Goal: Task Accomplishment & Management: Manage account settings

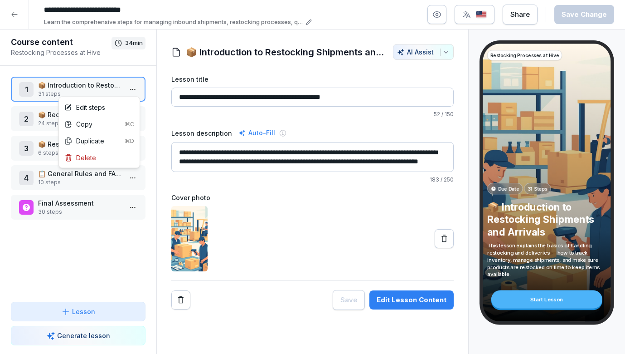
click at [132, 92] on html "**********" at bounding box center [312, 177] width 625 height 354
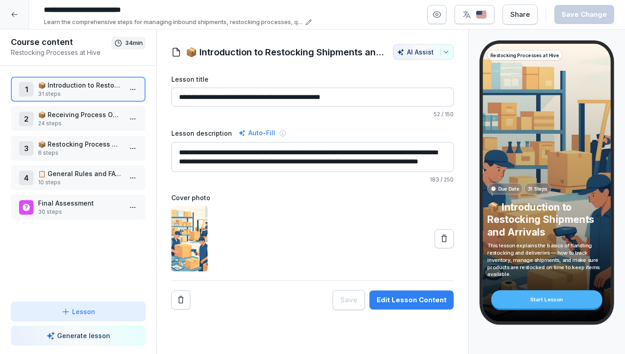
click at [360, 221] on html "**********" at bounding box center [312, 177] width 625 height 354
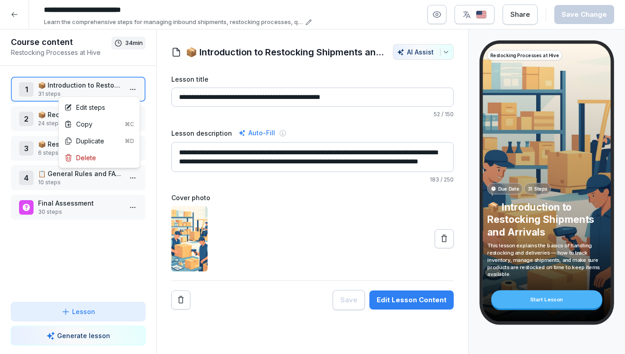
click at [136, 87] on html "**********" at bounding box center [312, 177] width 625 height 354
click at [92, 108] on div "Edit steps" at bounding box center [84, 107] width 41 height 10
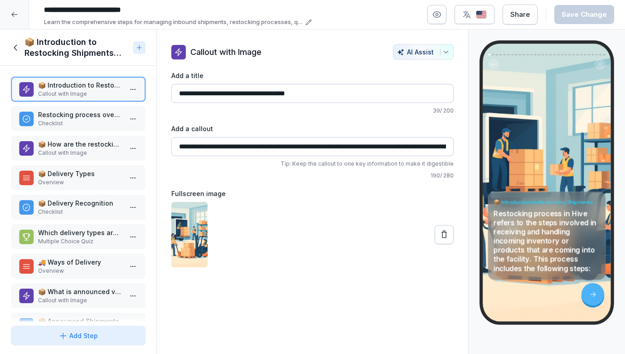
drag, startPoint x: 180, startPoint y: 146, endPoint x: 448, endPoint y: 148, distance: 268.9
click at [448, 148] on input "**********" at bounding box center [312, 146] width 283 height 19
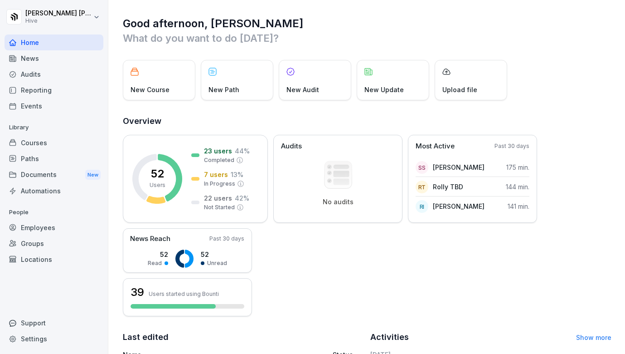
click at [41, 144] on div "Courses" at bounding box center [54, 143] width 99 height 16
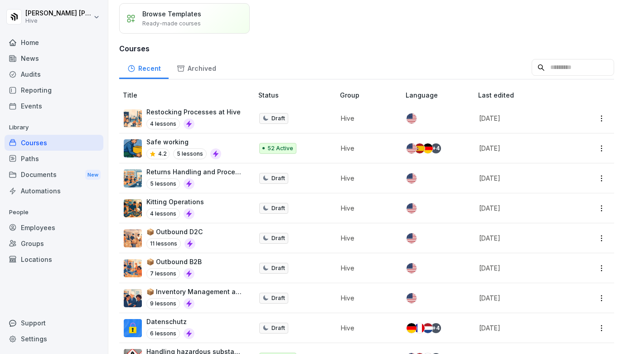
scroll to position [58, 0]
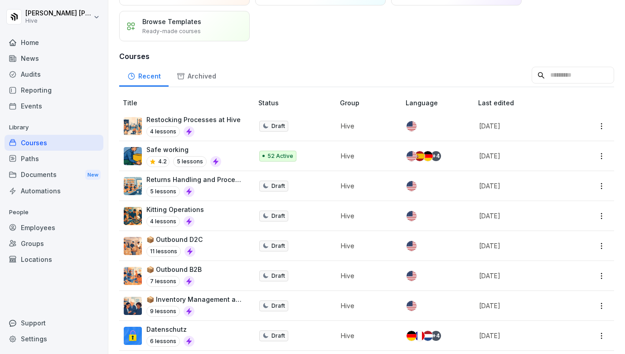
click at [212, 123] on p "Restocking Processes at Hive" at bounding box center [193, 120] width 94 height 10
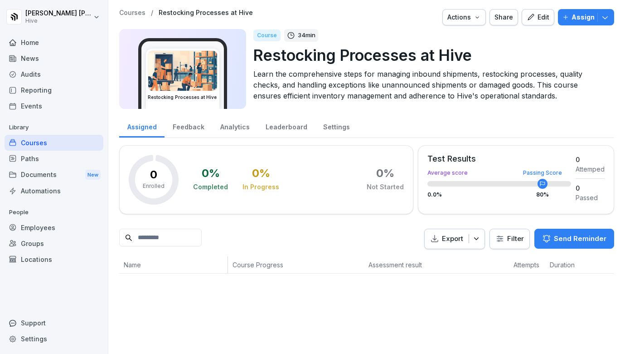
click at [15, 158] on icon at bounding box center [13, 158] width 6 height 6
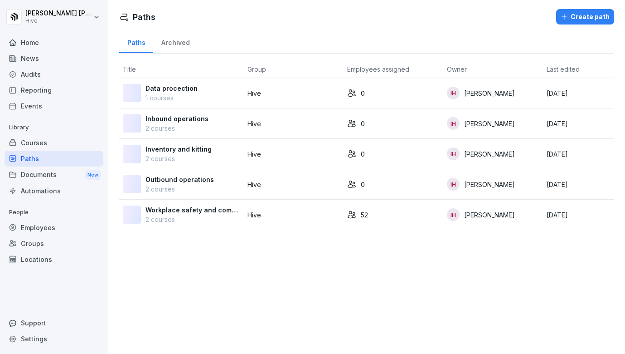
click at [26, 139] on div "Courses" at bounding box center [54, 143] width 99 height 16
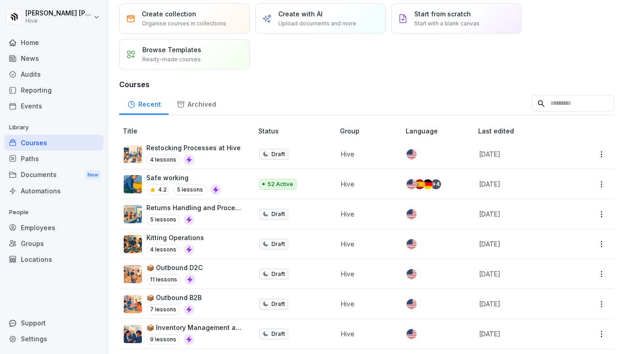
scroll to position [53, 0]
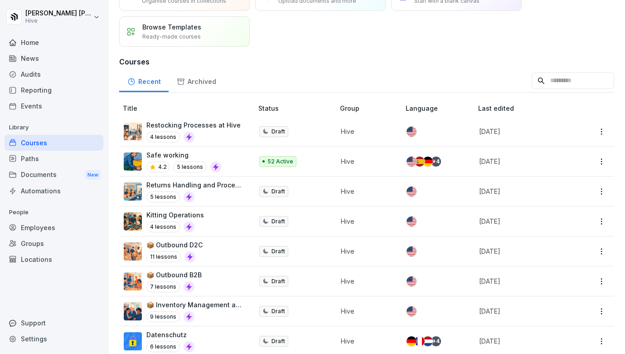
click at [221, 143] on td "Restocking Processes at Hive 4 lessons" at bounding box center [187, 132] width 136 height 30
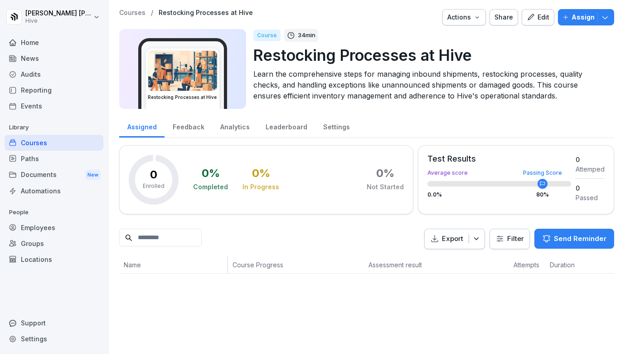
click at [27, 152] on div "Paths" at bounding box center [54, 159] width 99 height 16
click at [35, 139] on div "Courses" at bounding box center [54, 143] width 99 height 16
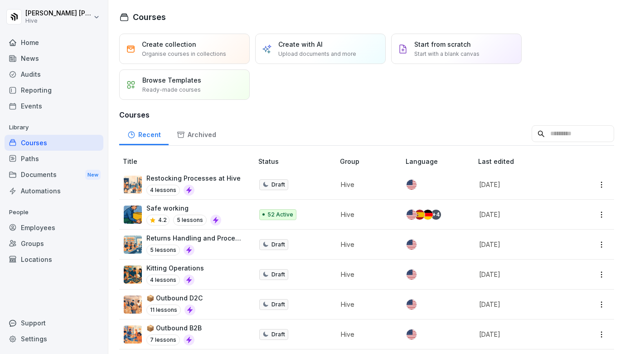
click at [210, 184] on div "Restocking Processes at Hive 4 lessons" at bounding box center [193, 184] width 94 height 22
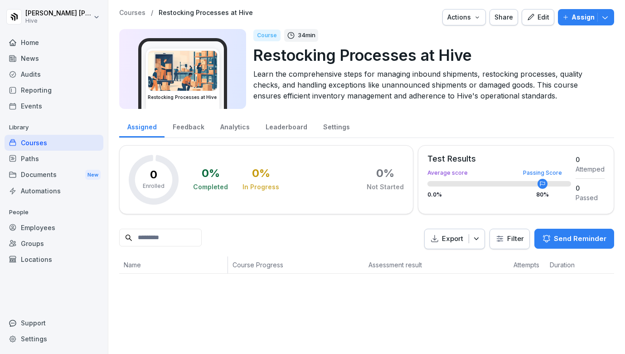
click at [543, 21] on div "Edit" at bounding box center [538, 17] width 23 height 10
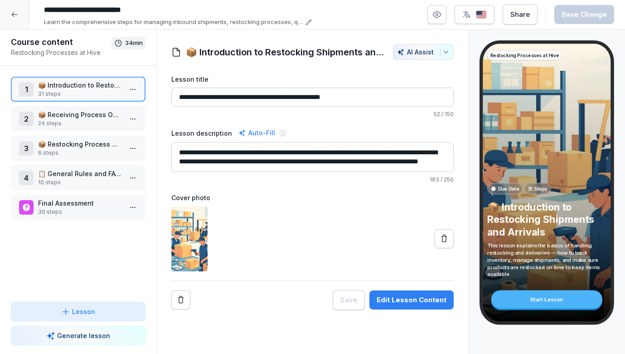
click at [131, 92] on html "**********" at bounding box center [312, 177] width 625 height 354
click at [110, 106] on div "Edit steps" at bounding box center [99, 107] width 77 height 17
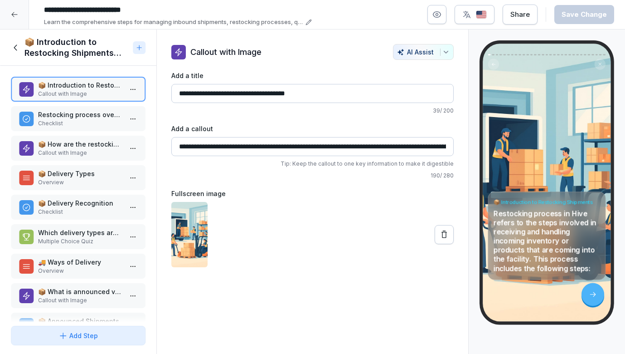
click at [296, 153] on input "**********" at bounding box center [312, 146] width 283 height 19
drag, startPoint x: 180, startPoint y: 144, endPoint x: 462, endPoint y: 145, distance: 282.0
click at [462, 145] on div "**********" at bounding box center [313, 155] width 312 height 223
drag, startPoint x: 316, startPoint y: 93, endPoint x: 160, endPoint y: 96, distance: 156.4
click at [160, 96] on div "**********" at bounding box center [313, 155] width 312 height 223
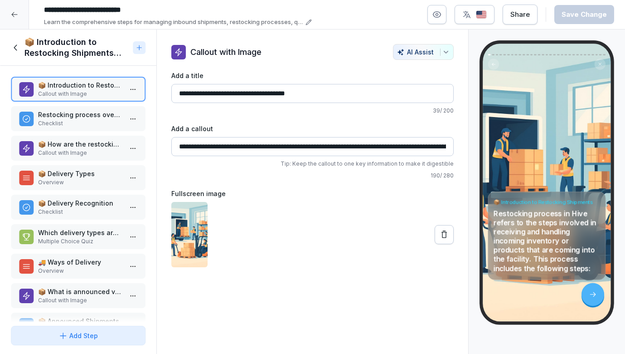
click at [92, 49] on h1 "📦 Introduction to Restocking Shipments and Arrivals" at bounding box center [76, 48] width 105 height 22
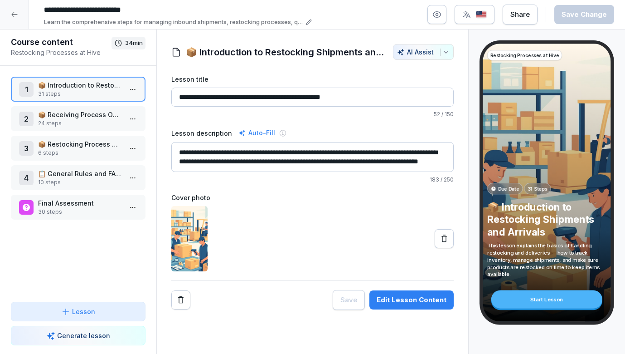
click at [18, 19] on div at bounding box center [14, 14] width 29 height 29
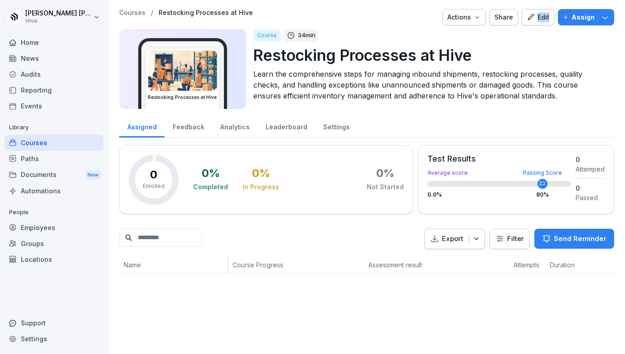
drag, startPoint x: 524, startPoint y: 18, endPoint x: 544, endPoint y: 25, distance: 22.1
click at [544, 25] on div "Courses / Restocking Processes at Hive Actions Share Edit Assign Restocking Pro…" at bounding box center [366, 61] width 495 height 105
click at [541, 20] on div "Edit" at bounding box center [538, 17] width 23 height 10
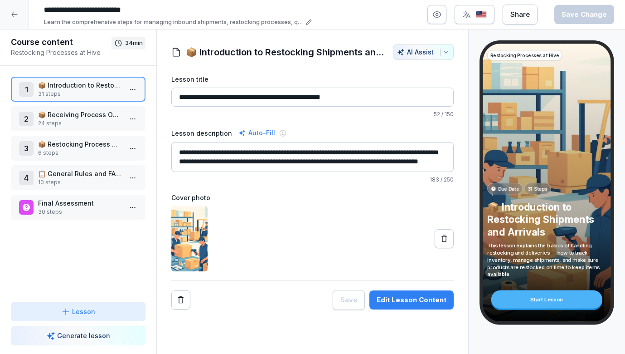
click at [324, 48] on h1 "📦 Introduction to Restocking Shipments and Arrivals" at bounding box center [285, 52] width 199 height 14
click at [108, 7] on input "**********" at bounding box center [176, 9] width 272 height 15
click at [165, 8] on input "**********" at bounding box center [176, 9] width 272 height 15
paste input "**********"
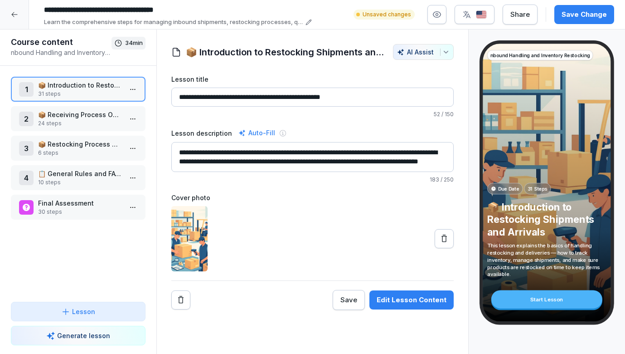
drag, startPoint x: 165, startPoint y: 8, endPoint x: 170, endPoint y: 11, distance: 5.5
click at [169, 11] on input "**********" at bounding box center [176, 9] width 272 height 15
click at [238, 7] on input "**********" at bounding box center [176, 9] width 272 height 15
click at [41, 9] on input "**********" at bounding box center [176, 9] width 272 height 15
type input "**********"
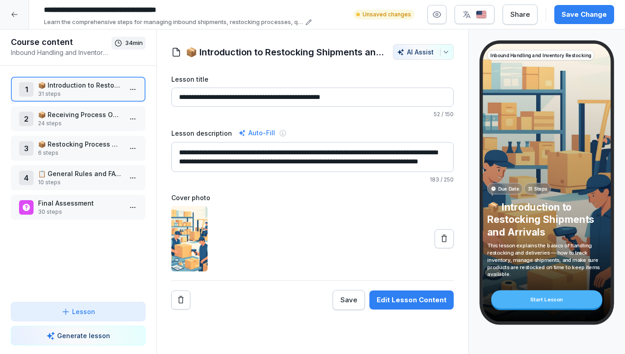
click at [377, 94] on input "**********" at bounding box center [312, 96] width 283 height 19
click at [327, 93] on input "**********" at bounding box center [312, 96] width 283 height 19
click at [271, 172] on div "**********" at bounding box center [312, 155] width 283 height 56
click at [271, 167] on textarea "**********" at bounding box center [312, 157] width 283 height 30
drag, startPoint x: 405, startPoint y: 96, endPoint x: 310, endPoint y: 96, distance: 95.2
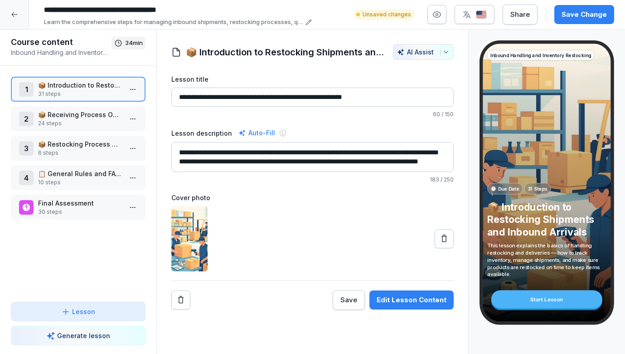
click at [310, 96] on input "**********" at bounding box center [312, 96] width 283 height 19
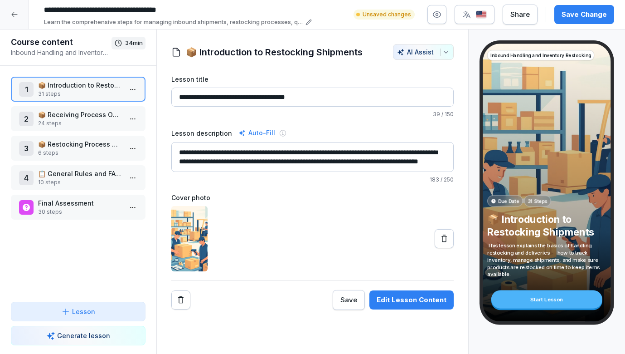
type input "**********"
click at [89, 117] on p "📦 Receiving Process Overview" at bounding box center [80, 115] width 84 height 10
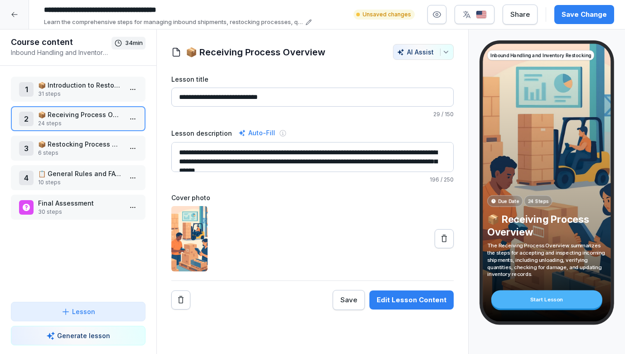
click at [91, 89] on p "📦 Introduction to Restocking Shipments" at bounding box center [80, 85] width 84 height 10
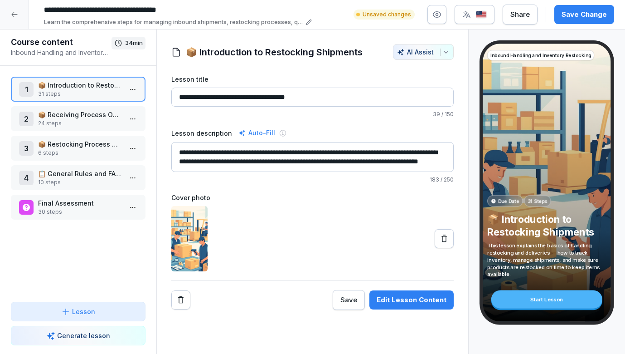
click at [77, 144] on p "📦 Restocking Process Overview" at bounding box center [80, 144] width 84 height 10
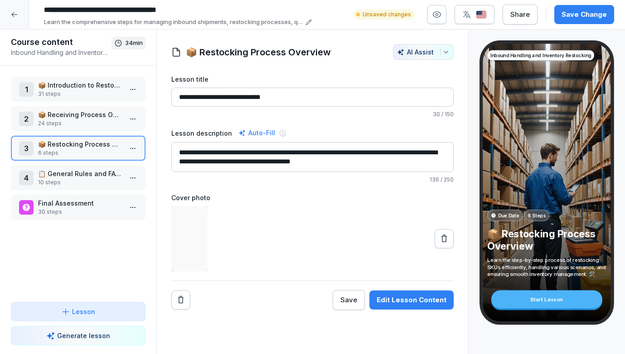
click at [80, 116] on p "📦 Receiving Process Overview" at bounding box center [80, 115] width 84 height 10
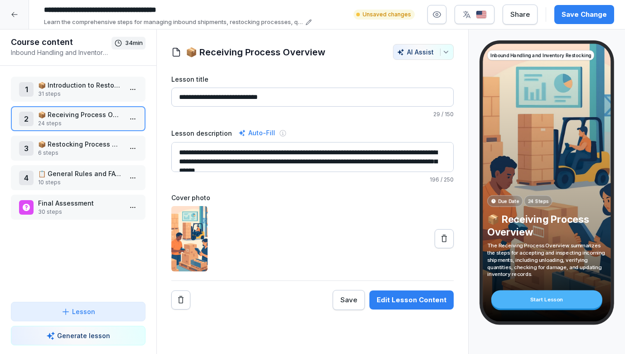
click at [80, 91] on p "31 steps" at bounding box center [80, 94] width 84 height 8
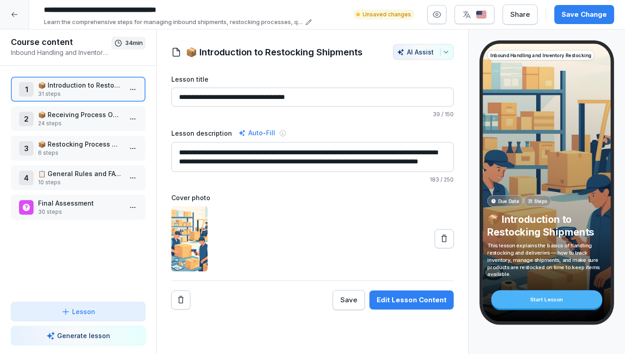
drag, startPoint x: 315, startPoint y: 97, endPoint x: 239, endPoint y: 99, distance: 75.7
click at [239, 99] on input "**********" at bounding box center [312, 96] width 283 height 19
type input "**********"
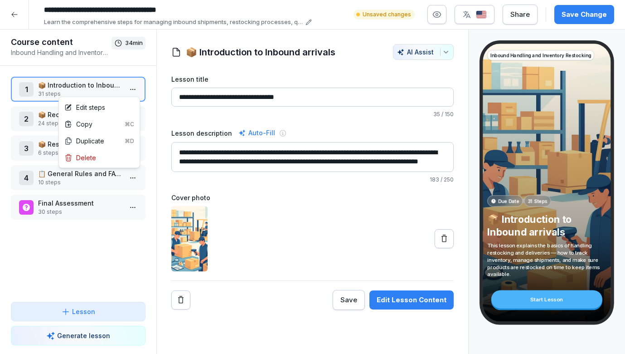
click at [135, 88] on html "**********" at bounding box center [312, 177] width 625 height 354
click at [124, 102] on div "Edit steps" at bounding box center [99, 107] width 77 height 17
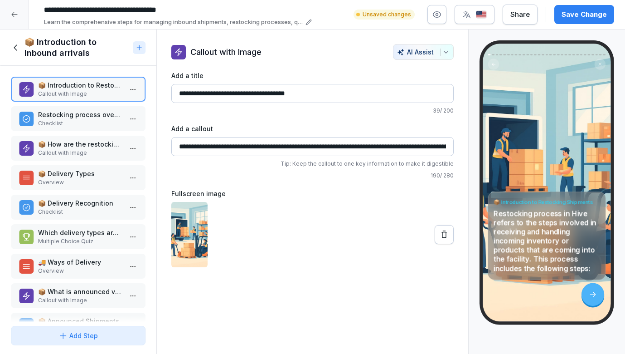
click at [19, 46] on icon at bounding box center [16, 48] width 10 height 10
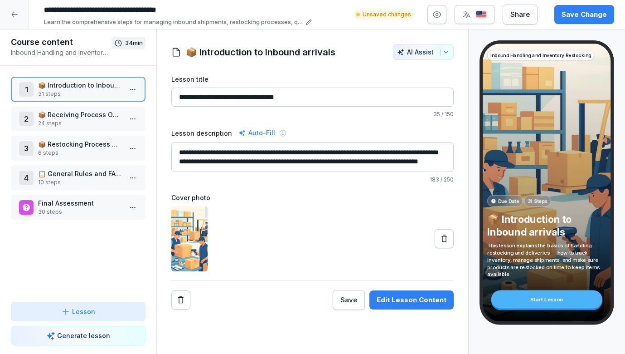
click at [297, 96] on input "**********" at bounding box center [312, 96] width 283 height 19
type input "**********"
click at [352, 153] on textarea "**********" at bounding box center [312, 157] width 283 height 30
type textarea "**********"
click at [135, 90] on html "**********" at bounding box center [312, 177] width 625 height 354
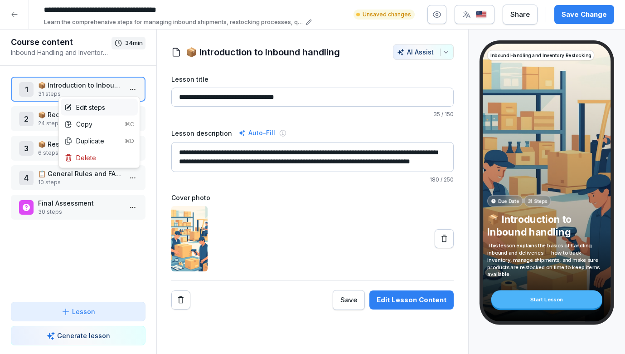
click at [117, 106] on div "Edit steps" at bounding box center [99, 107] width 77 height 17
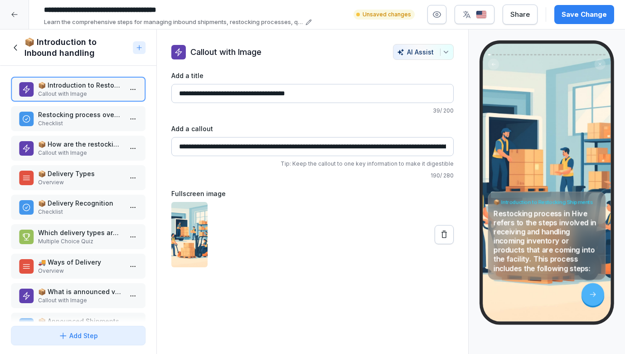
drag, startPoint x: 320, startPoint y: 94, endPoint x: 240, endPoint y: 93, distance: 80.3
click at [240, 93] on input "**********" at bounding box center [312, 93] width 283 height 19
type input "**********"
drag, startPoint x: 242, startPoint y: 148, endPoint x: 152, endPoint y: 142, distance: 90.0
click at [152, 142] on div "Course content Inbound Handling and Inventory Restocking 34 min 1 📦 Introductio…" at bounding box center [312, 191] width 625 height 325
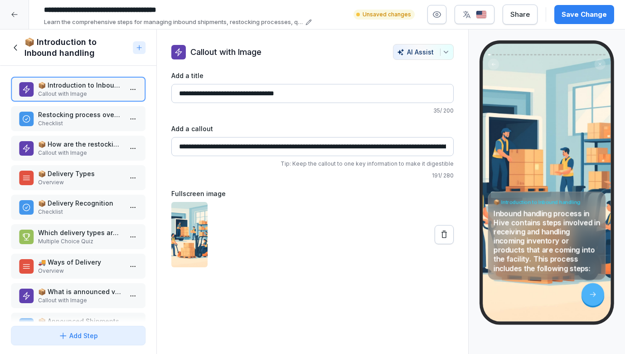
drag, startPoint x: 180, startPoint y: 146, endPoint x: 497, endPoint y: 165, distance: 317.5
click at [497, 165] on div "Course content Inbound Handling and Inventory Restocking 34 min 1 📦 Introductio…" at bounding box center [312, 191] width 625 height 325
paste input
click at [199, 150] on input "**********" at bounding box center [312, 146] width 283 height 19
type input "**********"
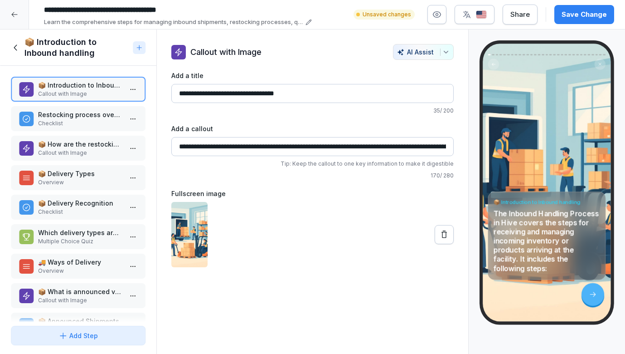
click at [373, 190] on label "Fullscreen image" at bounding box center [312, 194] width 283 height 10
click at [133, 89] on html "**********" at bounding box center [312, 177] width 625 height 354
click at [292, 130] on html "**********" at bounding box center [312, 177] width 625 height 354
click at [107, 116] on p "Restocking process overview" at bounding box center [80, 115] width 84 height 10
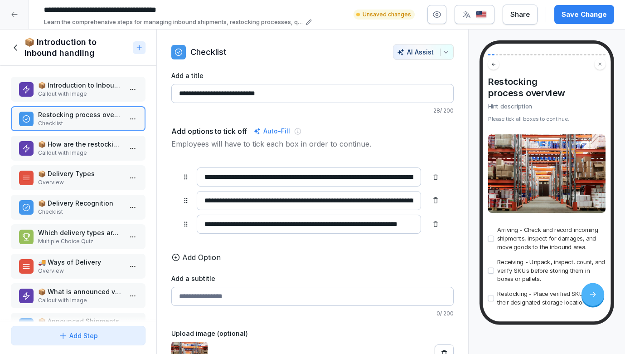
click at [99, 95] on p "Callout with Image" at bounding box center [80, 94] width 84 height 8
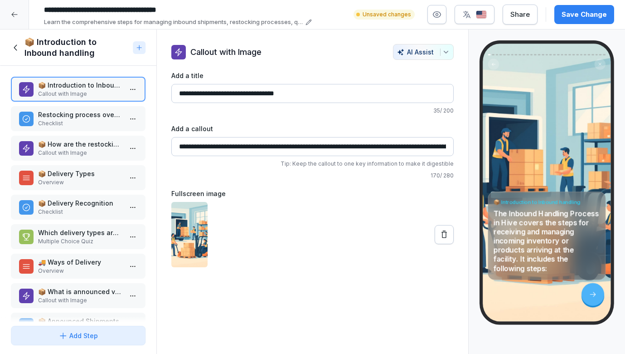
click at [88, 117] on p "Restocking process overview" at bounding box center [80, 115] width 84 height 10
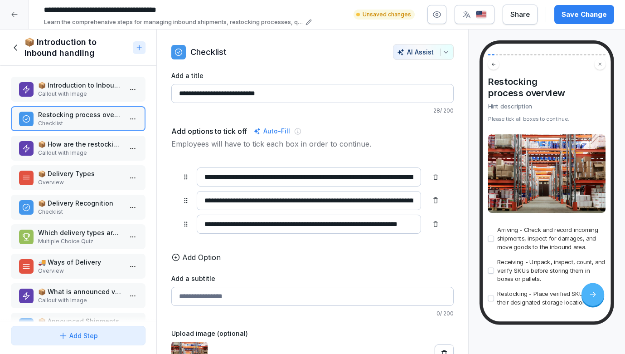
click at [99, 93] on p "Callout with Image" at bounding box center [80, 94] width 84 height 8
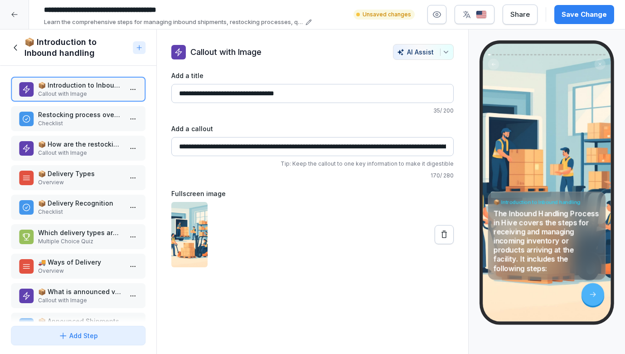
click at [92, 121] on p "Checklist" at bounding box center [80, 123] width 84 height 8
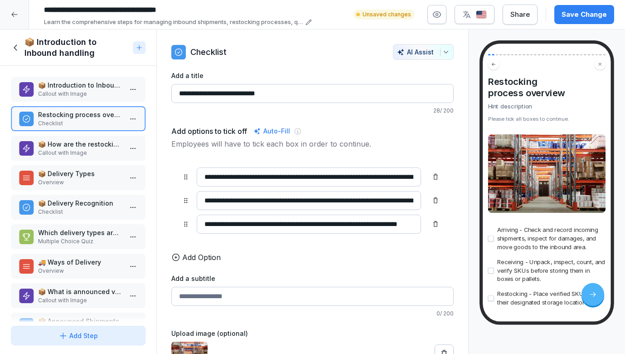
drag, startPoint x: 215, startPoint y: 95, endPoint x: 146, endPoint y: 103, distance: 69.8
click at [146, 103] on div "Course content Inbound Handling and Inventory Restocking 34 min 1 📦 Introductio…" at bounding box center [312, 191] width 625 height 325
click at [215, 95] on input "**********" at bounding box center [312, 93] width 283 height 19
drag, startPoint x: 214, startPoint y: 95, endPoint x: 155, endPoint y: 93, distance: 59.9
click at [155, 93] on div "Course content Inbound Handling and Inventory Restocking 34 min 1 📦 Introductio…" at bounding box center [312, 191] width 625 height 325
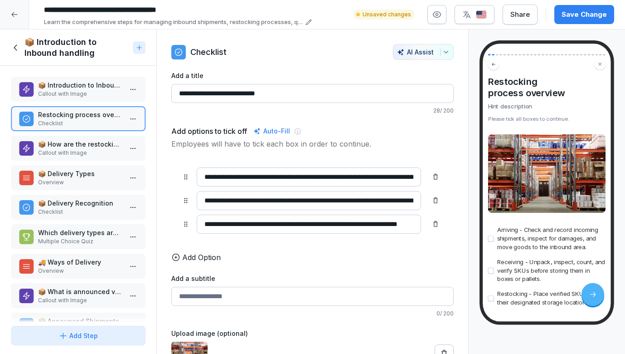
click at [215, 94] on input "**********" at bounding box center [312, 93] width 283 height 19
click at [214, 94] on input "**********" at bounding box center [312, 93] width 283 height 19
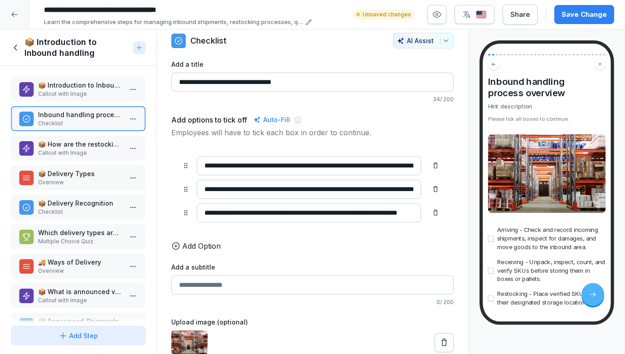
scroll to position [11, 0]
type input "**********"
click at [84, 148] on p "📦 How are the restocking shipments delivered?" at bounding box center [80, 144] width 84 height 10
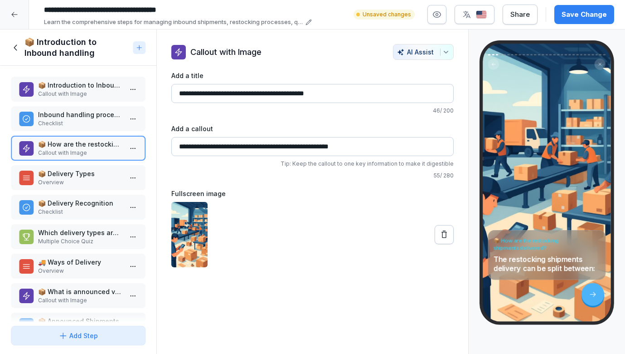
drag, startPoint x: 263, startPoint y: 93, endPoint x: 232, endPoint y: 95, distance: 31.3
click at [232, 95] on input "**********" at bounding box center [312, 93] width 283 height 19
type input "**********"
click at [86, 172] on p "📦 Delivery Types" at bounding box center [80, 174] width 84 height 10
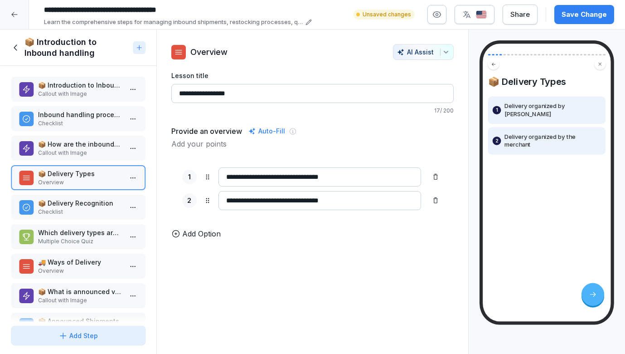
click at [93, 203] on p "📦 Delivery Recognition" at bounding box center [80, 203] width 84 height 10
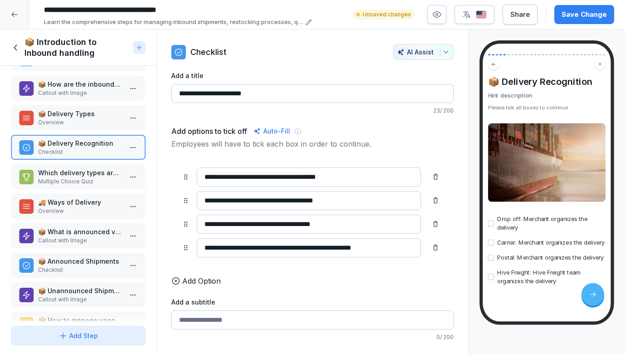
scroll to position [62, 0]
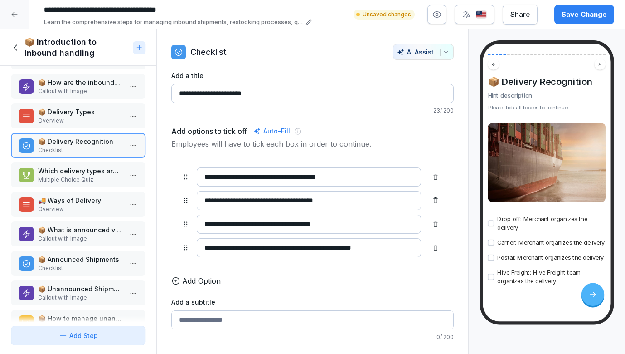
click at [79, 172] on p "Which delivery types are organized by the merchant?" at bounding box center [80, 171] width 84 height 10
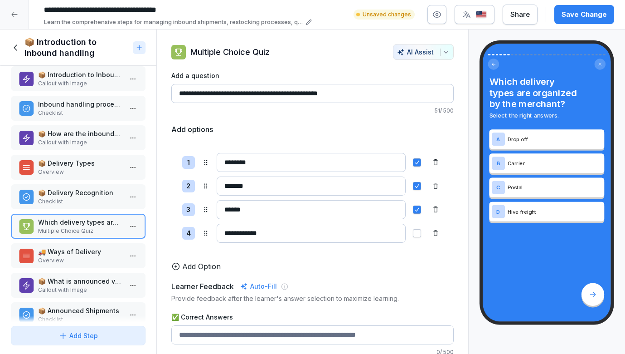
scroll to position [6, 0]
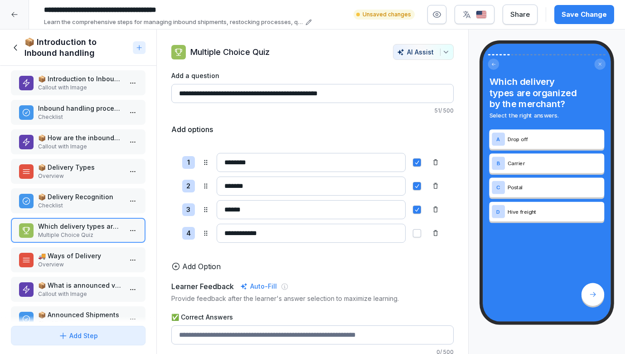
click at [83, 261] on p "Overview" at bounding box center [80, 264] width 84 height 8
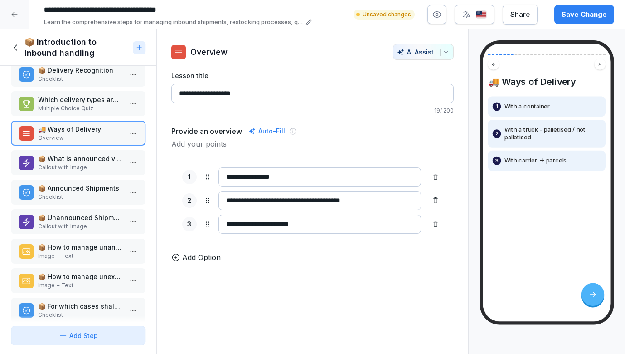
scroll to position [138, 0]
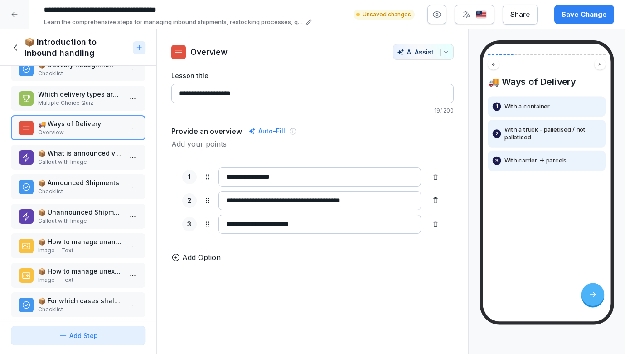
click at [75, 159] on p "Callout with Image" at bounding box center [80, 162] width 84 height 8
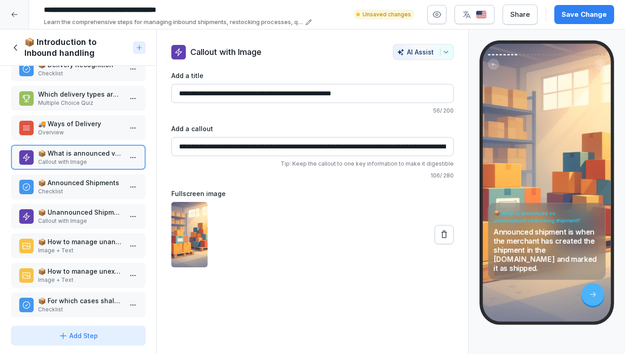
drag, startPoint x: 343, startPoint y: 95, endPoint x: 310, endPoint y: 94, distance: 33.1
click at [310, 94] on input "**********" at bounding box center [312, 93] width 283 height 19
type input "**********"
click at [87, 187] on p "📦 Announced Shipments" at bounding box center [80, 183] width 84 height 10
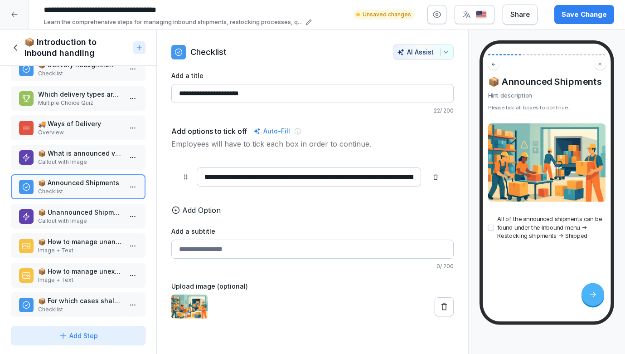
click at [91, 159] on p "Callout with Image" at bounding box center [80, 162] width 84 height 8
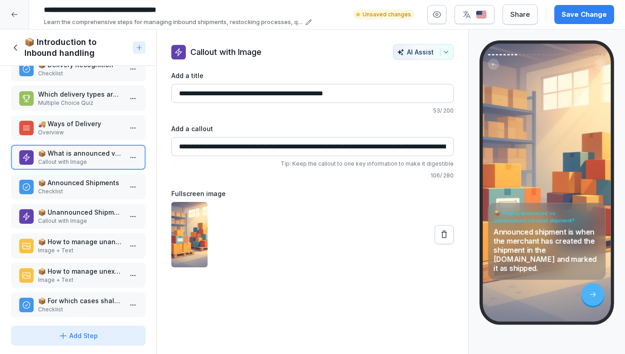
click at [83, 182] on p "📦 Announced Shipments" at bounding box center [80, 183] width 84 height 10
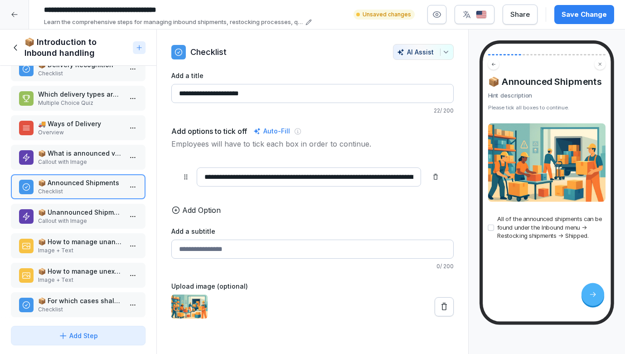
click at [68, 214] on p "📦 Unannounced Shipments" at bounding box center [80, 212] width 84 height 10
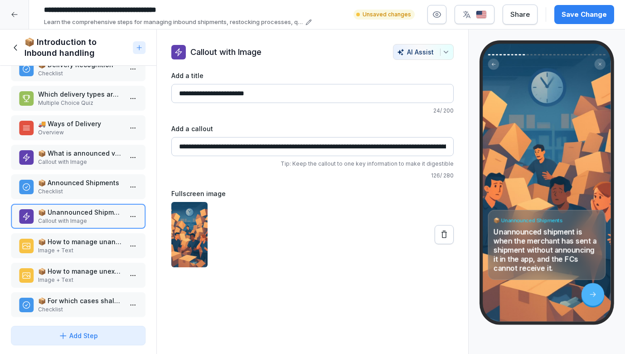
click at [59, 247] on p "Image + Text" at bounding box center [80, 250] width 84 height 8
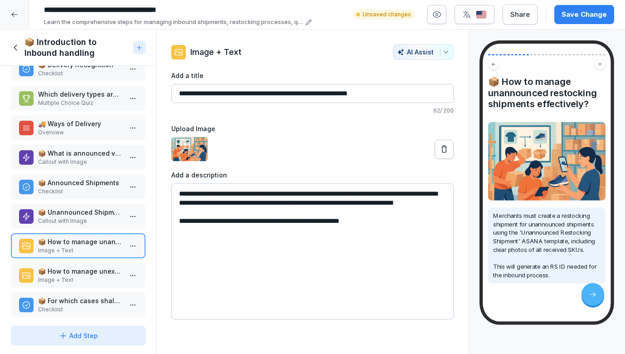
click at [67, 275] on p "📦 How to manage unexpected SKUs?" at bounding box center [80, 271] width 84 height 10
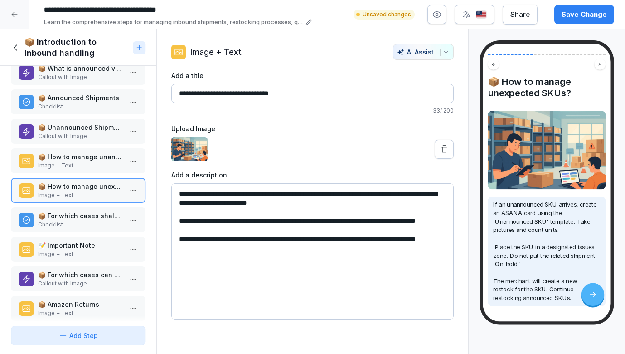
scroll to position [222, 0]
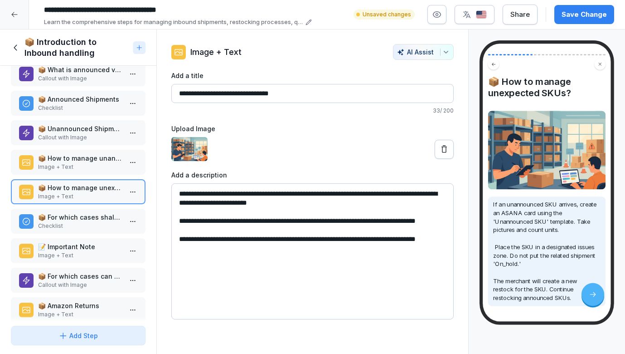
click at [73, 218] on p "📦 For which cases shall I put the shipments/SKUs on hold?" at bounding box center [80, 217] width 84 height 10
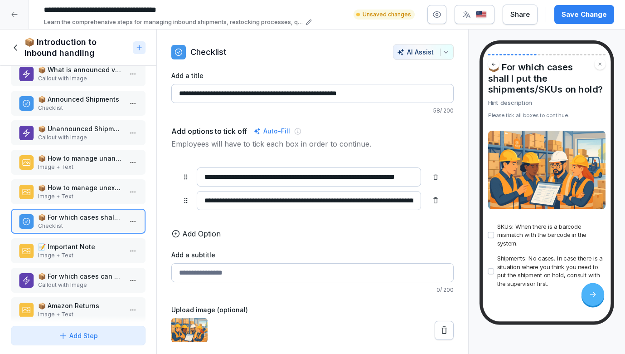
scroll to position [21, 0]
click at [63, 251] on p "📝 Important Note" at bounding box center [80, 247] width 84 height 10
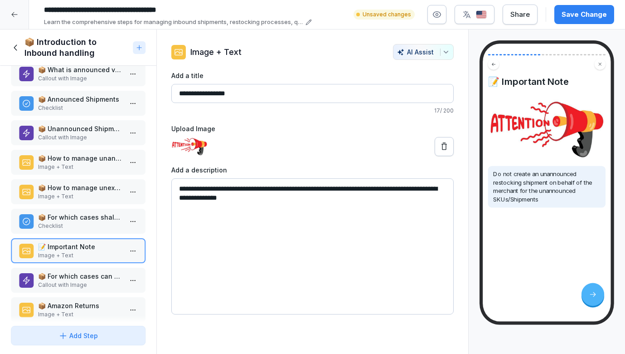
click at [61, 276] on p "📦 For which cases can I create restocking shipments on behalf of the merchant?" at bounding box center [80, 276] width 84 height 10
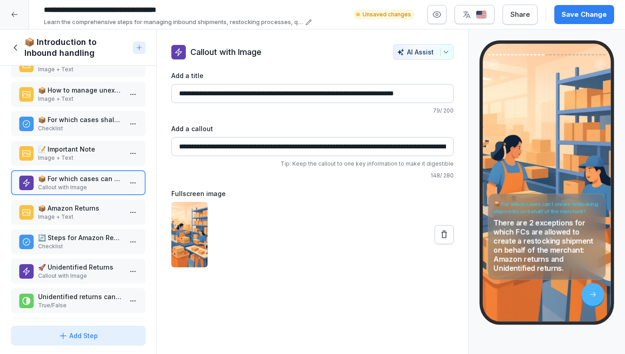
scroll to position [334, 0]
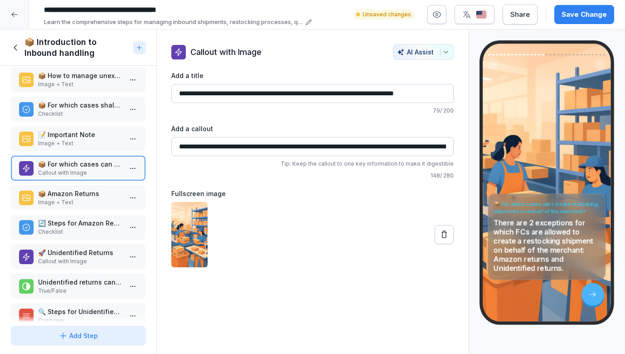
click at [69, 199] on p "Image + Text" at bounding box center [80, 202] width 84 height 8
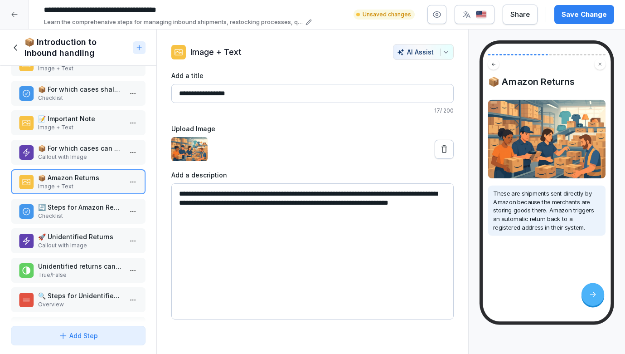
scroll to position [350, 0]
click at [71, 211] on p "Checklist" at bounding box center [80, 215] width 84 height 8
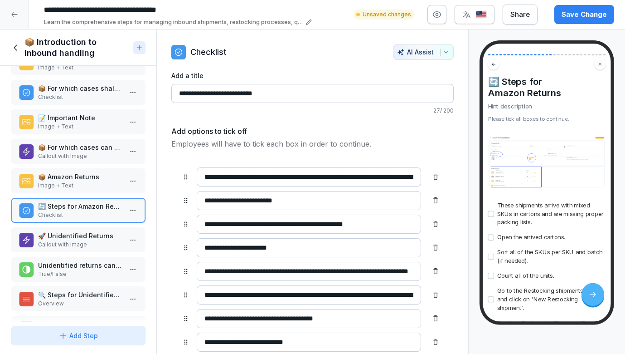
click at [517, 154] on img at bounding box center [546, 160] width 117 height 53
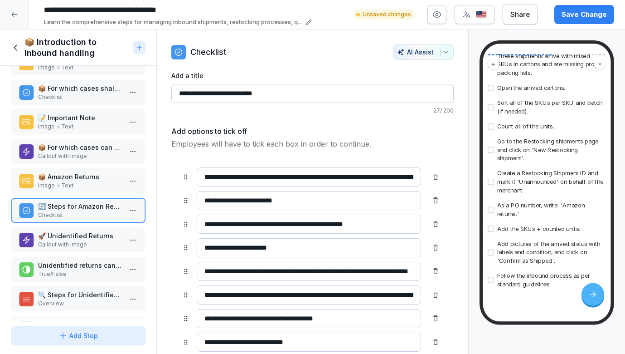
scroll to position [206, 0]
click at [58, 240] on p "Callout with Image" at bounding box center [80, 244] width 84 height 8
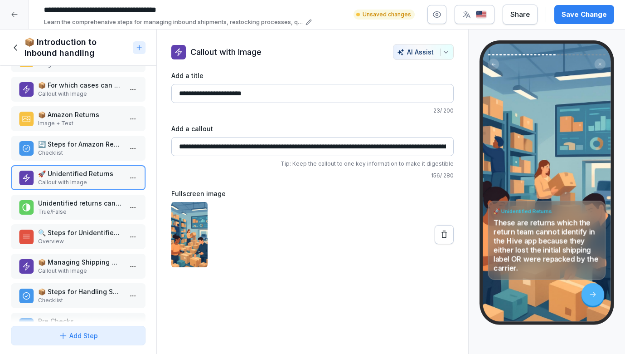
scroll to position [424, 0]
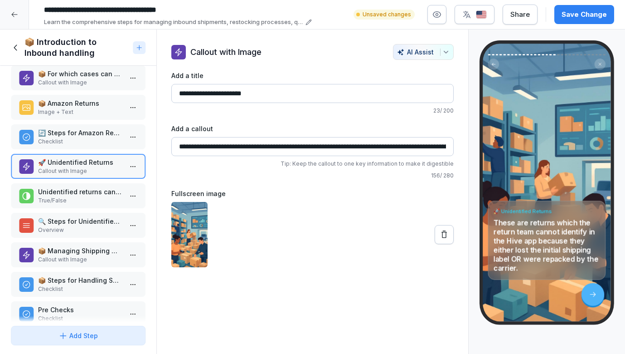
click at [73, 192] on p "Unidentified returns can be found in the Hive app" at bounding box center [80, 192] width 84 height 10
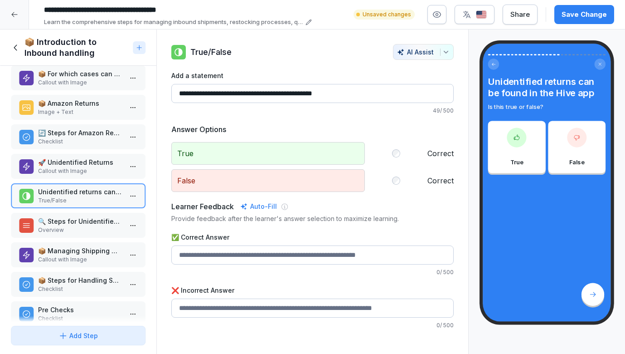
click at [77, 220] on p "🔍 Steps for Unidentified Returns" at bounding box center [80, 221] width 84 height 10
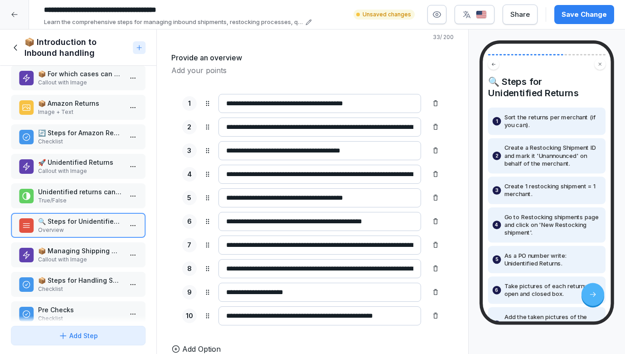
scroll to position [73, 0]
click at [30, 252] on icon at bounding box center [26, 254] width 9 height 9
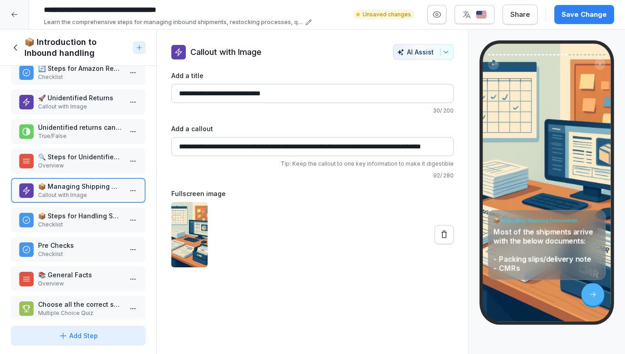
scroll to position [502, 0]
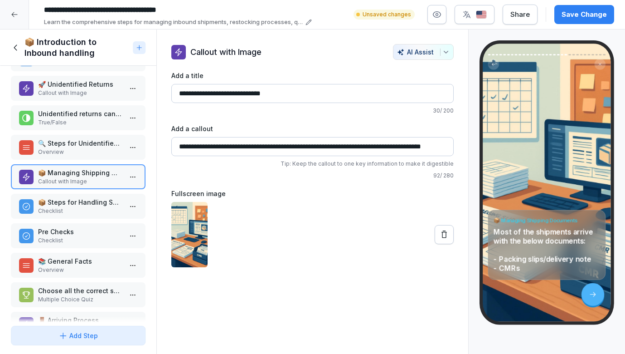
click at [92, 208] on p "Checklist" at bounding box center [80, 211] width 84 height 8
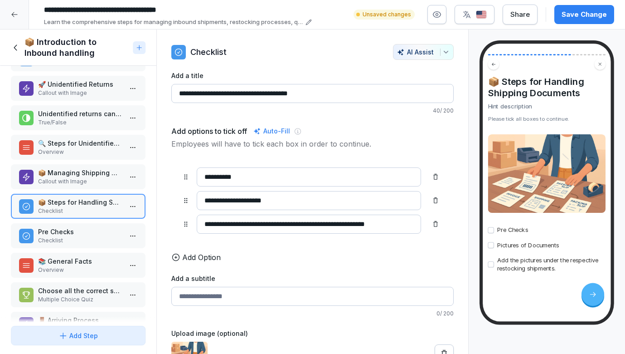
click at [94, 237] on p "Checklist" at bounding box center [80, 240] width 84 height 8
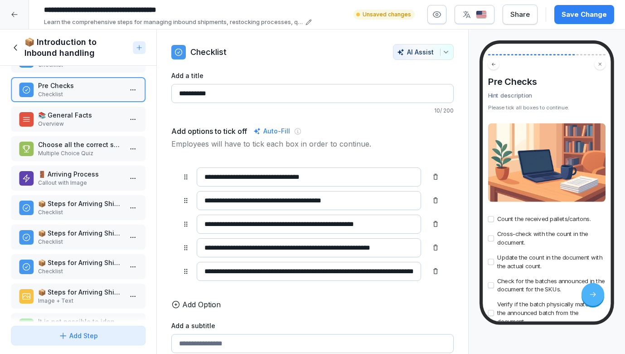
scroll to position [644, 0]
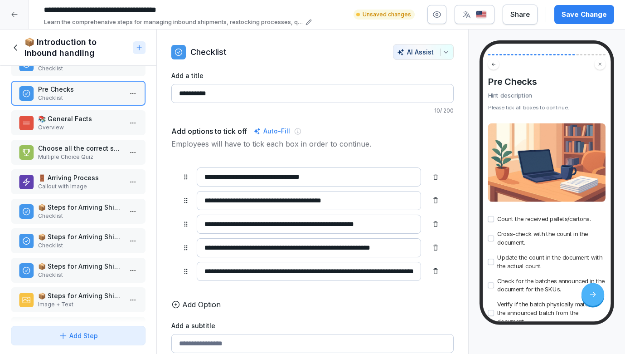
click at [92, 124] on p "Overview" at bounding box center [80, 127] width 84 height 8
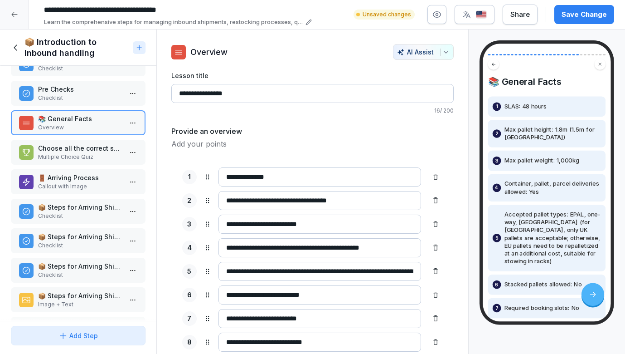
click at [89, 149] on p "Choose all the correct statements from the list" at bounding box center [80, 148] width 84 height 10
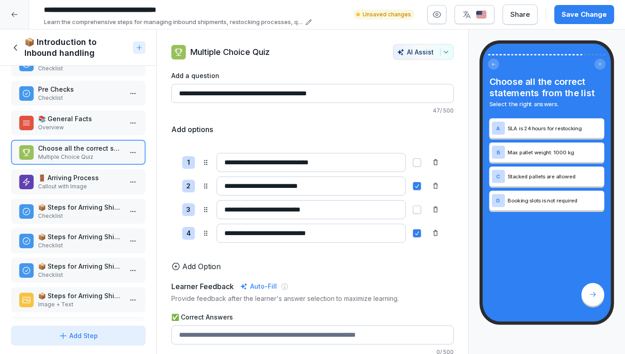
click at [83, 180] on p "🚪 Arriving Process" at bounding box center [80, 178] width 84 height 10
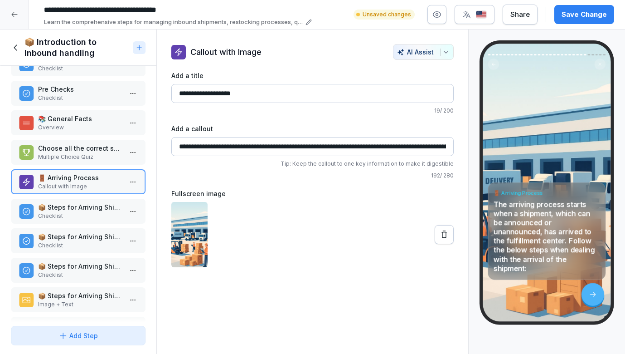
click at [79, 209] on p "📦 Steps for Arriving Shipment in the System" at bounding box center [80, 207] width 84 height 10
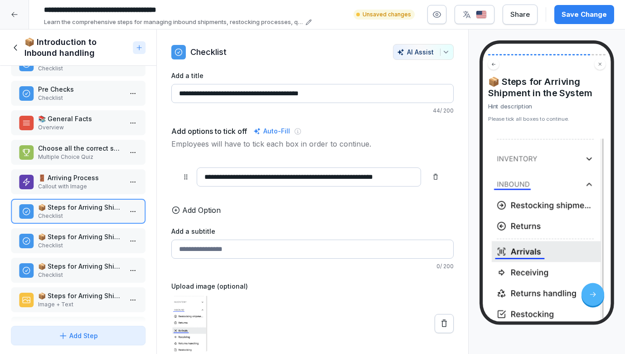
click at [77, 237] on p "📦 Steps for Arriving Shipment in the System" at bounding box center [80, 237] width 84 height 10
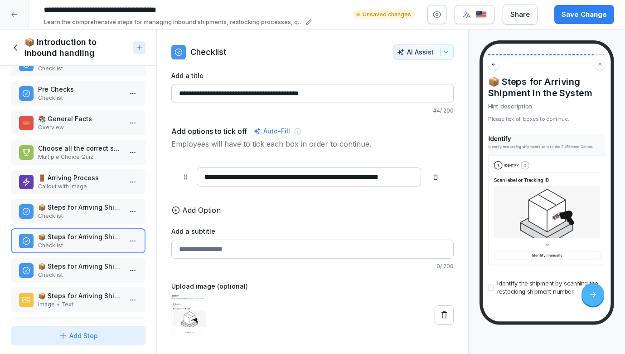
click at [83, 200] on div "📦 Steps for Arriving Shipment in the System Checklist" at bounding box center [78, 211] width 135 height 25
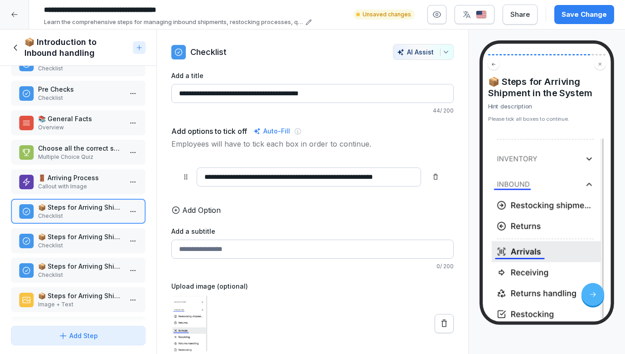
click at [75, 245] on p "Checklist" at bounding box center [80, 245] width 84 height 8
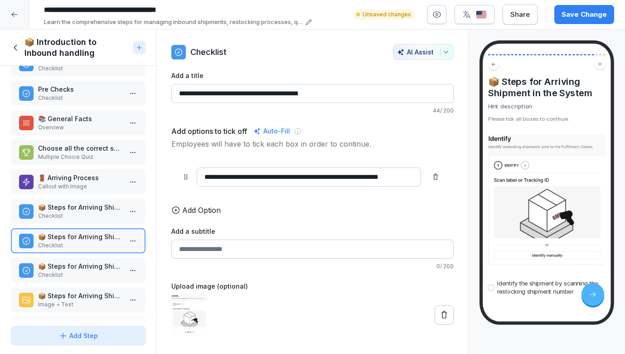
click at [92, 263] on p "📦 Steps for Arriving Shipment in the System" at bounding box center [80, 266] width 84 height 10
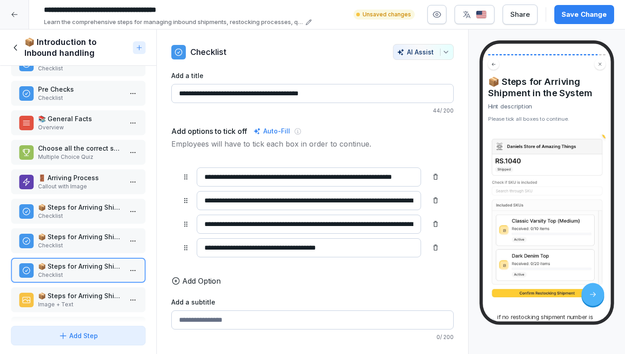
click at [82, 238] on p "📦 Steps for Arriving Shipment in the System" at bounding box center [80, 237] width 84 height 10
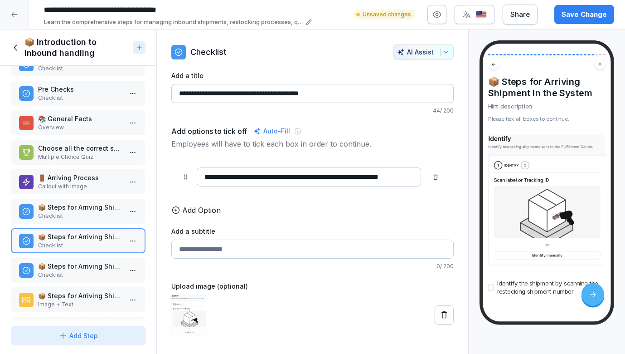
click at [77, 186] on p "Callout with Image" at bounding box center [80, 186] width 84 height 8
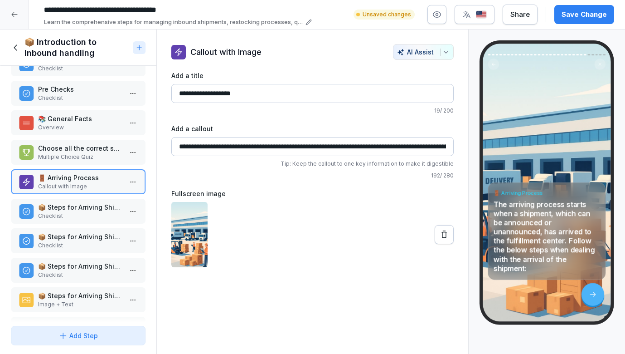
scroll to position [618, 0]
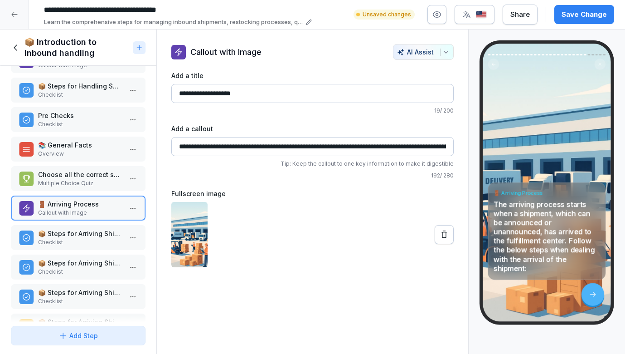
click at [73, 178] on p "Choose all the correct statements from the list" at bounding box center [80, 175] width 84 height 10
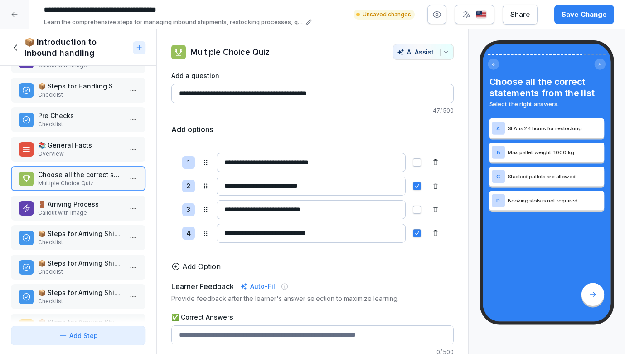
click at [72, 210] on p "Callout with Image" at bounding box center [80, 213] width 84 height 8
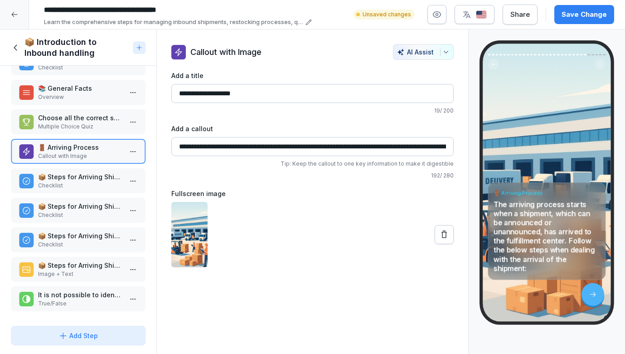
scroll to position [675, 0]
click at [383, 3] on div "**********" at bounding box center [327, 14] width 574 height 24
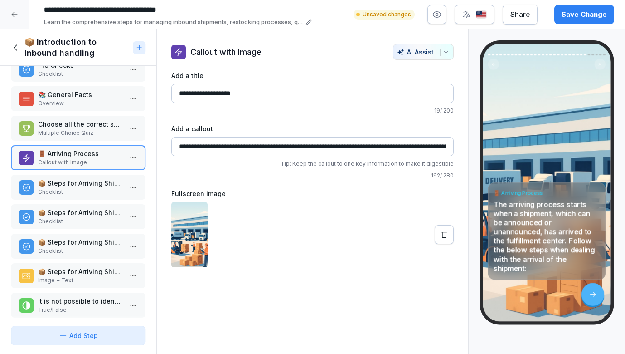
scroll to position [669, 0]
click at [77, 189] on p "Checklist" at bounding box center [80, 191] width 84 height 8
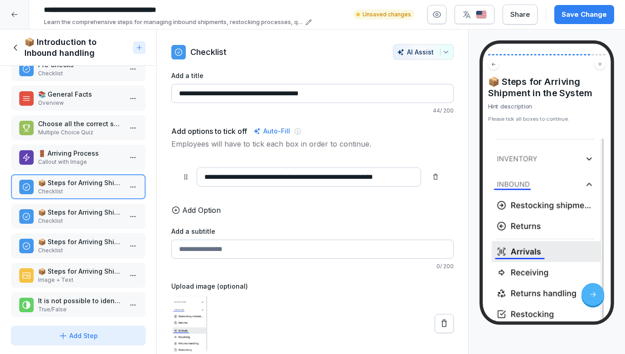
click at [70, 220] on p "Checklist" at bounding box center [80, 221] width 84 height 8
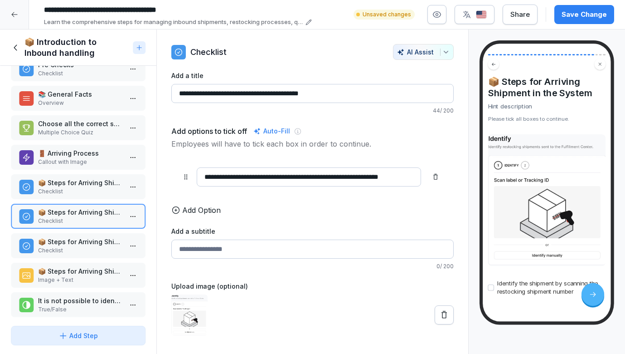
click at [68, 244] on p "📦 Steps for Arriving Shipment in the System" at bounding box center [80, 242] width 84 height 10
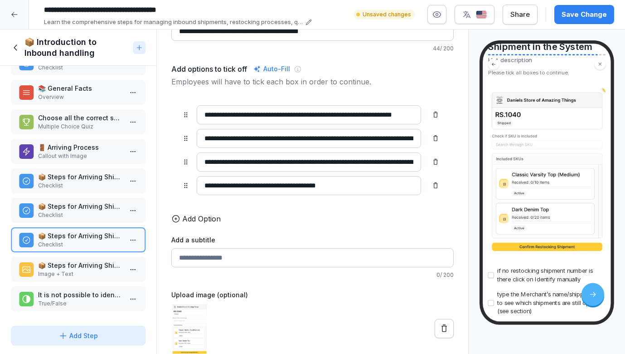
scroll to position [675, 0]
click at [93, 262] on p "📦 Steps for Arriving Shipment in the System" at bounding box center [80, 265] width 84 height 10
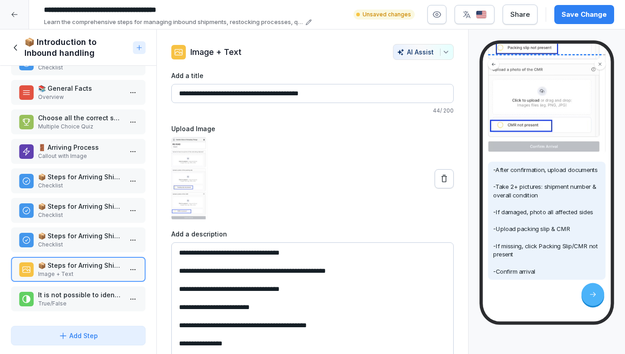
scroll to position [326, 0]
click at [88, 304] on p "True/False" at bounding box center [80, 303] width 84 height 8
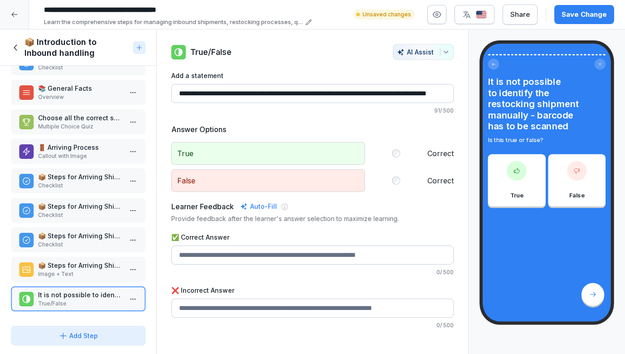
click at [598, 15] on div "Save Change" at bounding box center [584, 15] width 45 height 10
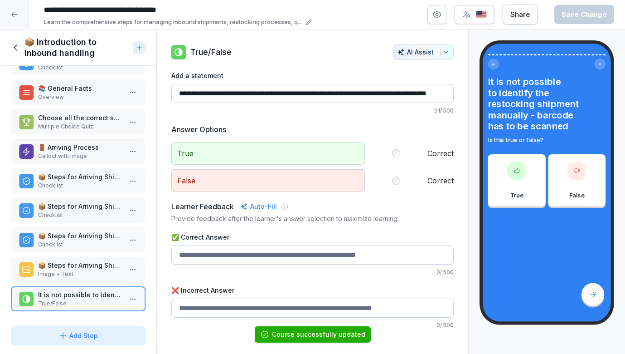
click at [16, 51] on icon at bounding box center [16, 48] width 10 height 10
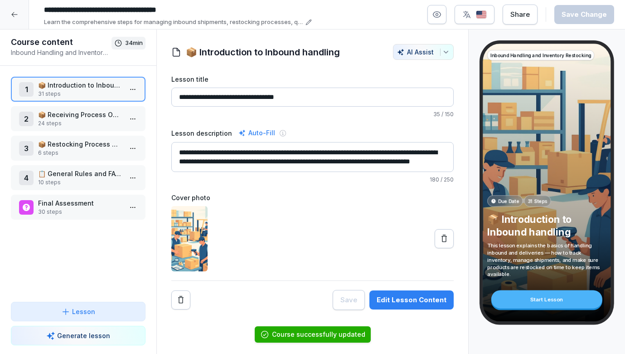
click at [86, 120] on p "24 steps" at bounding box center [80, 123] width 84 height 8
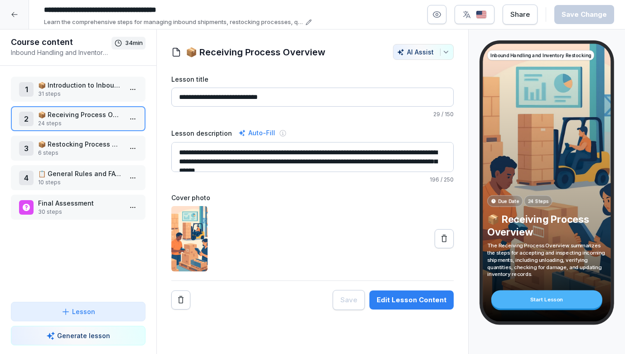
click at [133, 124] on html "**********" at bounding box center [312, 177] width 625 height 354
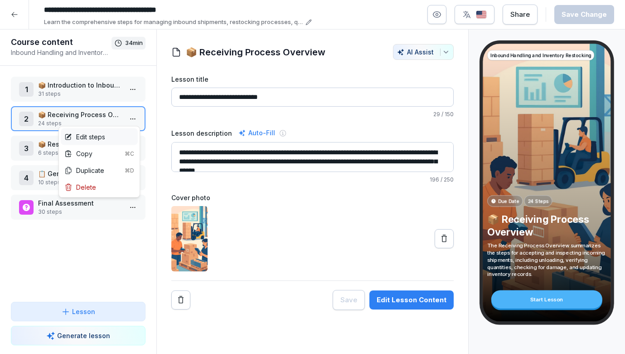
click at [118, 139] on div "Edit steps" at bounding box center [99, 136] width 77 height 17
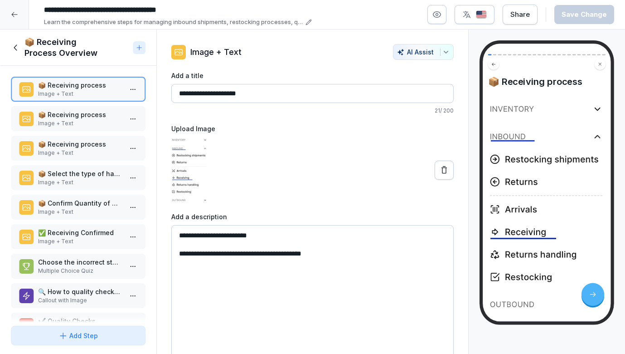
click at [107, 122] on p "Image + Text" at bounding box center [80, 123] width 84 height 8
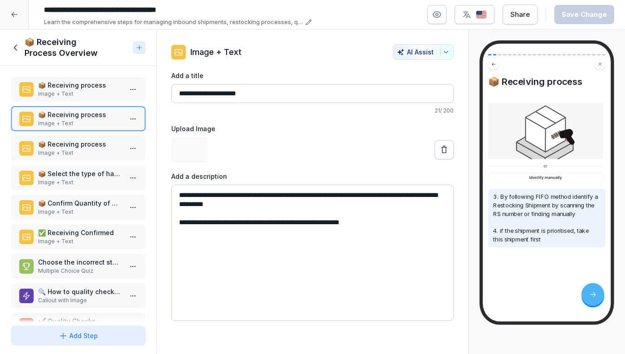
click at [86, 98] on div "📦 Receiving process Image + Text" at bounding box center [78, 89] width 135 height 25
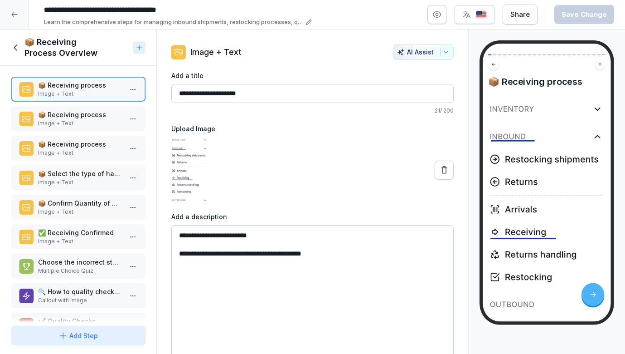
click at [18, 44] on icon at bounding box center [16, 48] width 10 height 10
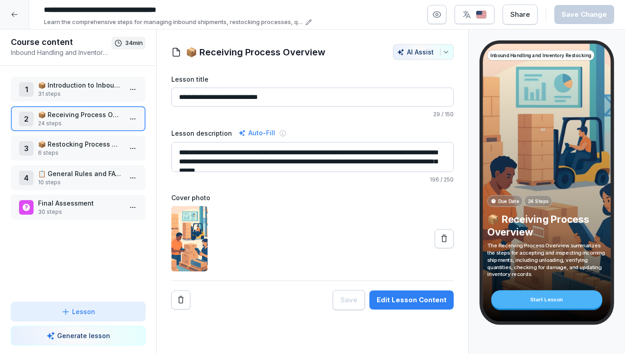
click at [112, 95] on p "31 steps" at bounding box center [80, 94] width 84 height 8
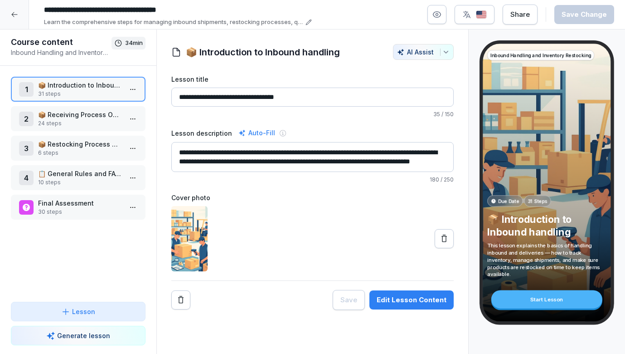
click at [110, 125] on p "24 steps" at bounding box center [80, 123] width 84 height 8
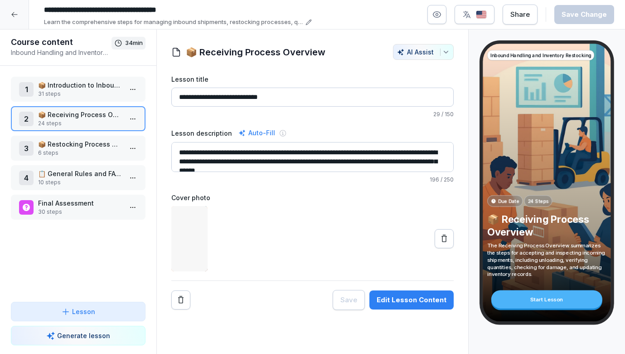
click at [131, 121] on html "**********" at bounding box center [312, 177] width 625 height 354
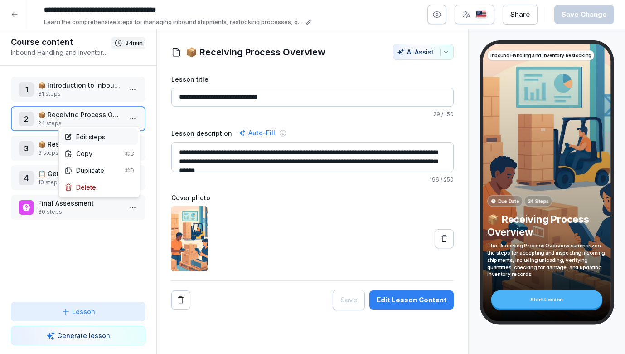
click at [114, 137] on div "Edit steps" at bounding box center [99, 136] width 77 height 17
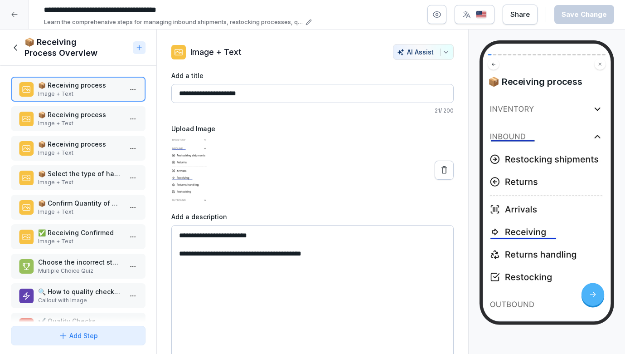
click at [78, 119] on p "Image + Text" at bounding box center [80, 123] width 84 height 8
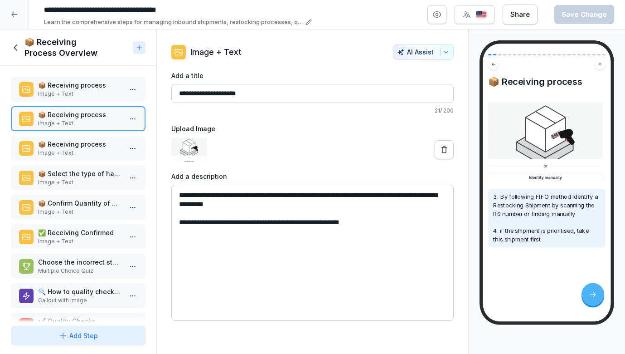
click at [77, 92] on p "Image + Text" at bounding box center [80, 94] width 84 height 8
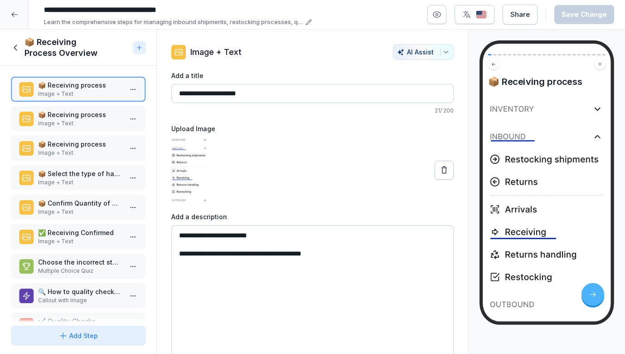
click at [78, 335] on div "Add Step" at bounding box center [77, 336] width 39 height 10
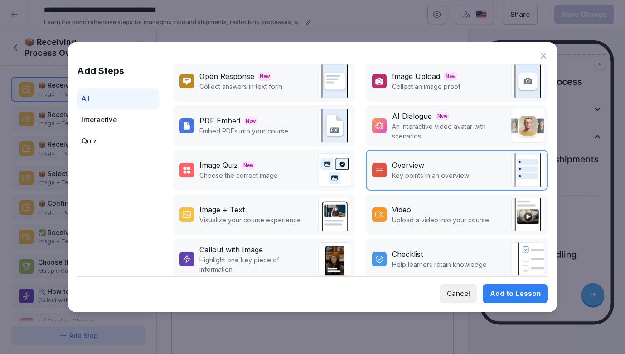
scroll to position [49, 0]
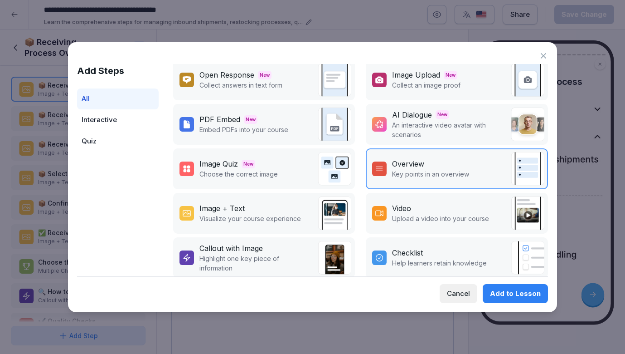
click at [253, 219] on p "Visualize your course experience" at bounding box center [250, 219] width 102 height 10
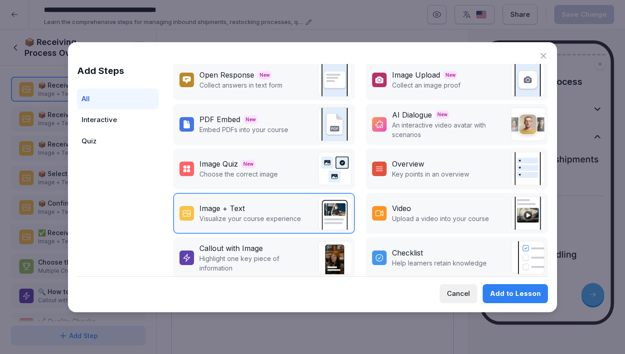
click at [520, 295] on div "Add to Lesson" at bounding box center [515, 293] width 51 height 10
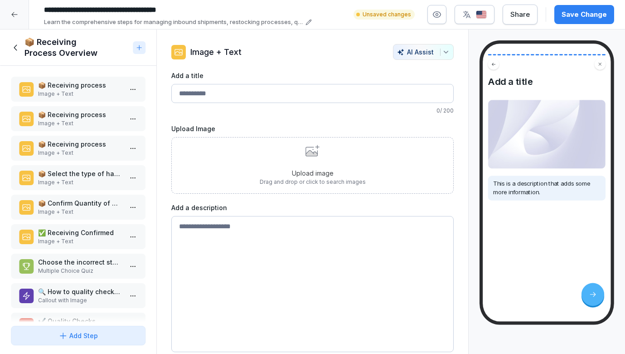
click at [299, 92] on input "Add a title" at bounding box center [312, 93] width 283 height 19
type input "*"
type input "**********"
click at [268, 227] on textarea at bounding box center [312, 284] width 283 height 136
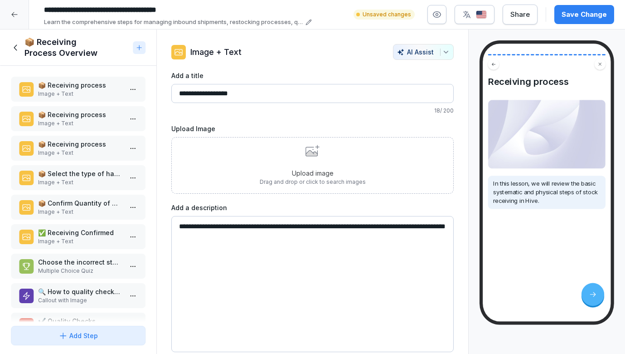
type textarea "**********"
click at [312, 165] on div "Upload image Drag and drop or click to search images" at bounding box center [313, 165] width 106 height 41
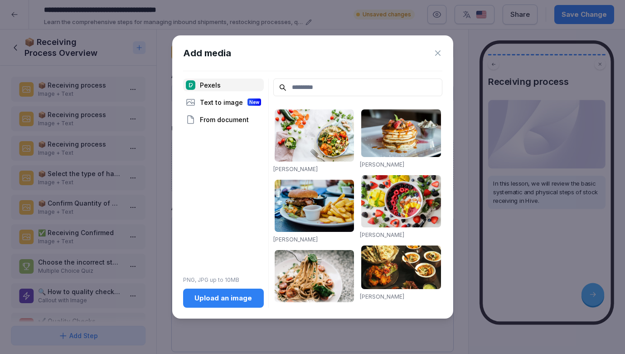
click at [243, 104] on div "Text to image New" at bounding box center [223, 102] width 81 height 13
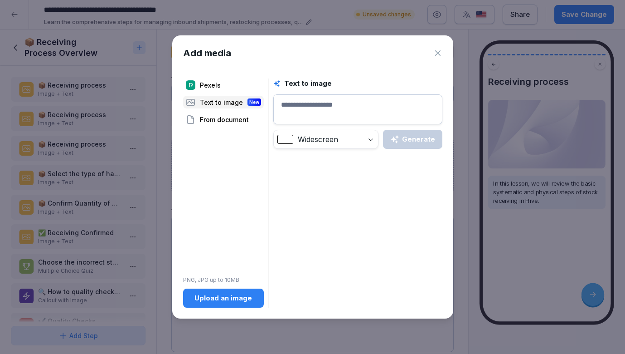
click at [217, 126] on div "Pexels Text to image New From document PNG, JPG up to 10MB Upload an image" at bounding box center [223, 192] width 81 height 229
click at [218, 85] on div "Pexels" at bounding box center [223, 84] width 81 height 13
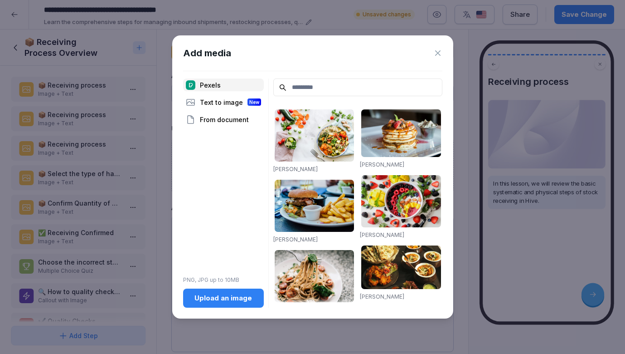
click at [310, 83] on input at bounding box center [357, 87] width 169 height 18
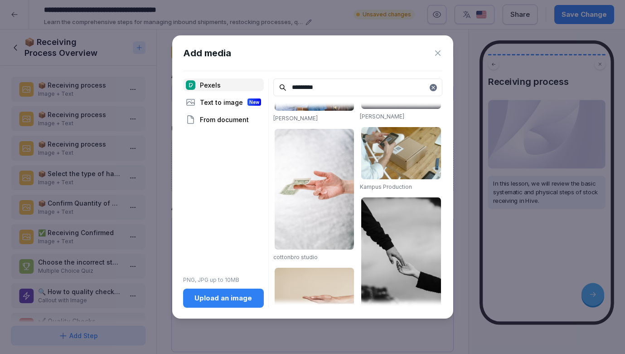
scroll to position [120, 0]
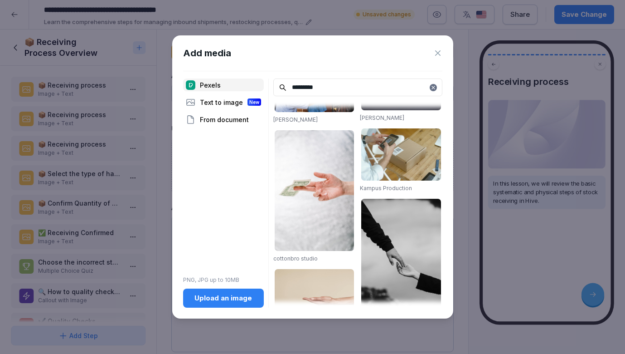
type input "*********"
click at [405, 148] on img at bounding box center [401, 154] width 80 height 52
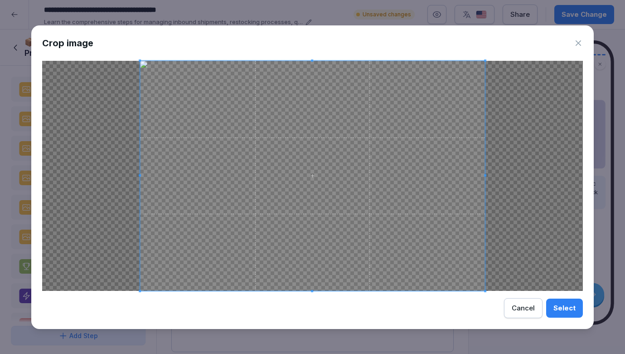
click at [579, 44] on icon at bounding box center [578, 42] width 5 height 5
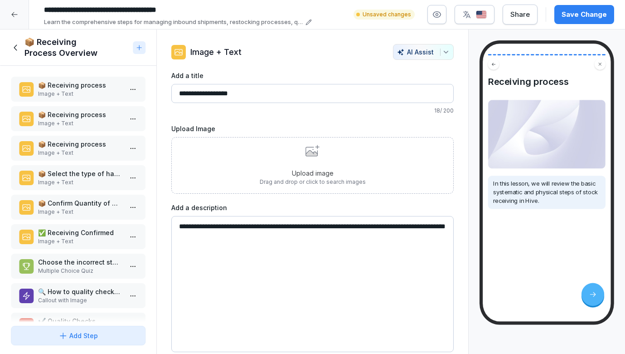
click at [360, 164] on div "Upload image Drag and drop or click to search images" at bounding box center [313, 165] width 106 height 41
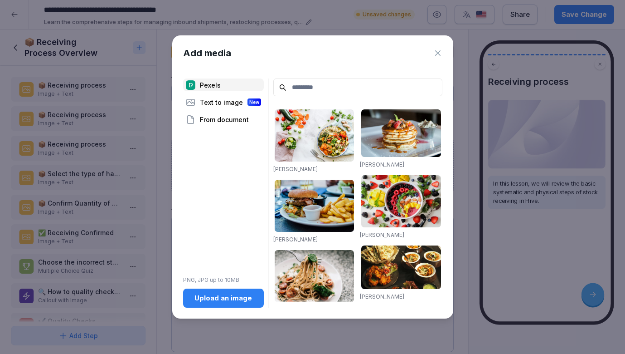
click at [302, 87] on input at bounding box center [357, 87] width 169 height 18
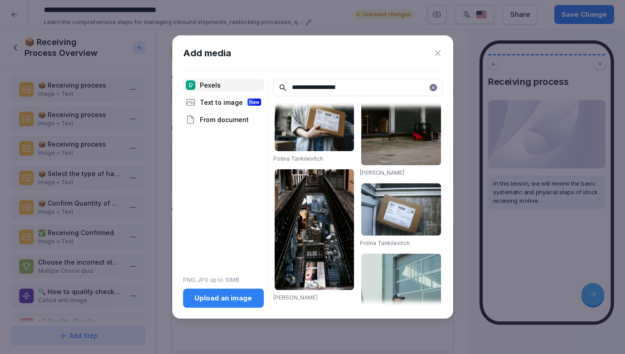
scroll to position [779, 0]
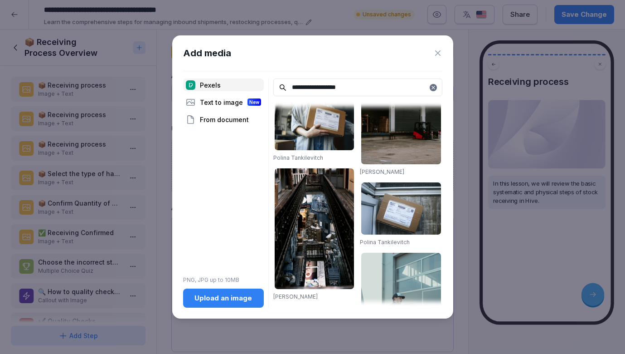
type input "**********"
click at [321, 131] on img at bounding box center [315, 124] width 80 height 52
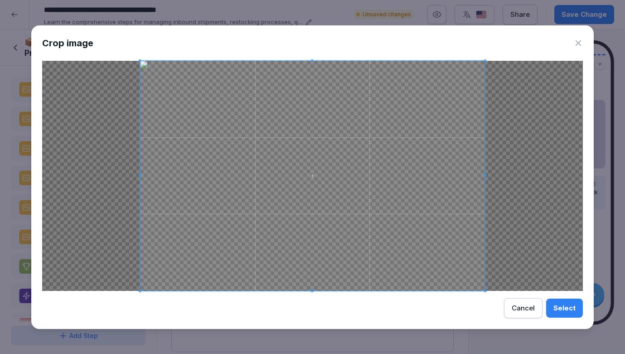
click at [569, 311] on div "Select" at bounding box center [565, 308] width 22 height 10
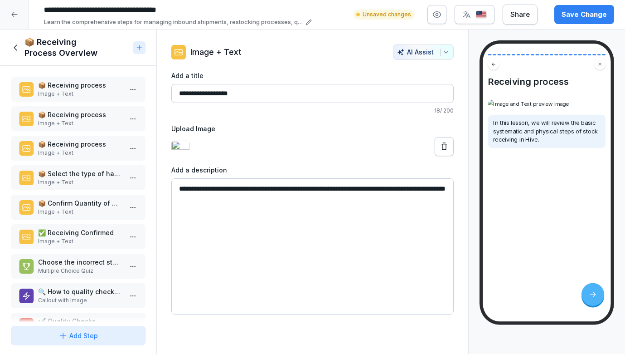
click at [262, 206] on textarea "**********" at bounding box center [312, 246] width 283 height 136
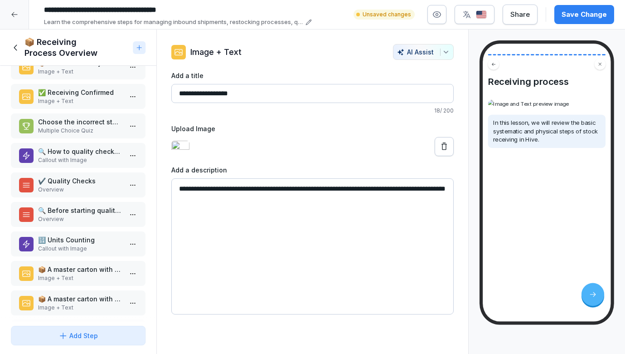
scroll to position [0, 0]
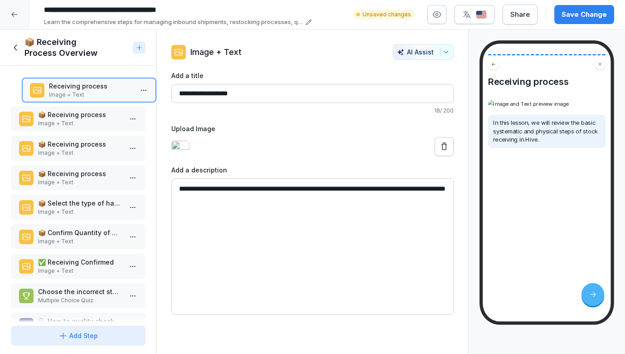
drag, startPoint x: 78, startPoint y: 292, endPoint x: 96, endPoint y: 84, distance: 209.3
click at [96, 84] on p "Receiving process" at bounding box center [91, 86] width 84 height 10
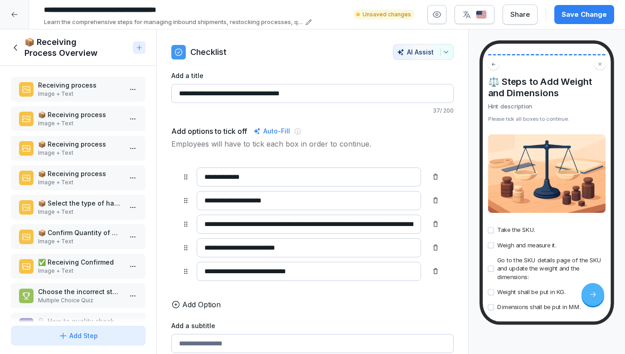
click at [82, 88] on p "Receiving process" at bounding box center [80, 85] width 84 height 10
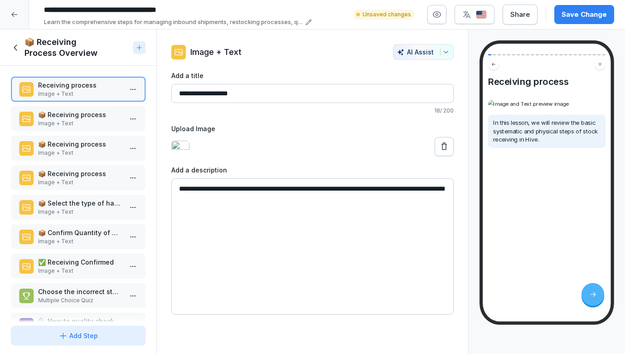
click at [85, 114] on p "📦 Receiving process" at bounding box center [80, 115] width 84 height 10
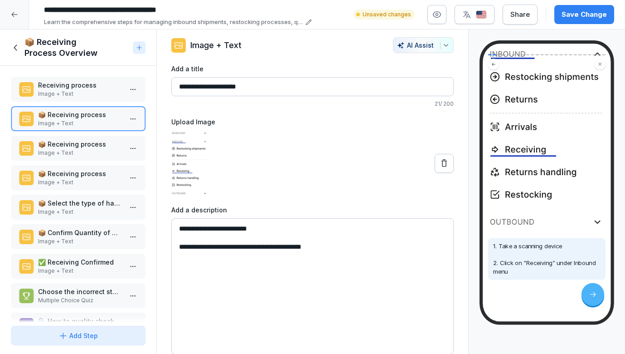
scroll to position [126, 0]
click at [73, 87] on p "Receiving process" at bounding box center [80, 85] width 84 height 10
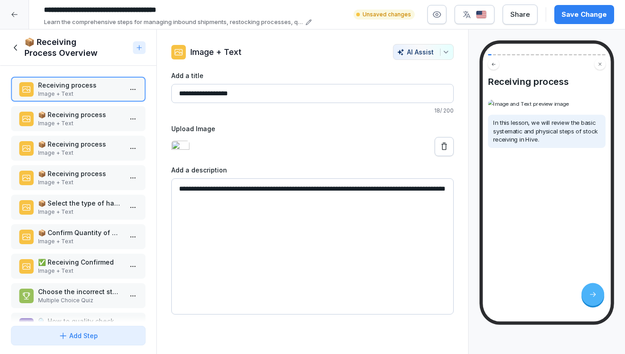
click at [267, 205] on textarea "**********" at bounding box center [312, 246] width 283 height 136
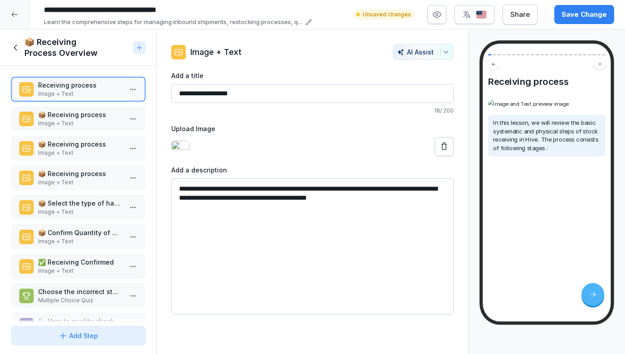
type textarea "**********"
click at [78, 119] on p "Image + Text" at bounding box center [80, 123] width 84 height 8
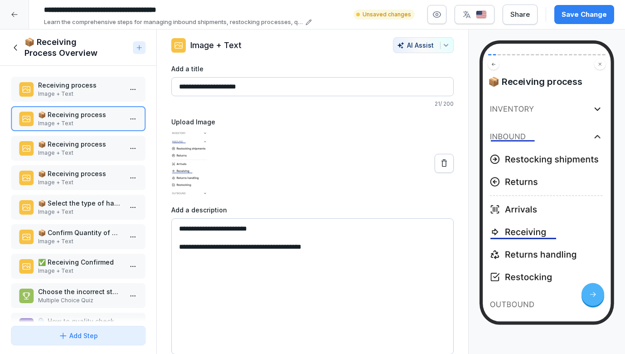
scroll to position [7, 0]
click at [75, 146] on p "📦 Receiving process" at bounding box center [80, 144] width 84 height 10
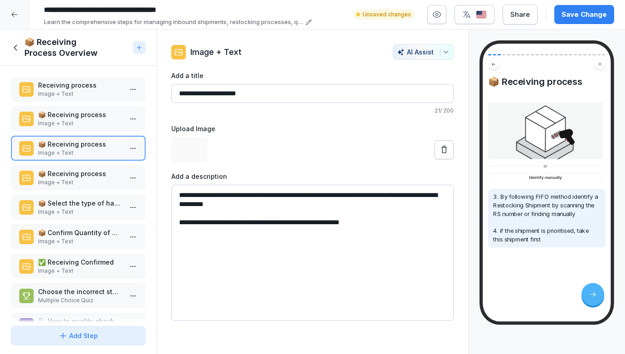
click at [68, 85] on p "Receiving process" at bounding box center [80, 85] width 84 height 10
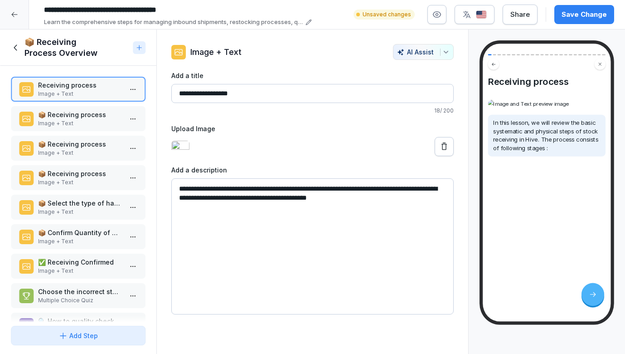
click at [301, 195] on textarea "**********" at bounding box center [312, 246] width 283 height 136
click at [313, 202] on textarea "**********" at bounding box center [312, 246] width 283 height 136
type textarea "**********"
click at [99, 113] on p "📦 Receiving process" at bounding box center [80, 115] width 84 height 10
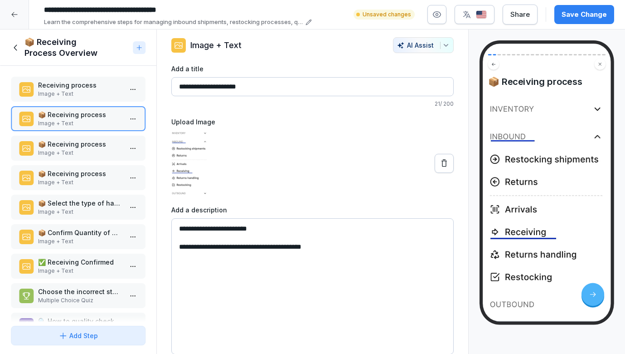
scroll to position [7, 0]
click at [60, 141] on p "📦 Receiving process" at bounding box center [80, 144] width 84 height 10
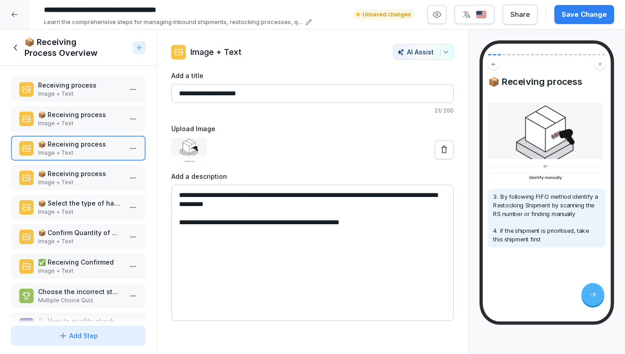
click at [54, 176] on p "📦 Receiving process" at bounding box center [80, 174] width 84 height 10
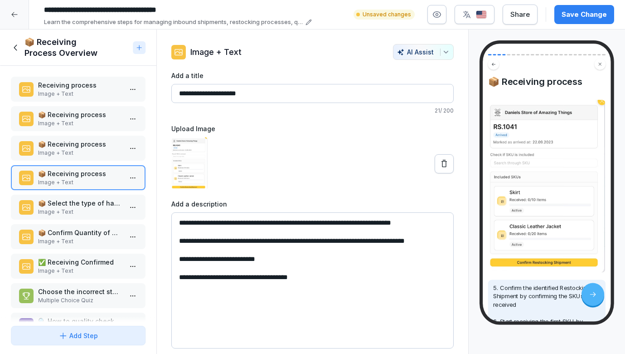
click at [66, 199] on p "📦 Select the type of handling needed for the SKU while receiving" at bounding box center [80, 203] width 84 height 10
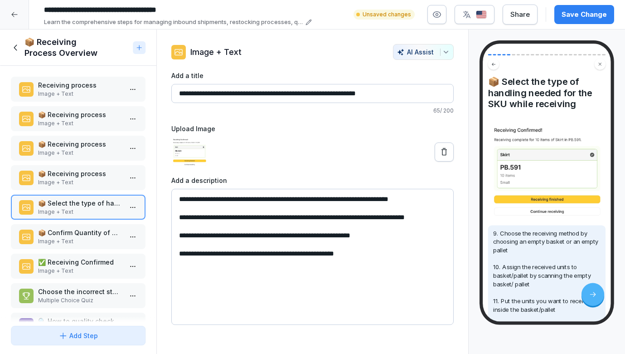
click at [69, 175] on p "📦 Receiving process" at bounding box center [80, 174] width 84 height 10
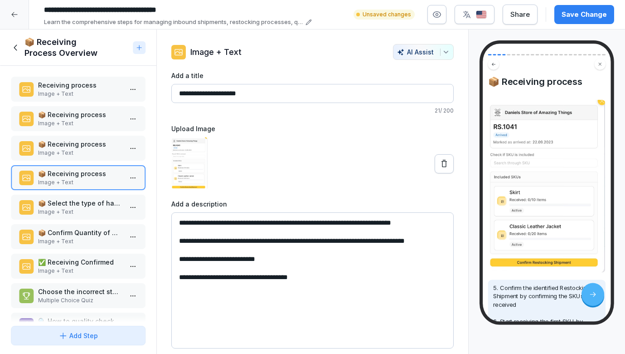
click at [64, 201] on p "📦 Select the type of handling needed for the SKU while receiving" at bounding box center [80, 203] width 84 height 10
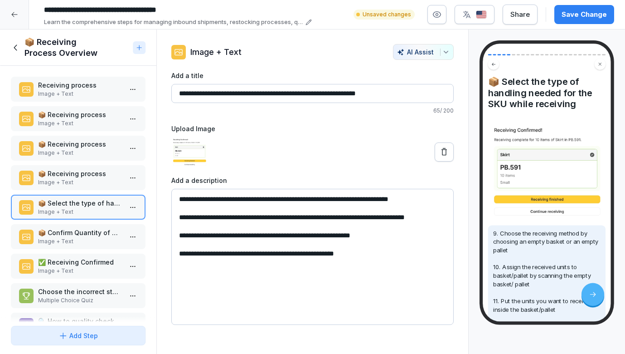
click at [88, 233] on p "📦 Confirm Quantity of Sent items per SKU" at bounding box center [80, 233] width 84 height 10
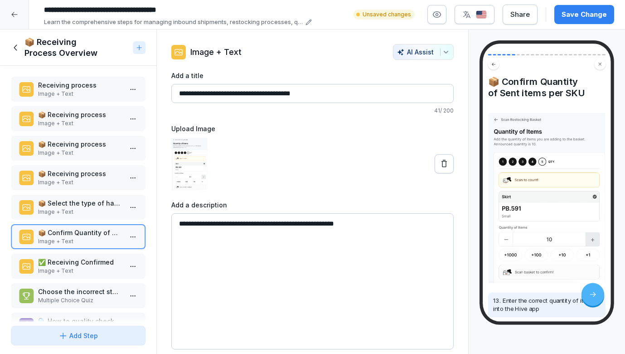
click at [106, 212] on p "Image + Text" at bounding box center [80, 212] width 84 height 8
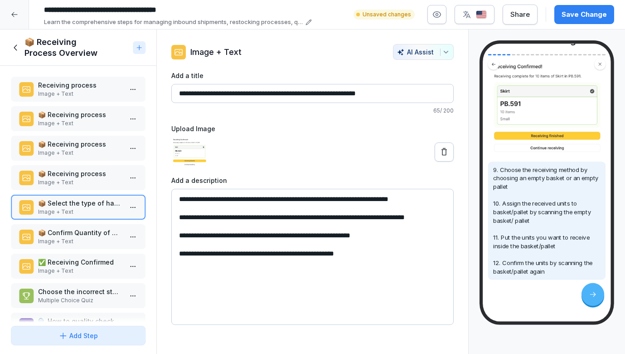
scroll to position [88, 0]
click at [95, 237] on p "Image + Text" at bounding box center [80, 241] width 84 height 8
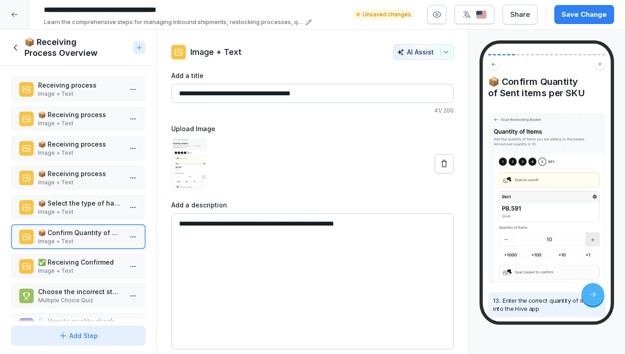
click at [83, 265] on p "✅ Receiving Confirmed" at bounding box center [80, 262] width 84 height 10
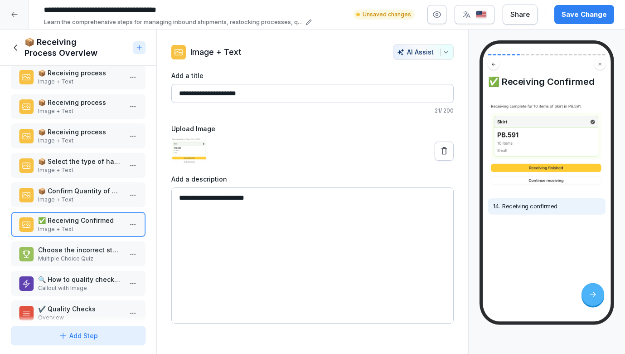
scroll to position [42, 0]
click at [77, 248] on p "Choose the incorrect statement" at bounding box center [80, 249] width 84 height 10
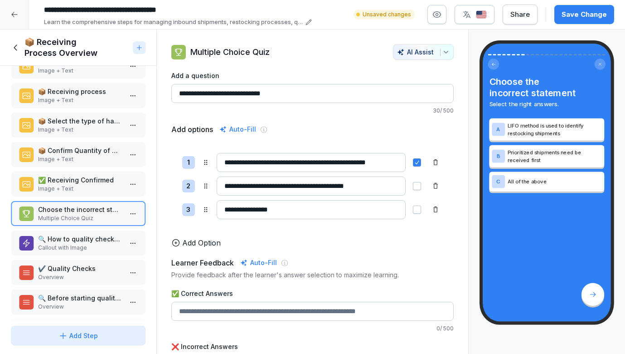
scroll to position [83, 0]
click at [72, 247] on p "Callout with Image" at bounding box center [80, 247] width 84 height 8
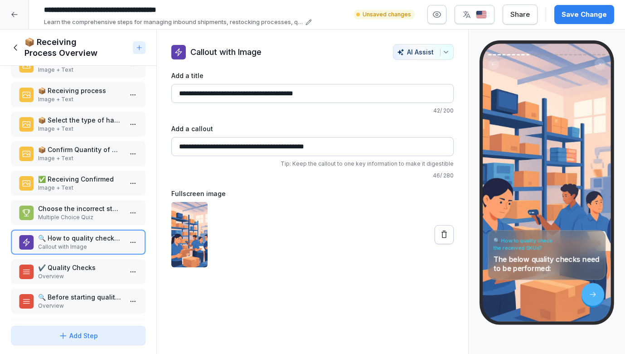
drag, startPoint x: 197, startPoint y: 148, endPoint x: 146, endPoint y: 149, distance: 50.8
click at [146, 149] on div "Course content Inbound Handling and Inventory Restocking 34 min 1 📦 Introductio…" at bounding box center [312, 191] width 625 height 325
click at [199, 145] on input "**********" at bounding box center [312, 146] width 283 height 19
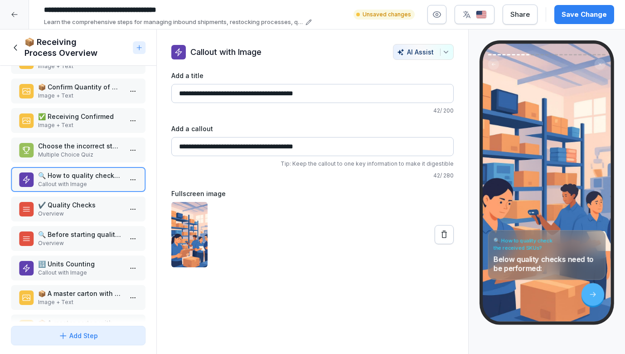
scroll to position [167, 0]
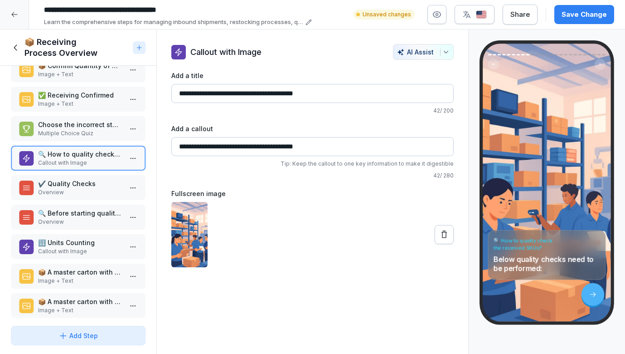
type input "**********"
click at [94, 181] on p "✔️ Quality Checks" at bounding box center [80, 184] width 84 height 10
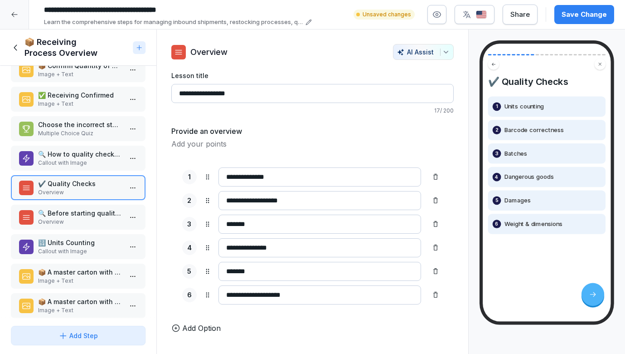
click at [90, 211] on p "🔍 Before starting quality checks" at bounding box center [80, 213] width 84 height 10
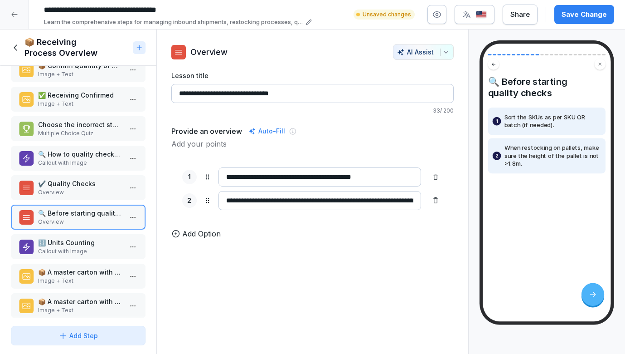
click at [84, 243] on p "🔢 Units Counting" at bounding box center [80, 243] width 84 height 10
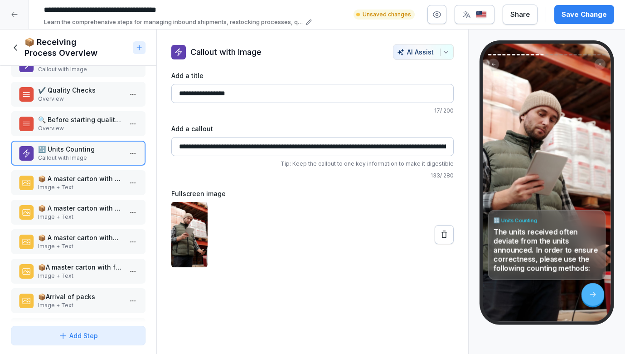
scroll to position [270, 0]
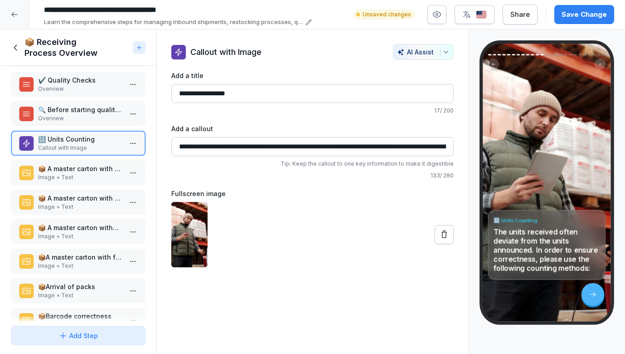
click at [82, 166] on p "📦 A master carton with outer label" at bounding box center [80, 169] width 84 height 10
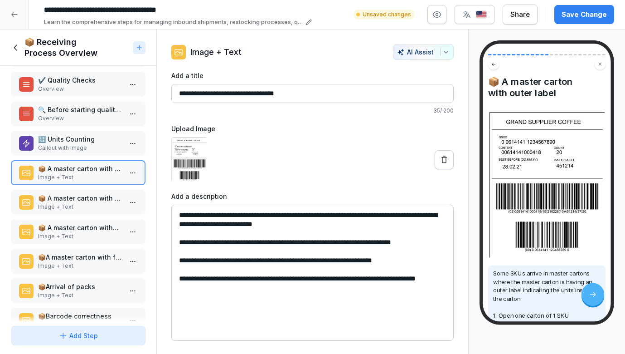
click at [94, 202] on p "📦 A master carton with outer label" at bounding box center [80, 198] width 84 height 10
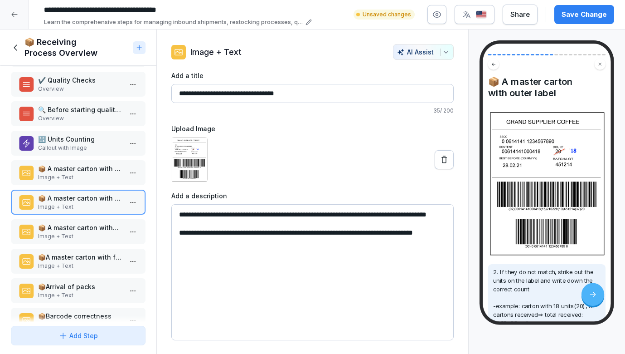
click at [94, 227] on p "📦 A master carton without outer label" at bounding box center [80, 228] width 84 height 10
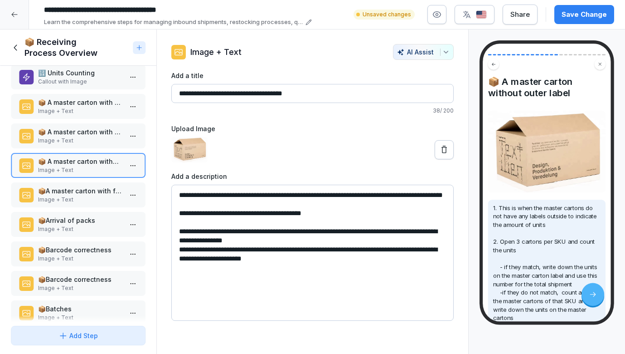
scroll to position [338, 0]
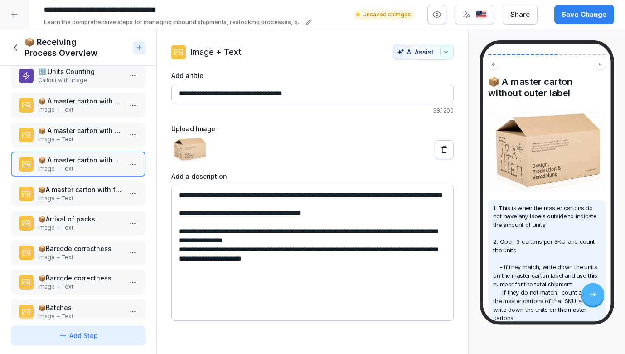
click at [73, 201] on p "Image + Text" at bounding box center [80, 198] width 84 height 8
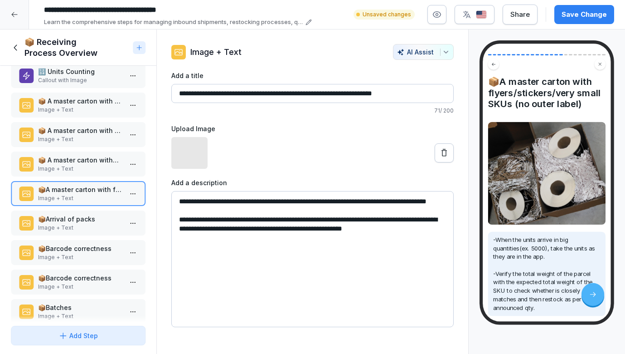
click at [75, 224] on p "Image + Text" at bounding box center [80, 228] width 84 height 8
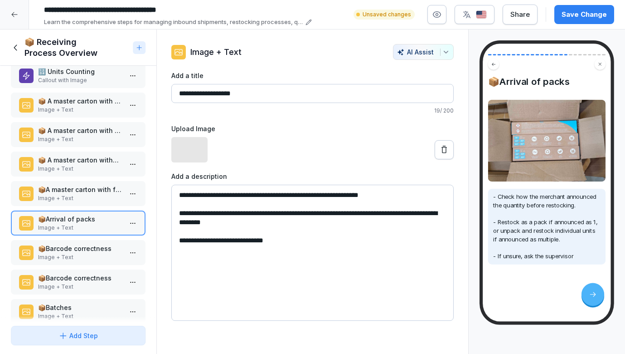
click at [80, 244] on p "📦Barcode correctness" at bounding box center [80, 248] width 84 height 10
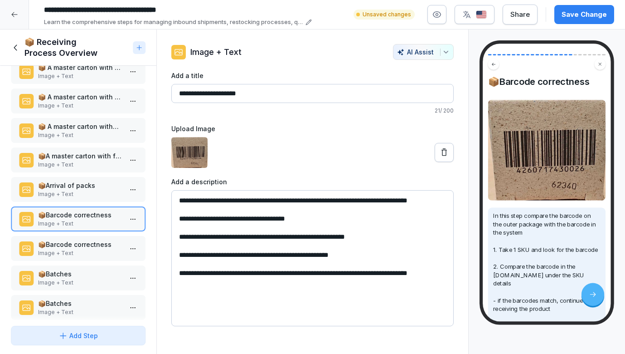
scroll to position [374, 0]
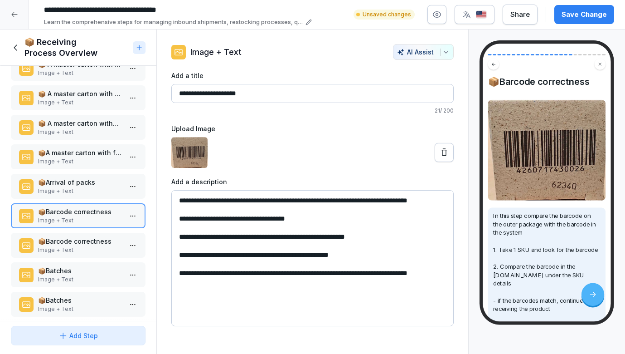
click at [70, 236] on div "📦Barcode correctness Image + Text" at bounding box center [78, 245] width 135 height 25
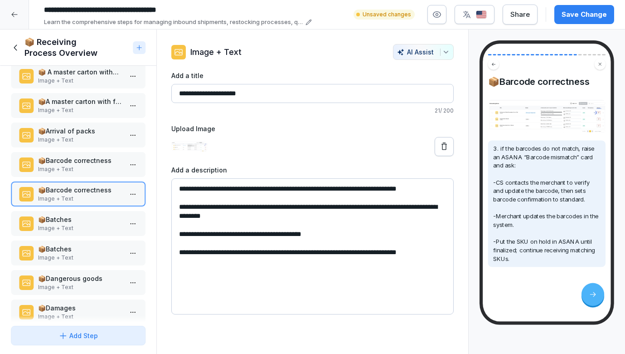
scroll to position [427, 0]
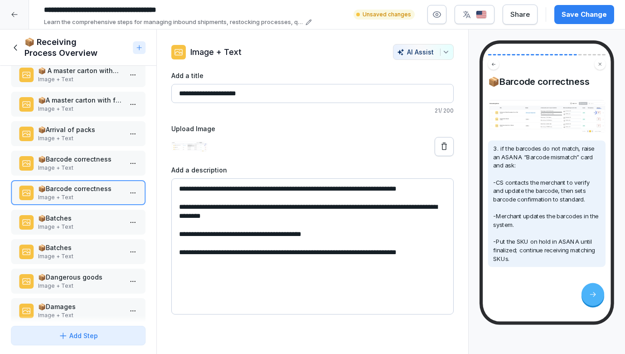
click at [70, 223] on p "Image + Text" at bounding box center [80, 227] width 84 height 8
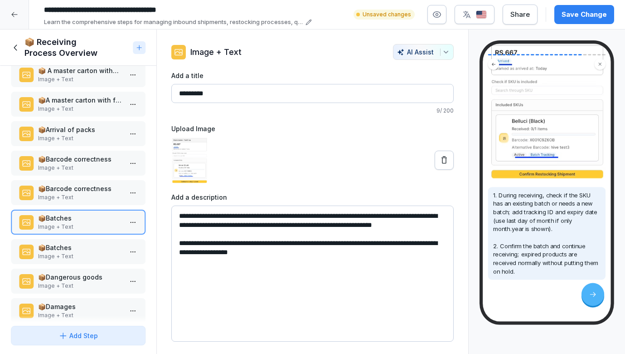
scroll to position [98, 0]
click at [50, 245] on p "📦Batches" at bounding box center [80, 248] width 84 height 10
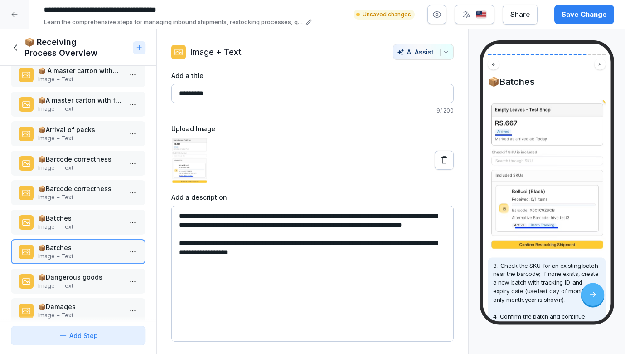
click at [82, 285] on p "Image + Text" at bounding box center [80, 286] width 84 height 8
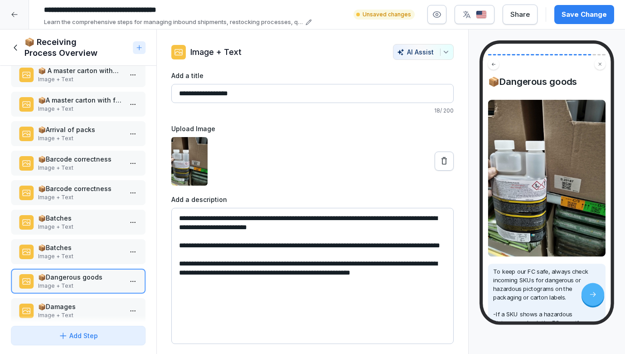
scroll to position [494, 0]
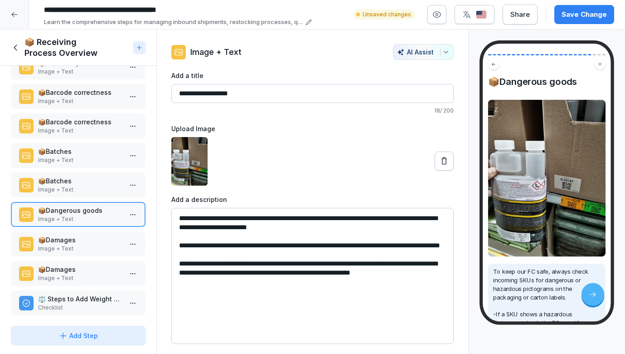
click at [75, 241] on p "📦Damages" at bounding box center [80, 240] width 84 height 10
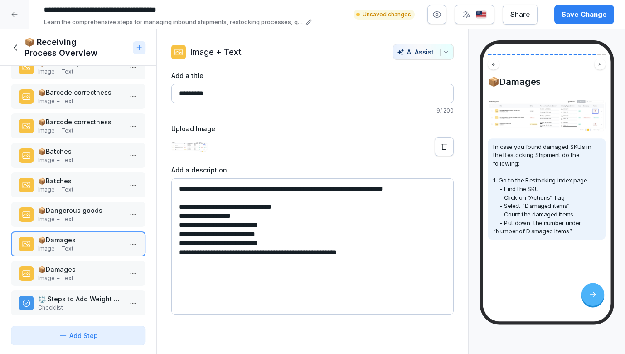
click at [63, 276] on p "Image + Text" at bounding box center [80, 278] width 84 height 8
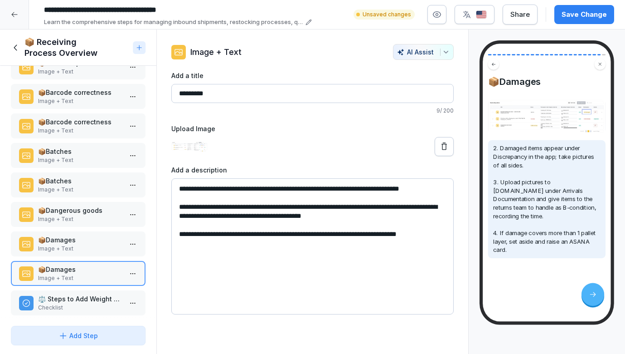
click at [66, 243] on p "📦Damages" at bounding box center [80, 240] width 84 height 10
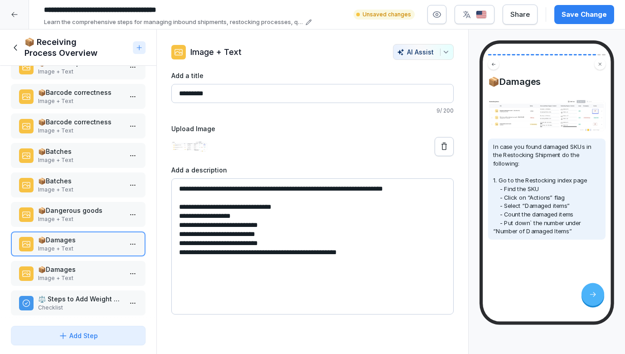
click at [54, 208] on p "📦Dangerous goods" at bounding box center [80, 210] width 84 height 10
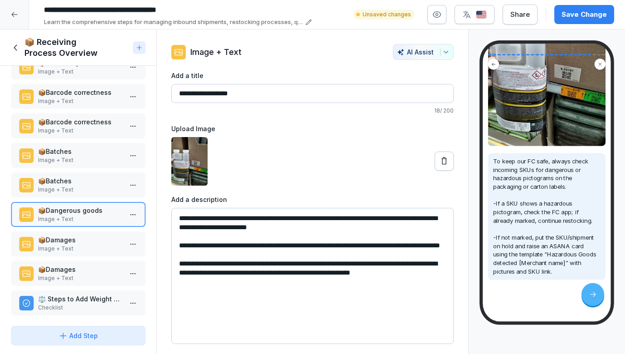
scroll to position [154, 0]
click at [59, 241] on p "📦Damages" at bounding box center [80, 240] width 84 height 10
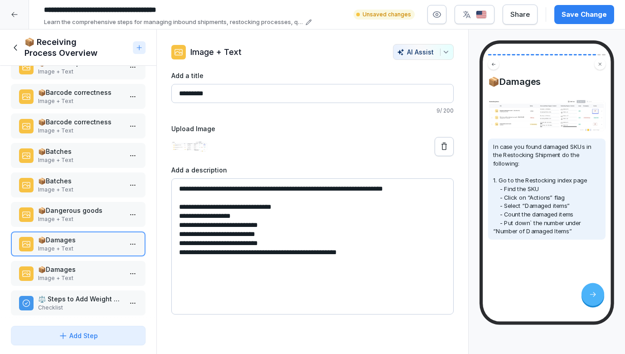
click at [59, 267] on p "📦Damages" at bounding box center [80, 269] width 84 height 10
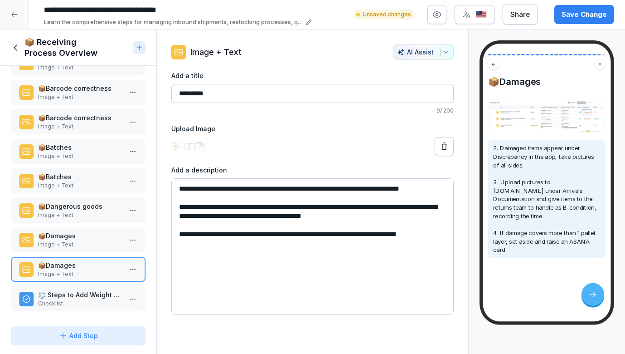
scroll to position [498, 0]
click at [63, 302] on p "Checklist" at bounding box center [80, 303] width 84 height 8
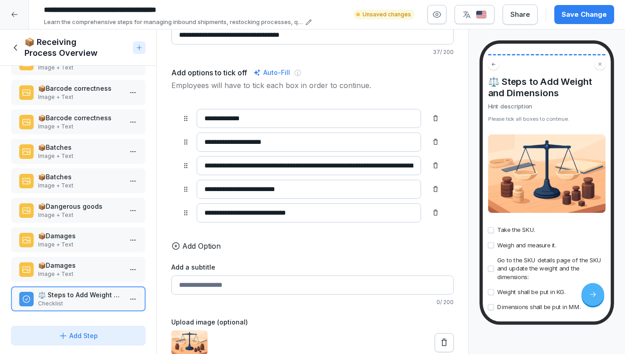
scroll to position [498, 0]
click at [62, 215] on p "Image + Text" at bounding box center [80, 215] width 84 height 8
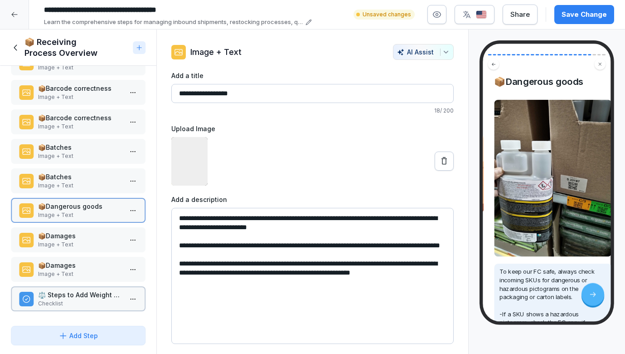
click at [60, 238] on p "📦Damages" at bounding box center [80, 236] width 84 height 10
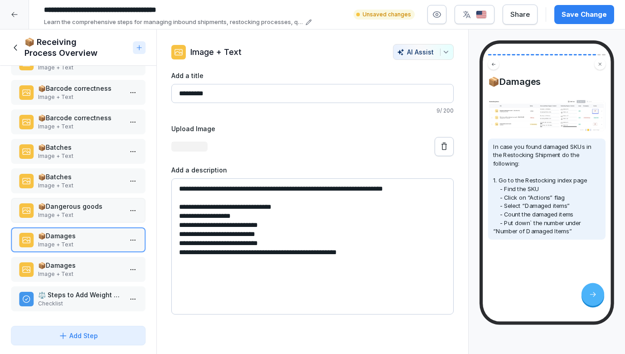
click at [60, 265] on p "📦Damages" at bounding box center [80, 265] width 84 height 10
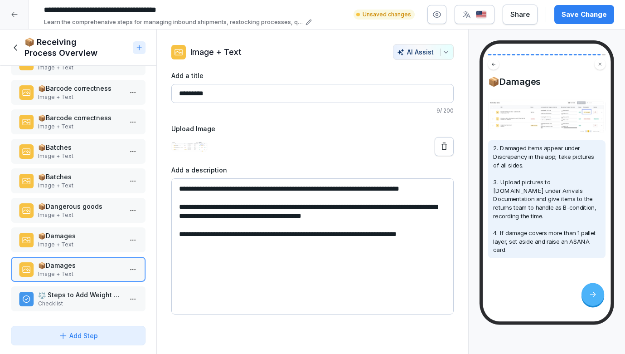
click at [71, 196] on div "Receiving process Image + Text 📦 Receiving process Image + Text 📦 Receiving pro…" at bounding box center [78, 194] width 156 height 256
click at [73, 161] on div "📦Batches Image + Text" at bounding box center [78, 151] width 135 height 25
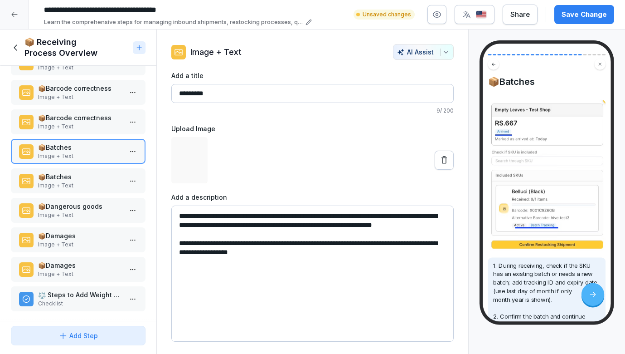
click at [81, 123] on p "Image + Text" at bounding box center [80, 126] width 84 height 8
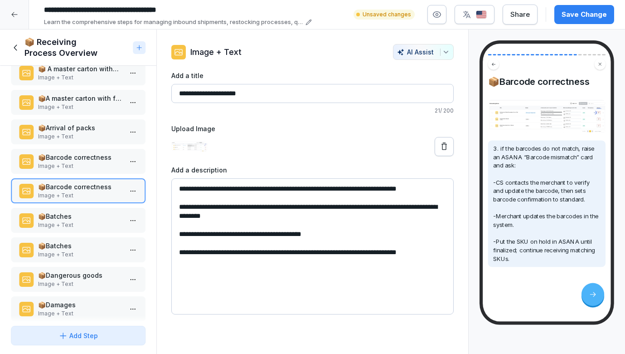
scroll to position [396, 0]
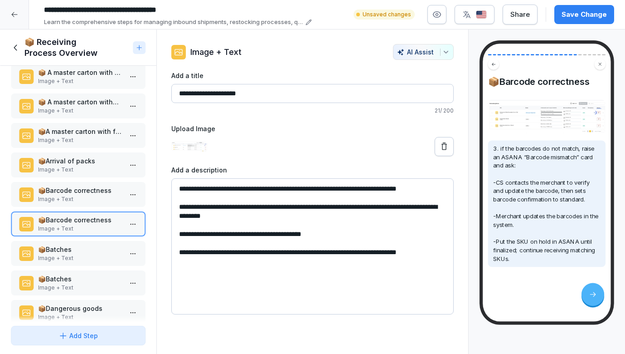
click at [74, 147] on div "📦A master carton with flyers/stickers/very small SKUs (no outer label) Image + …" at bounding box center [78, 135] width 135 height 25
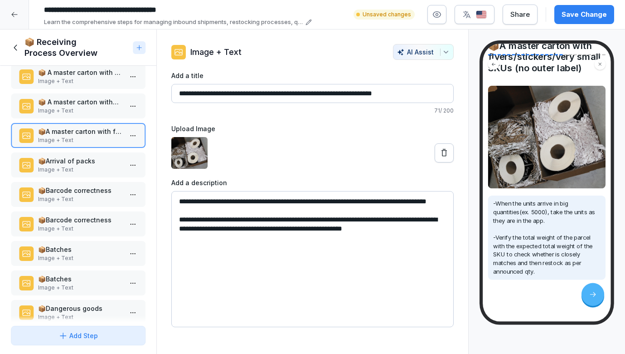
scroll to position [50, 0]
click at [568, 13] on div "Save Change" at bounding box center [584, 15] width 45 height 10
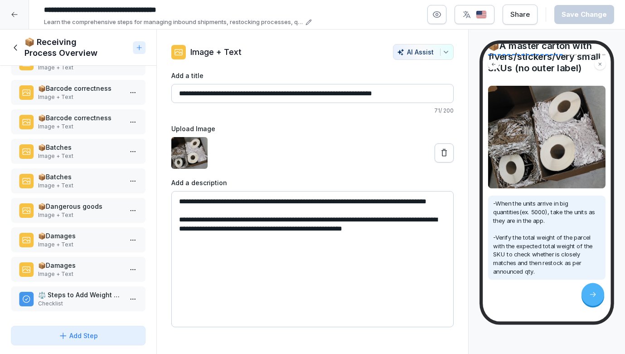
scroll to position [498, 0]
click at [76, 290] on p "⚖️ Steps to Add Weight and Dimensions" at bounding box center [80, 295] width 84 height 10
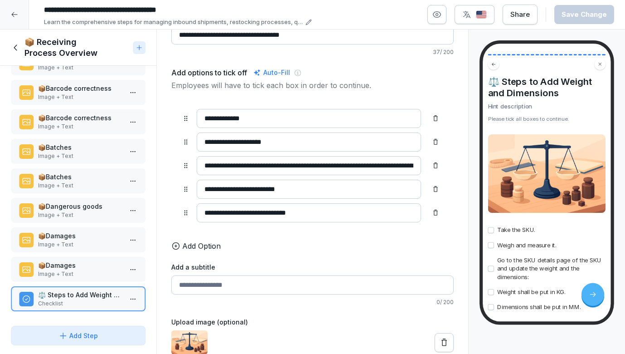
scroll to position [58, 0]
click at [61, 160] on p "Image + Text" at bounding box center [80, 156] width 84 height 8
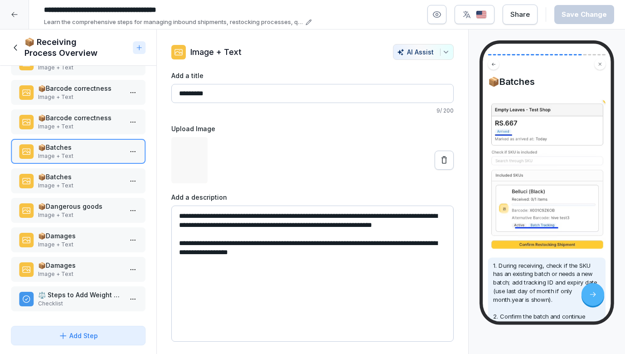
click at [64, 189] on p "Image + Text" at bounding box center [80, 185] width 84 height 8
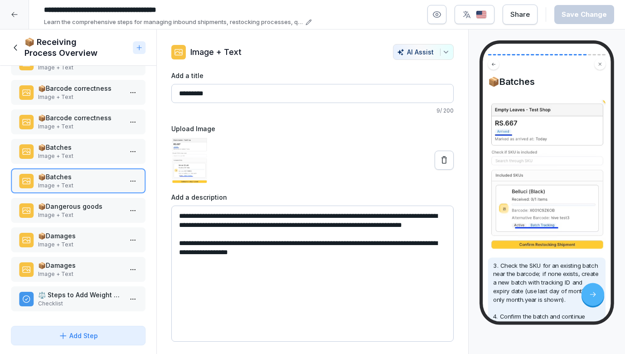
click at [17, 46] on icon at bounding box center [16, 48] width 10 height 10
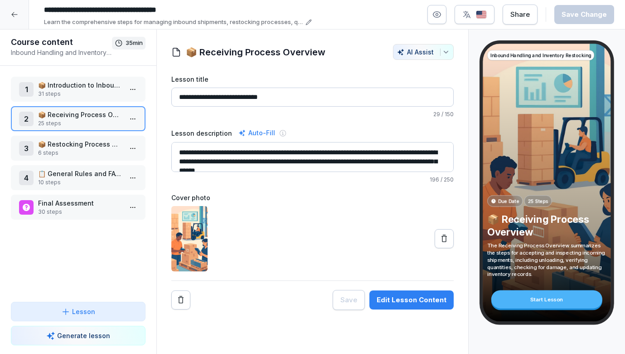
click at [81, 119] on p "📦 Receiving Process Overview" at bounding box center [80, 115] width 84 height 10
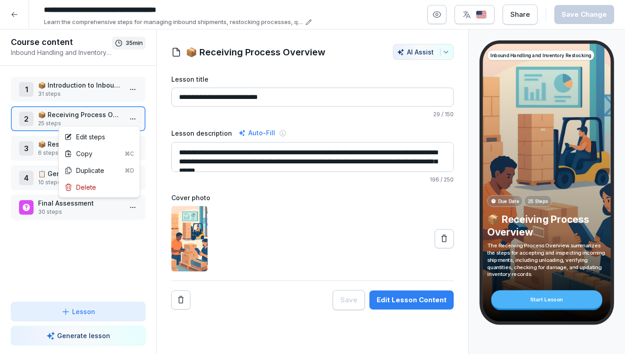
click at [133, 118] on html "**********" at bounding box center [312, 177] width 625 height 354
click at [120, 133] on div "Edit steps" at bounding box center [99, 136] width 77 height 17
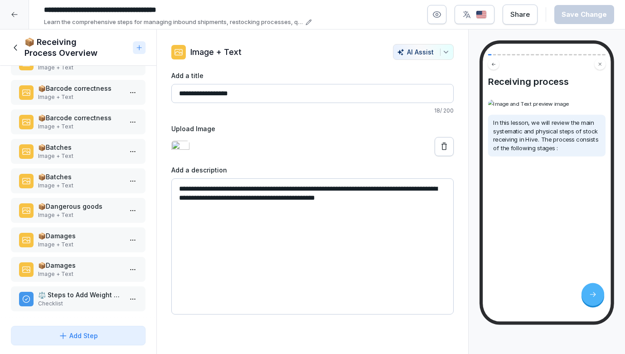
click at [75, 300] on p "Checklist" at bounding box center [80, 303] width 84 height 8
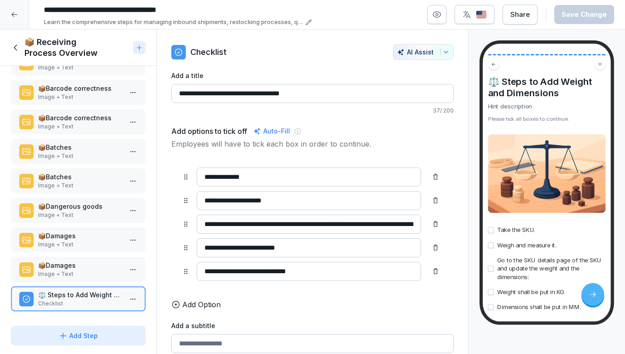
click at [75, 285] on div "Receiving process Image + Text 📦 Receiving process Image + Text 📦 Receiving pro…" at bounding box center [78, 194] width 156 height 256
click at [15, 39] on div "📦 Receiving Process Overview" at bounding box center [70, 48] width 118 height 22
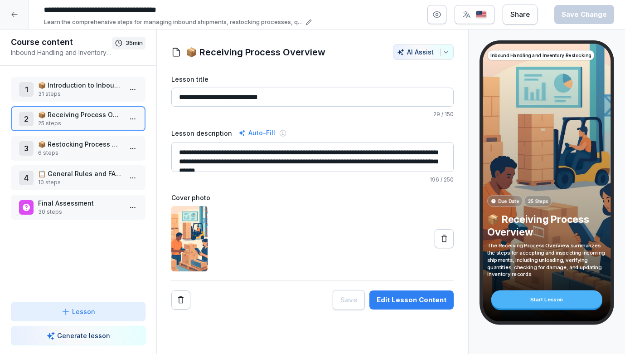
click at [42, 154] on p "6 steps" at bounding box center [80, 153] width 84 height 8
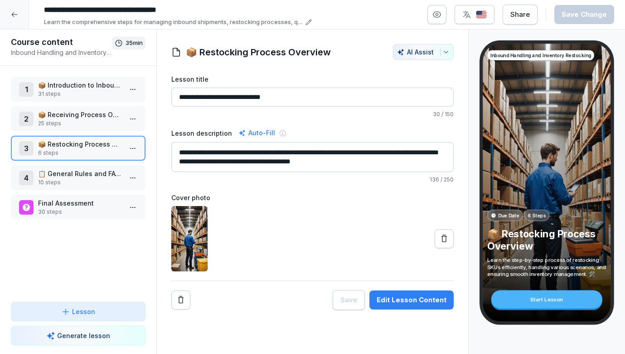
click at [133, 150] on html "**********" at bounding box center [312, 177] width 625 height 354
click at [111, 165] on div "Edit steps" at bounding box center [99, 166] width 77 height 17
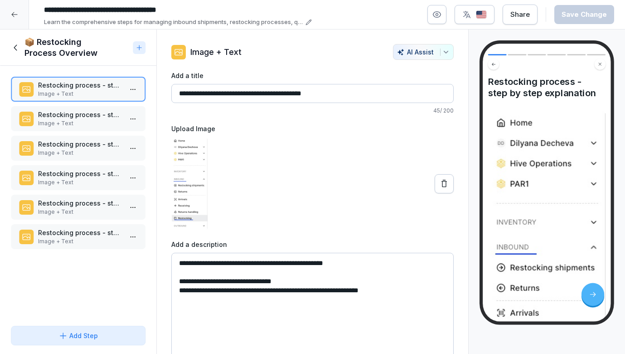
click at [91, 113] on p "Restocking process - step by step explanation" at bounding box center [80, 115] width 84 height 10
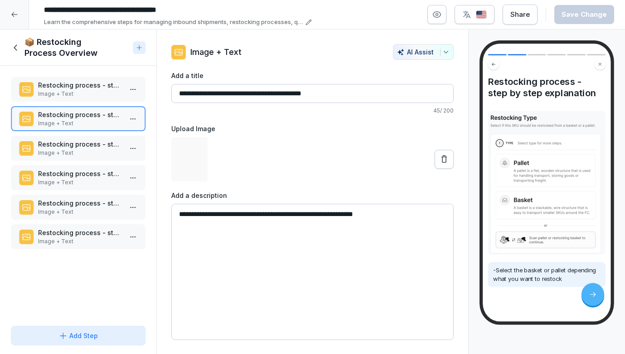
click at [78, 88] on p "Restocking process - step by step explanation" at bounding box center [80, 85] width 84 height 10
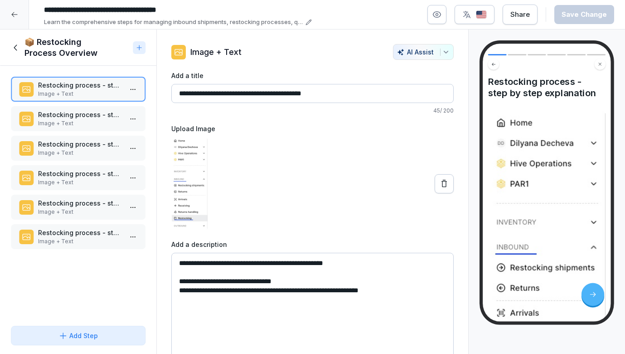
click at [15, 49] on icon at bounding box center [16, 48] width 10 height 10
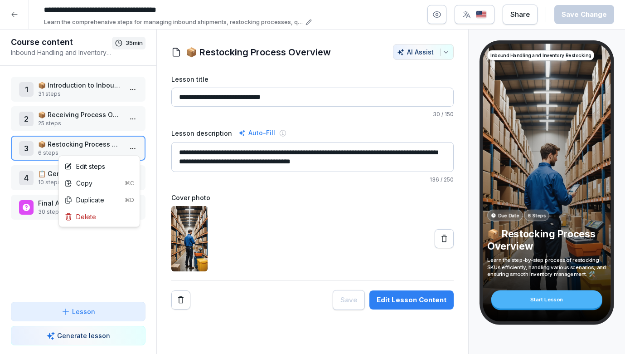
click at [131, 149] on html "**********" at bounding box center [312, 177] width 625 height 354
click at [114, 166] on div "Edit steps" at bounding box center [99, 166] width 77 height 17
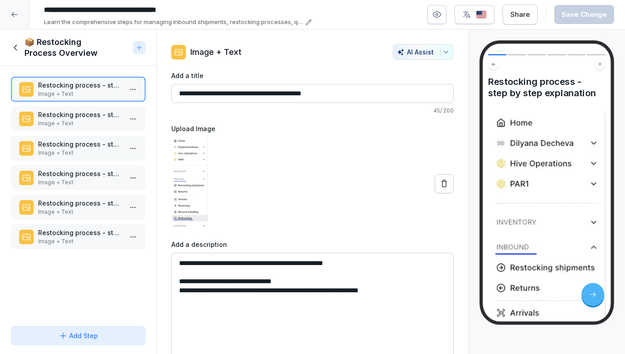
click at [86, 335] on div "Add Step" at bounding box center [77, 336] width 39 height 10
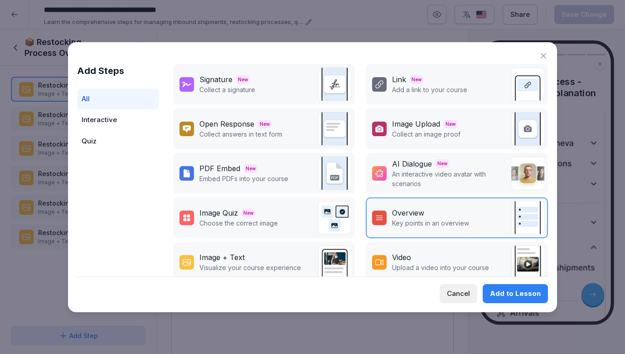
click at [410, 130] on p "Collect an image proof" at bounding box center [426, 134] width 68 height 10
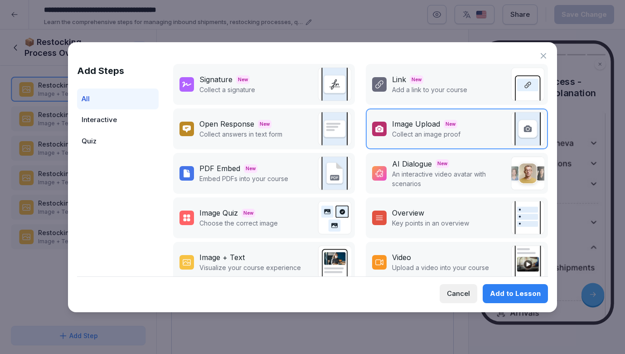
click at [498, 295] on div "Add to Lesson" at bounding box center [515, 293] width 51 height 10
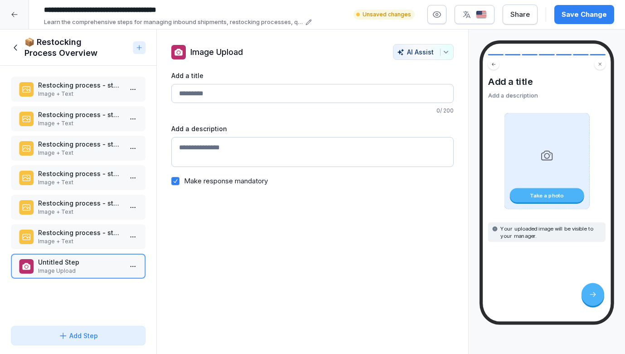
click at [258, 86] on input "Add a title" at bounding box center [312, 93] width 283 height 19
type input "**********"
click at [226, 136] on div "Add a description" at bounding box center [312, 145] width 283 height 43
click at [225, 149] on textarea "Add a description" at bounding box center [312, 152] width 283 height 30
paste textarea "**********"
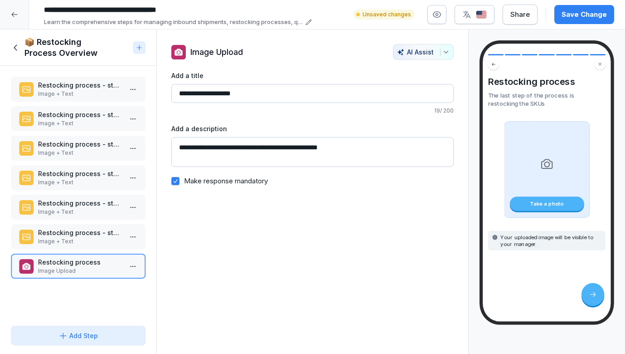
click at [242, 150] on textarea "**********" at bounding box center [312, 152] width 283 height 30
click at [298, 149] on textarea "**********" at bounding box center [312, 152] width 283 height 30
click at [394, 146] on textarea "**********" at bounding box center [312, 152] width 283 height 30
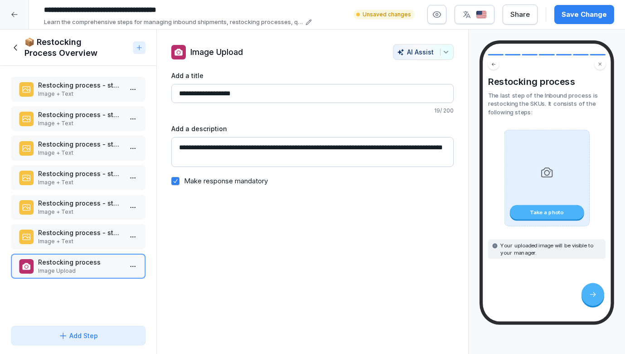
type textarea "**********"
click at [544, 210] on div "Take a photo" at bounding box center [547, 212] width 74 height 15
click at [297, 146] on textarea "**********" at bounding box center [312, 152] width 283 height 30
click at [178, 50] on icon at bounding box center [179, 52] width 8 height 7
click at [179, 55] on icon at bounding box center [179, 52] width 8 height 7
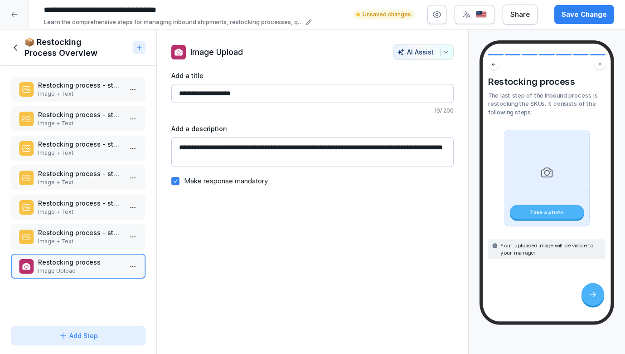
click at [177, 51] on icon at bounding box center [179, 52] width 8 height 7
click at [183, 51] on div at bounding box center [178, 52] width 15 height 15
click at [595, 297] on icon at bounding box center [593, 294] width 8 height 8
click at [553, 191] on div "Take a photo" at bounding box center [546, 178] width 85 height 97
click at [544, 226] on div "Restocking process The last step of the Inbound process is restocking the SKUs.…" at bounding box center [546, 167] width 117 height 182
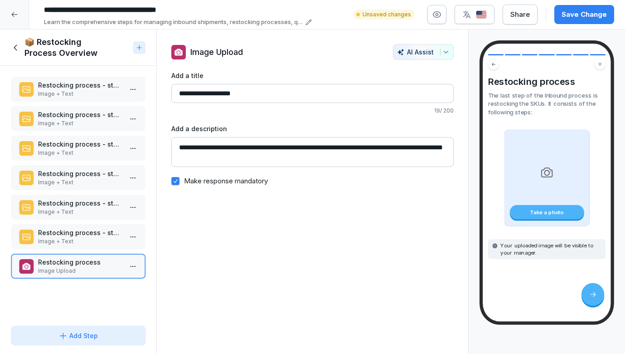
click at [599, 296] on div at bounding box center [593, 294] width 23 height 23
click at [311, 158] on textarea "**********" at bounding box center [312, 152] width 283 height 30
drag, startPoint x: 305, startPoint y: 159, endPoint x: 175, endPoint y: 143, distance: 131.1
click at [175, 143] on textarea "**********" at bounding box center [312, 152] width 283 height 30
click at [92, 331] on div "Add Step" at bounding box center [77, 336] width 39 height 10
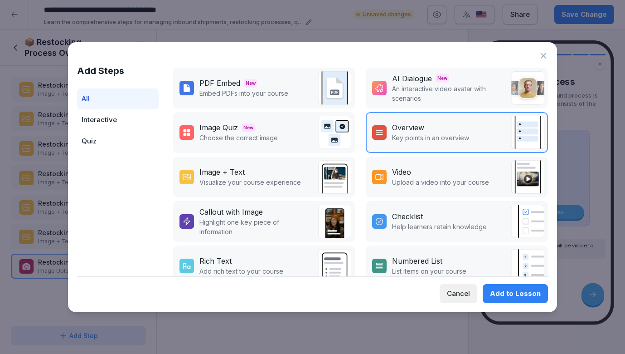
scroll to position [105, 0]
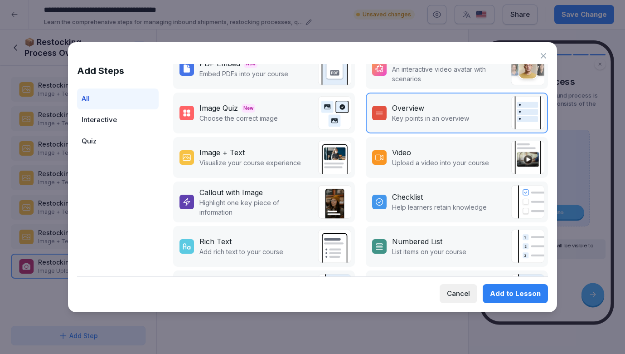
click at [249, 162] on p "Visualize your course experience" at bounding box center [250, 163] width 102 height 10
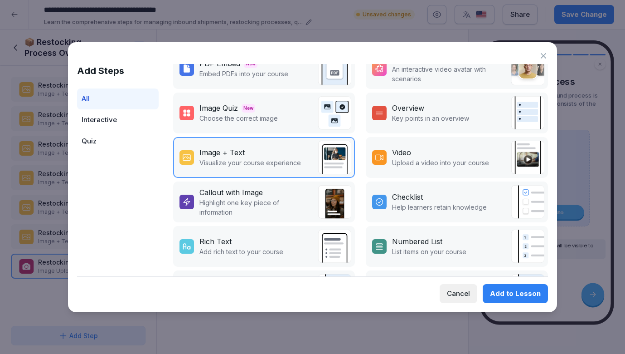
click at [518, 296] on div "Add to Lesson" at bounding box center [515, 293] width 51 height 10
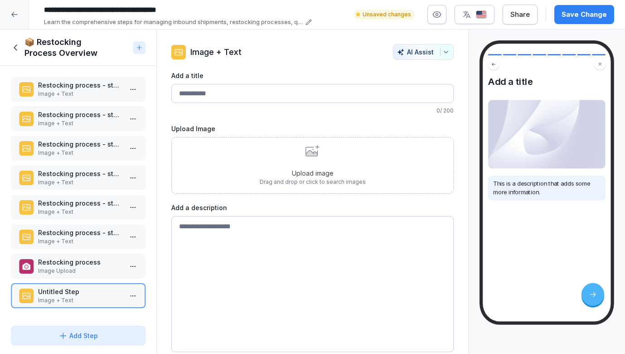
click at [280, 252] on textarea at bounding box center [312, 284] width 283 height 136
paste textarea "**********"
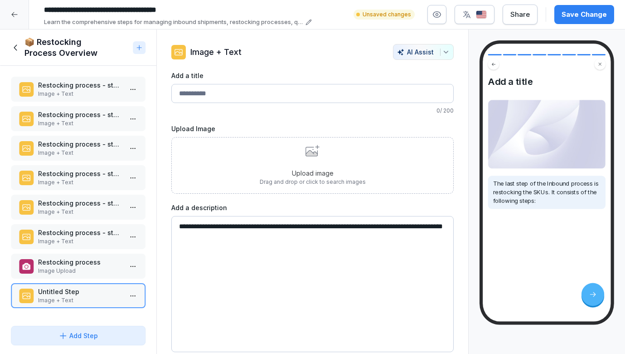
type textarea "**********"
click at [87, 262] on p "Restocking process" at bounding box center [80, 262] width 84 height 10
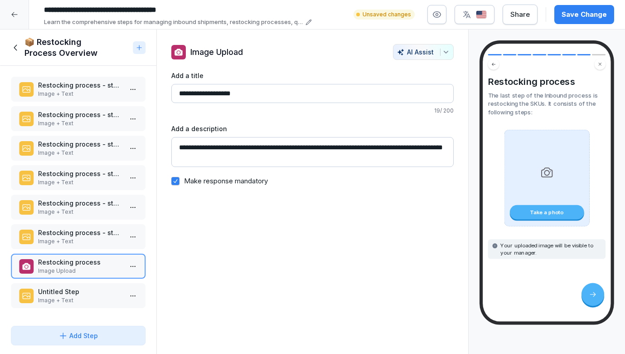
drag, startPoint x: 260, startPoint y: 94, endPoint x: 162, endPoint y: 95, distance: 97.5
click at [162, 95] on div "**********" at bounding box center [313, 117] width 312 height 146
click at [90, 296] on p "Image + Text" at bounding box center [80, 300] width 84 height 8
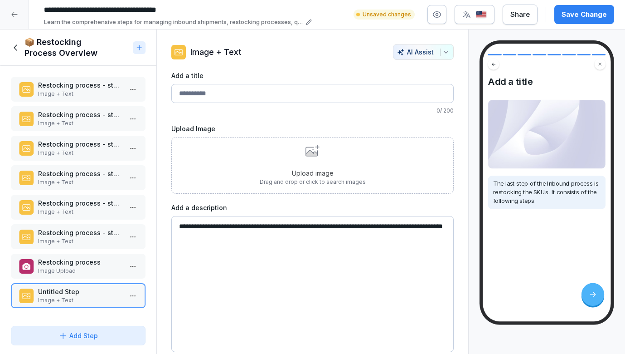
click at [225, 94] on input "Add a title" at bounding box center [312, 93] width 283 height 19
paste input "**********"
type input "**********"
click at [225, 173] on div "Upload image Drag and drop or click to search images" at bounding box center [312, 165] width 283 height 57
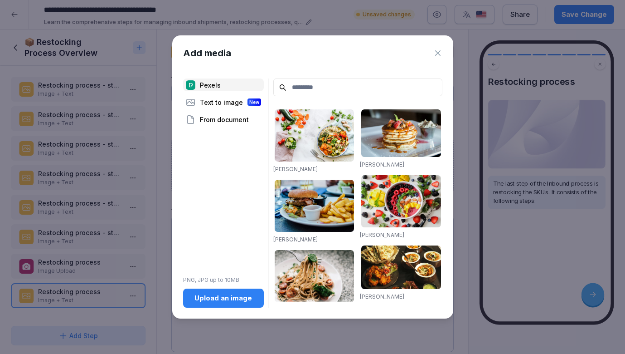
click at [303, 88] on input at bounding box center [357, 87] width 169 height 18
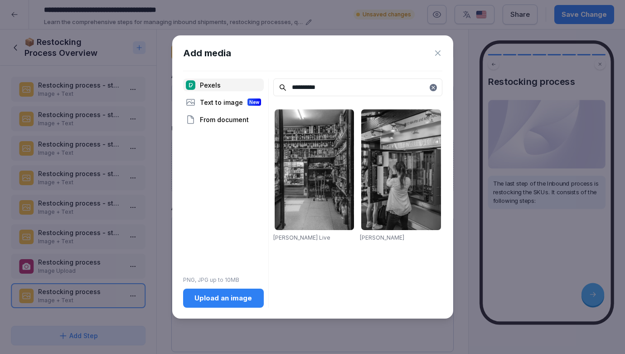
type input "**********"
click at [214, 101] on div "Text to image New" at bounding box center [223, 102] width 81 height 13
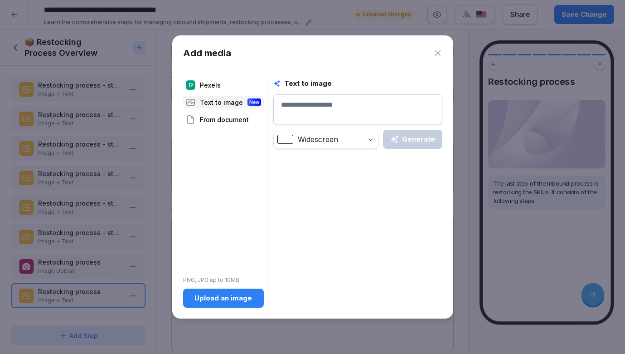
click at [222, 91] on div "Pexels Text to image New From document PNG, JPG up to 10MB Upload an image" at bounding box center [223, 192] width 81 height 229
click at [221, 87] on div "Pexels" at bounding box center [223, 84] width 81 height 13
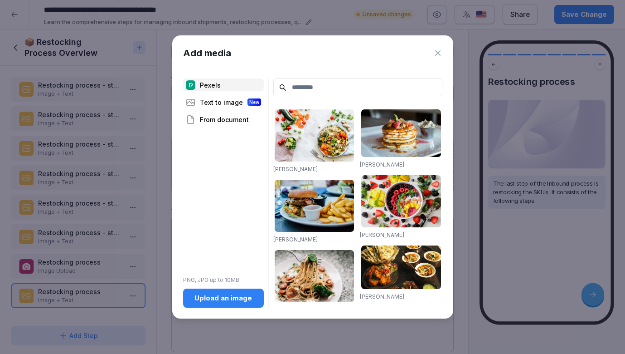
click at [306, 86] on input at bounding box center [357, 87] width 169 height 18
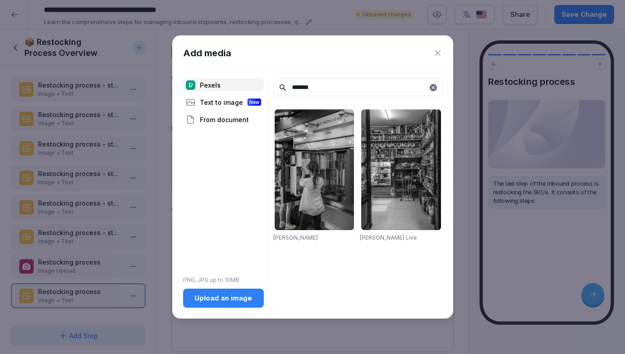
type input "*******"
click at [403, 194] on img at bounding box center [401, 169] width 80 height 121
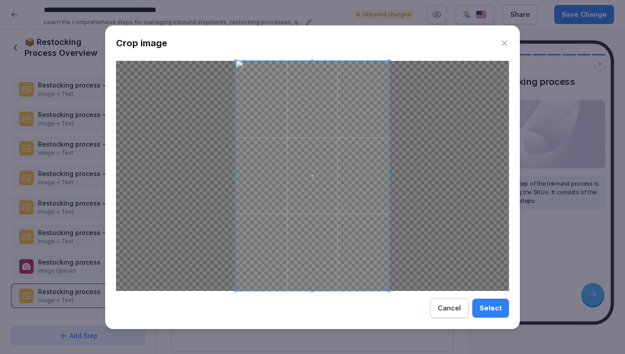
click at [506, 44] on icon at bounding box center [504, 43] width 9 height 9
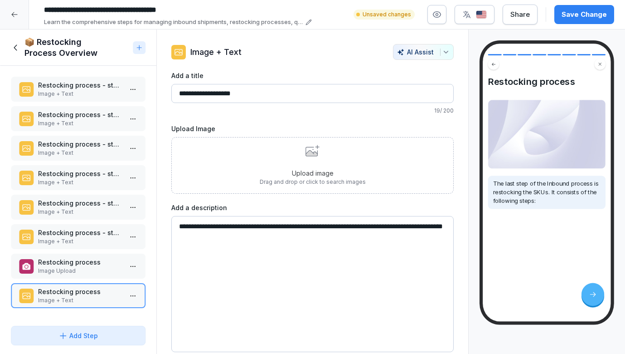
click at [303, 167] on div "Upload image Drag and drop or click to search images" at bounding box center [313, 165] width 106 height 41
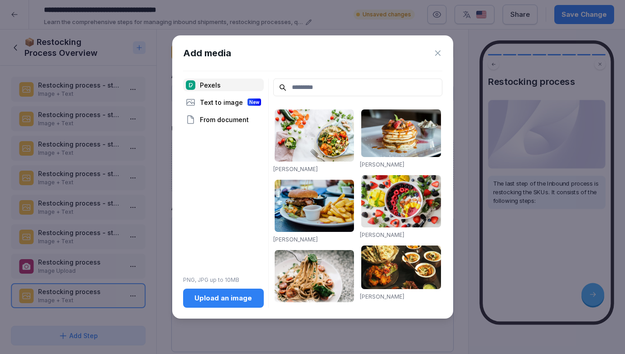
click at [207, 309] on div "Add media Pexels Text to image New From document PNG, JPG up to 10MB Upload an …" at bounding box center [312, 176] width 281 height 283
click at [209, 296] on div "Upload an image" at bounding box center [223, 298] width 66 height 10
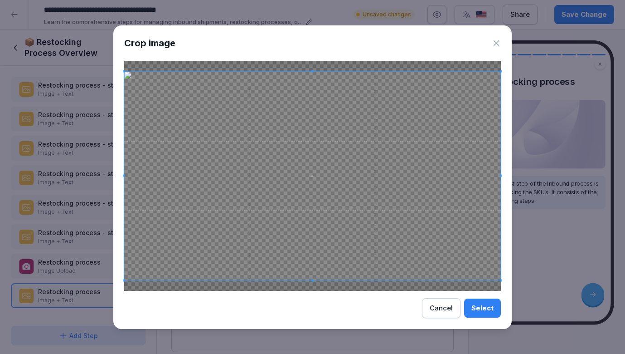
click at [486, 307] on div "Select" at bounding box center [483, 308] width 22 height 10
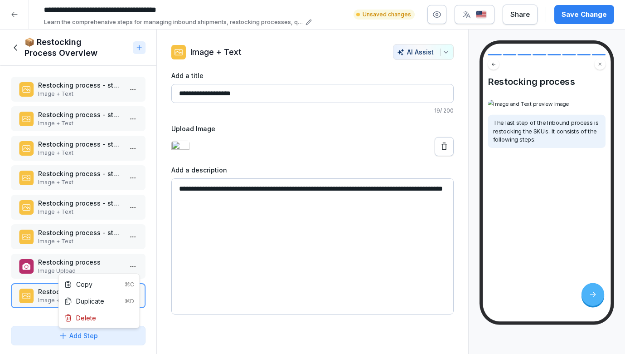
click at [134, 264] on html "**********" at bounding box center [312, 177] width 625 height 354
click at [106, 315] on div "Delete" at bounding box center [99, 317] width 77 height 17
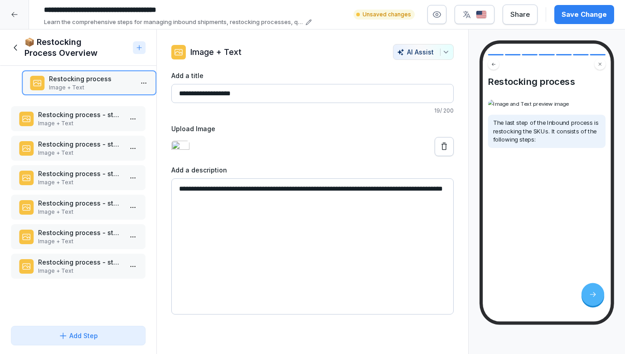
drag, startPoint x: 111, startPoint y: 261, endPoint x: 122, endPoint y: 80, distance: 180.7
click at [123, 78] on p "Restocking process" at bounding box center [91, 79] width 84 height 10
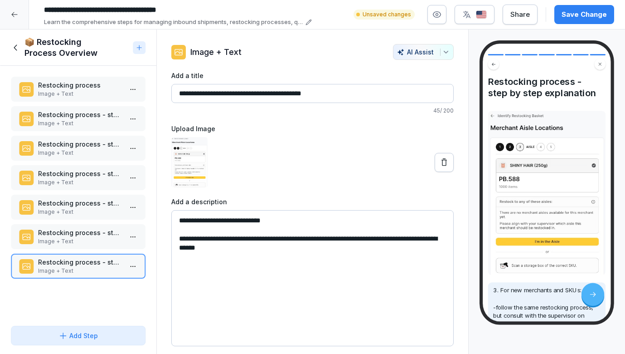
click at [105, 114] on p "Restocking process - step by step explanation" at bounding box center [80, 115] width 84 height 10
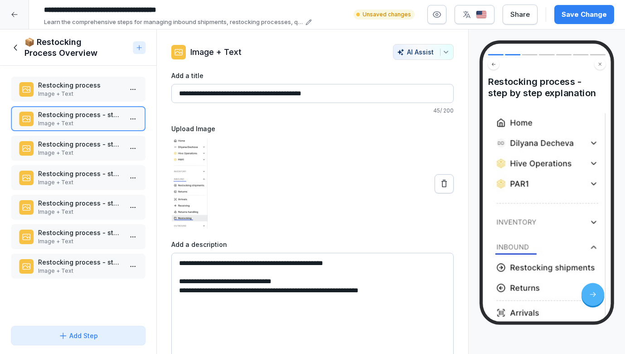
click at [107, 92] on p "Image + Text" at bounding box center [80, 94] width 84 height 8
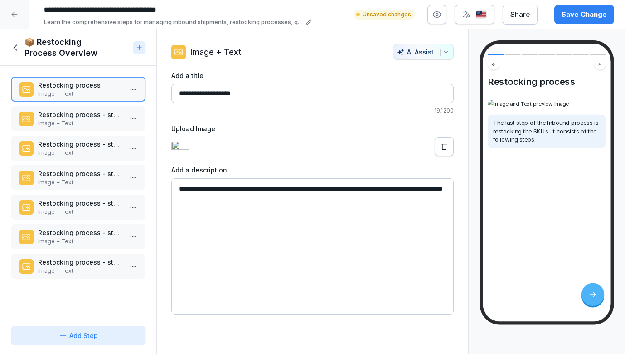
click at [99, 112] on p "Restocking process - step by step explanation" at bounding box center [80, 115] width 84 height 10
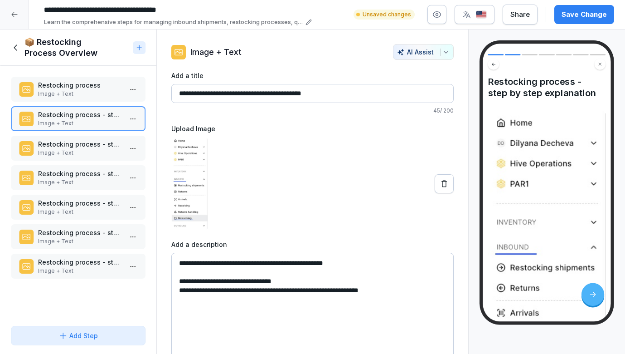
click at [91, 145] on p "Restocking process - step by step explanation" at bounding box center [80, 144] width 84 height 10
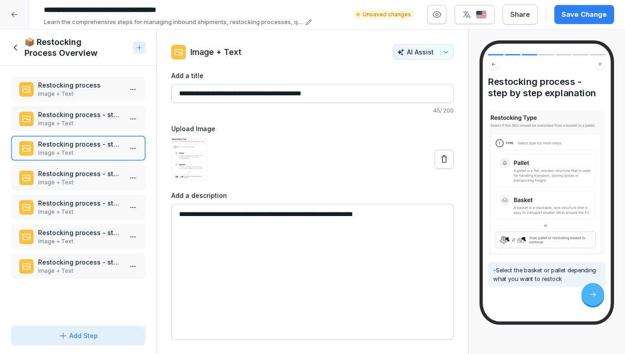
click at [88, 167] on div "Restocking process - step by step explanation Image + Text" at bounding box center [78, 177] width 135 height 25
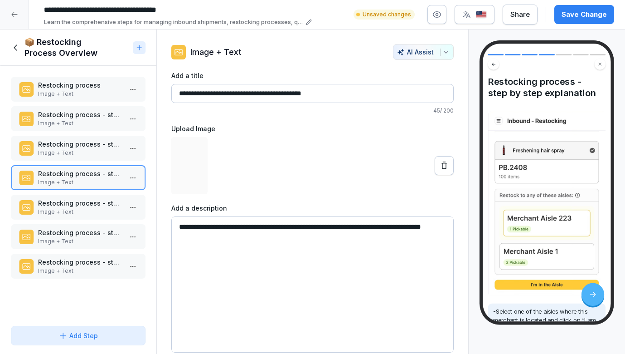
click at [84, 192] on div "Restocking process Image + Text Restocking process - step by step explanation I…" at bounding box center [78, 194] width 156 height 256
click at [82, 201] on p "Restocking process - step by step explanation" at bounding box center [80, 203] width 84 height 10
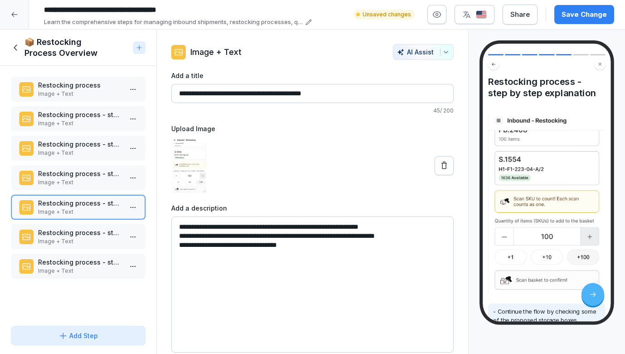
click at [85, 232] on p "Restocking process - step by step explanation" at bounding box center [80, 233] width 84 height 10
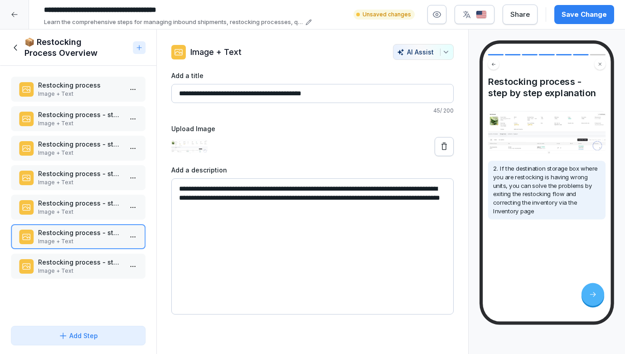
click at [80, 269] on p "Image + Text" at bounding box center [80, 271] width 84 height 8
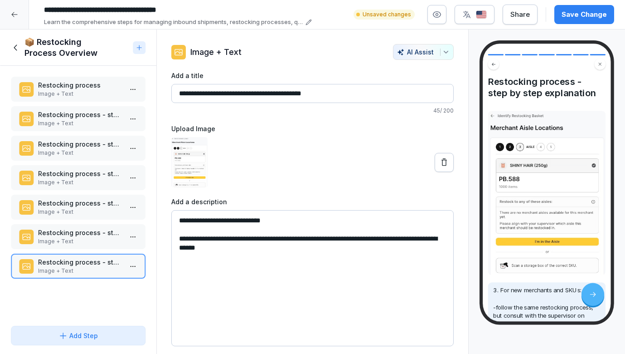
click at [99, 335] on div "Add Step" at bounding box center [78, 336] width 119 height 10
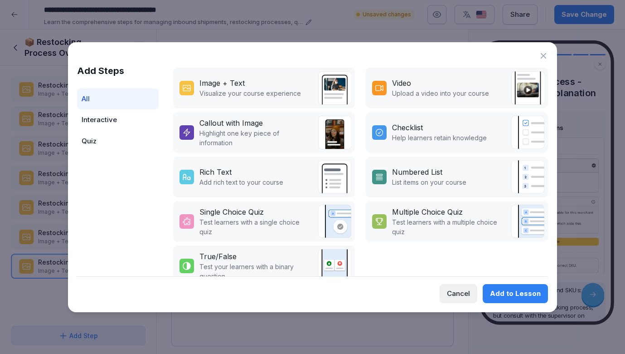
scroll to position [173, 0]
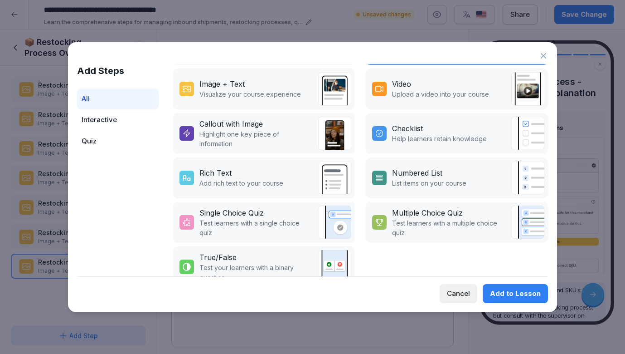
click at [298, 268] on p "Test your learners with a binary question" at bounding box center [256, 271] width 114 height 19
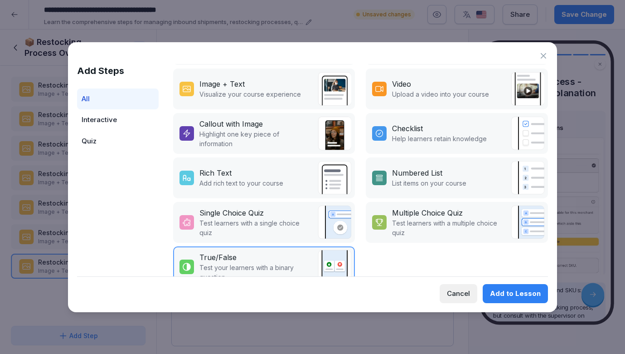
click at [526, 300] on button "Add to Lesson" at bounding box center [515, 293] width 65 height 19
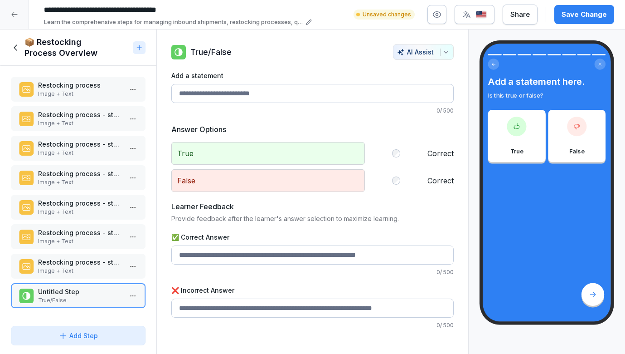
click at [94, 338] on div "Add Step" at bounding box center [77, 336] width 39 height 10
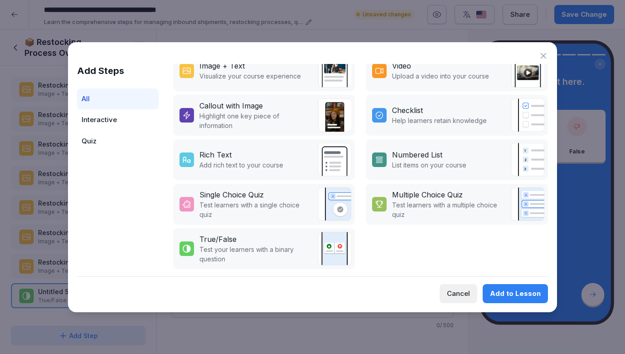
scroll to position [191, 0]
click at [404, 201] on p "Test learners with a multiple choice quiz" at bounding box center [449, 209] width 114 height 19
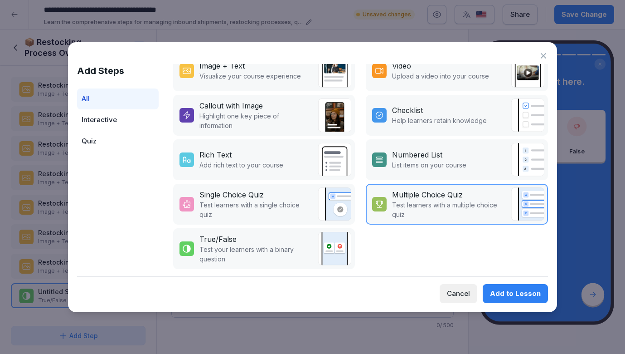
click at [502, 295] on div "Add to Lesson" at bounding box center [515, 293] width 51 height 10
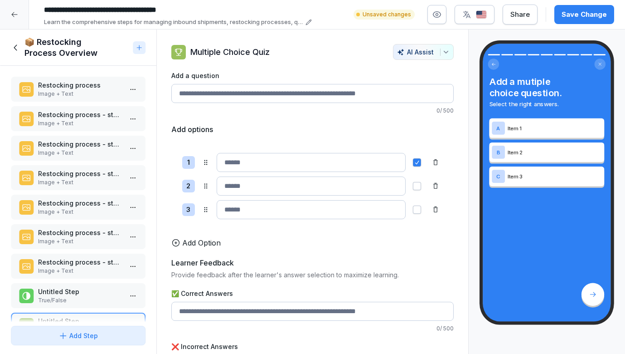
click at [87, 90] on p "Image + Text" at bounding box center [80, 94] width 84 height 8
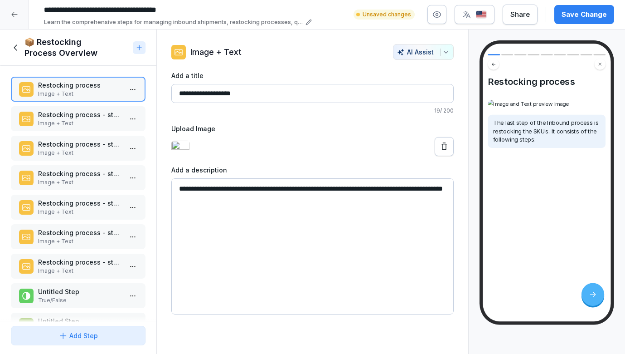
click at [90, 110] on p "Restocking process - step by step explanation" at bounding box center [80, 115] width 84 height 10
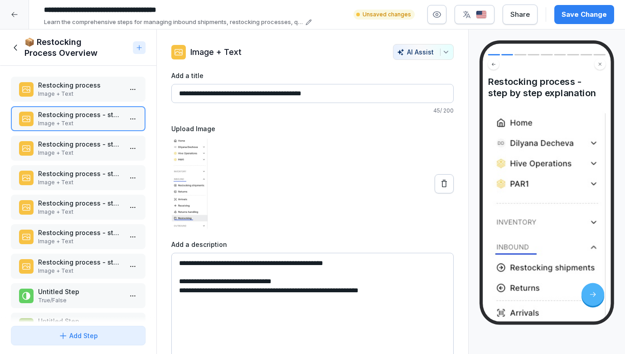
click at [90, 140] on p "Restocking process - step by step explanation" at bounding box center [80, 144] width 84 height 10
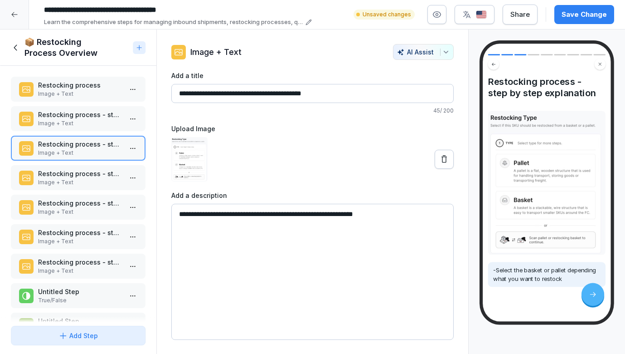
click at [94, 129] on div "Restocking process - step by step explanation Image + Text" at bounding box center [78, 118] width 135 height 25
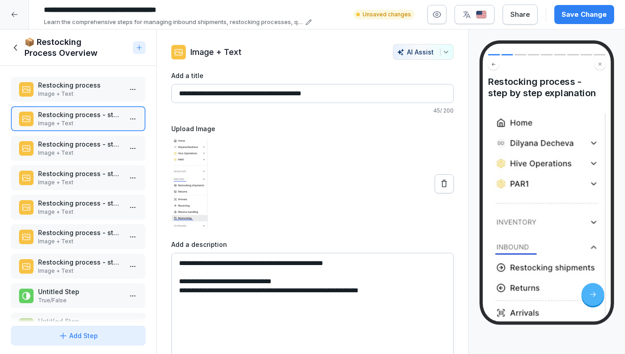
click at [93, 94] on p "Image + Text" at bounding box center [80, 94] width 84 height 8
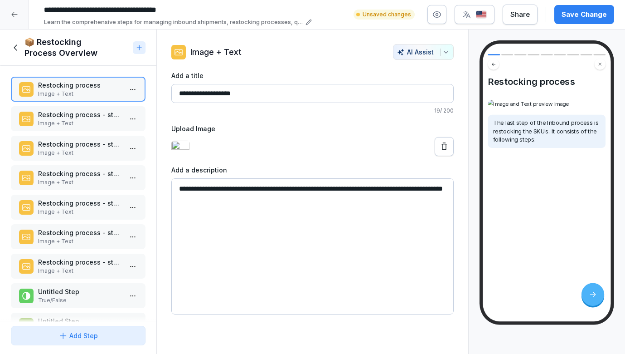
click at [93, 116] on p "Restocking process - step by step explanation" at bounding box center [80, 115] width 84 height 10
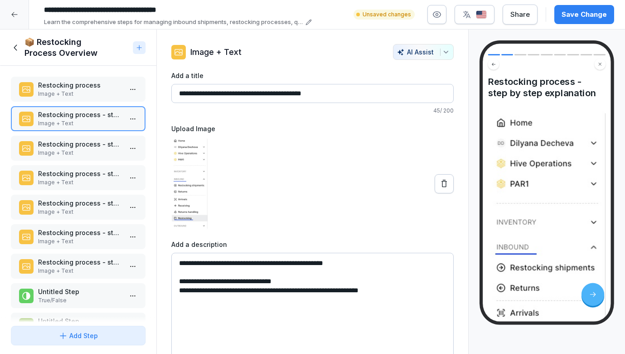
click at [91, 136] on div "Restocking process - step by step explanation Image + Text" at bounding box center [78, 148] width 135 height 25
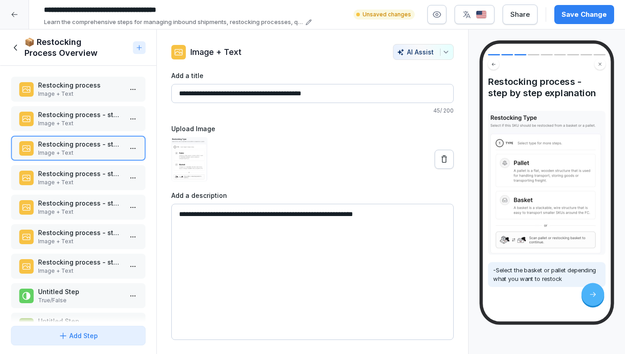
click at [87, 115] on p "Restocking process - step by step explanation" at bounding box center [80, 115] width 84 height 10
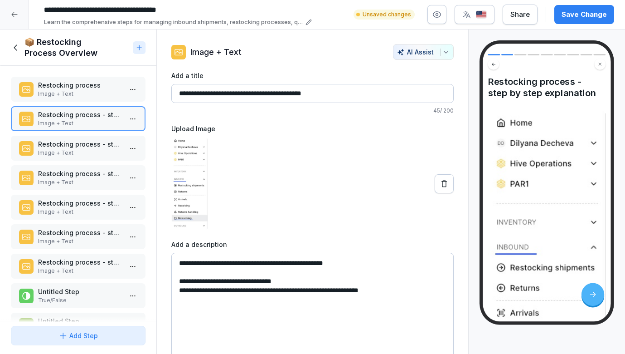
click at [92, 144] on p "Restocking process - step by step explanation" at bounding box center [80, 144] width 84 height 10
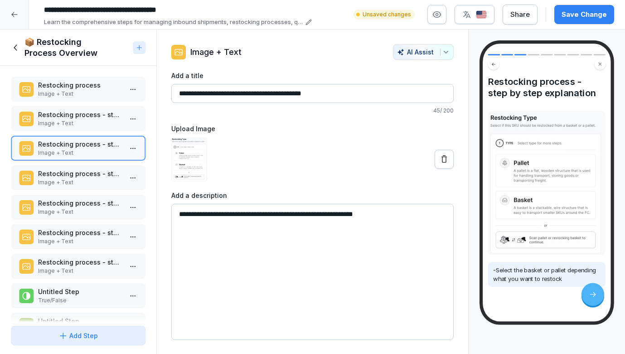
click at [96, 166] on div "Restocking process - step by step explanation Image + Text" at bounding box center [78, 177] width 135 height 25
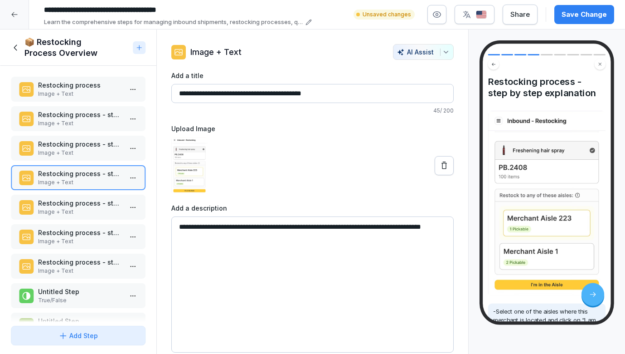
click at [100, 197] on div "Restocking process - step by step explanation Image + Text" at bounding box center [78, 206] width 135 height 25
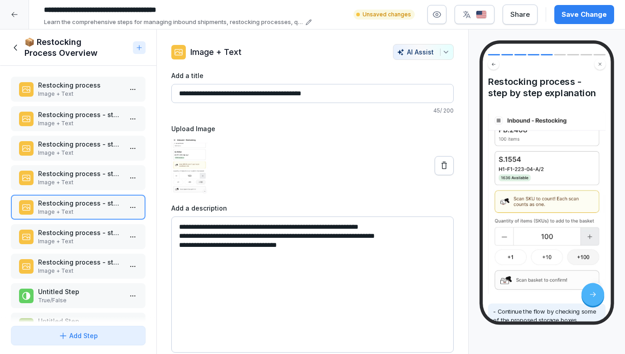
click at [107, 232] on p "Restocking process - step by step explanation" at bounding box center [80, 233] width 84 height 10
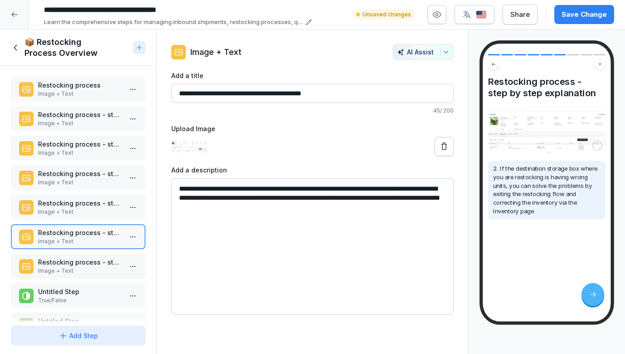
click at [116, 272] on p "Image + Text" at bounding box center [80, 271] width 84 height 8
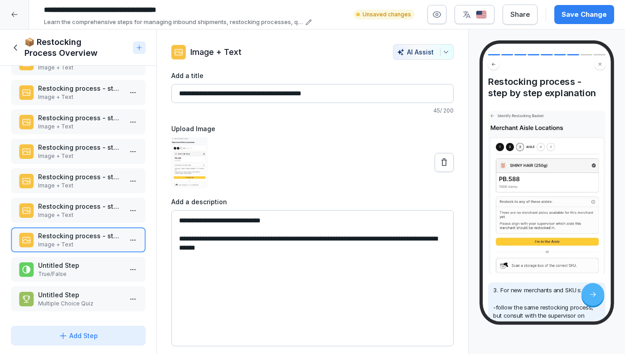
scroll to position [26, 0]
click at [116, 265] on p "Untitled Step" at bounding box center [80, 265] width 84 height 10
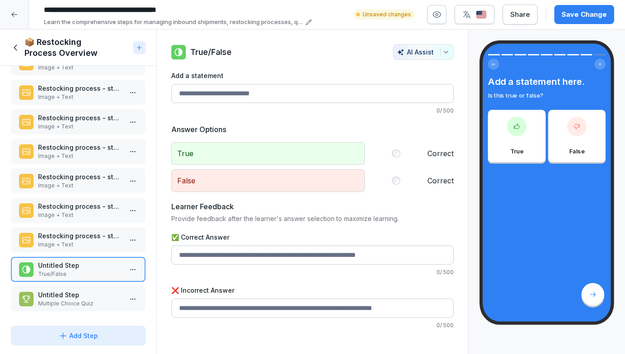
click at [117, 214] on p "Image + Text" at bounding box center [80, 215] width 84 height 8
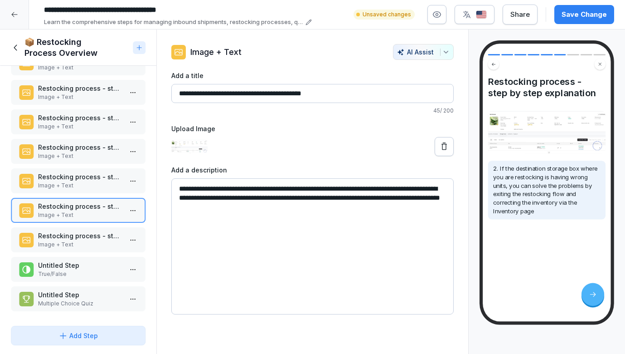
click at [110, 188] on p "Image + Text" at bounding box center [80, 185] width 84 height 8
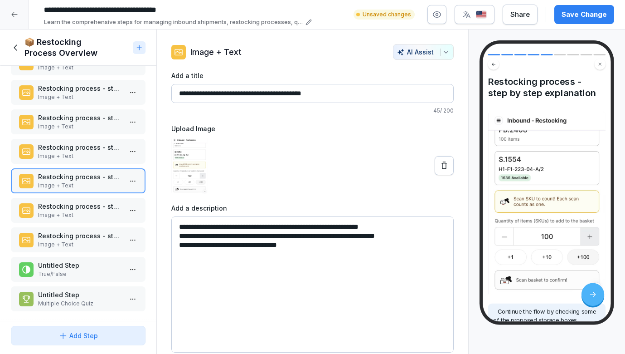
click at [107, 147] on p "Restocking process - step by step explanation" at bounding box center [80, 147] width 84 height 10
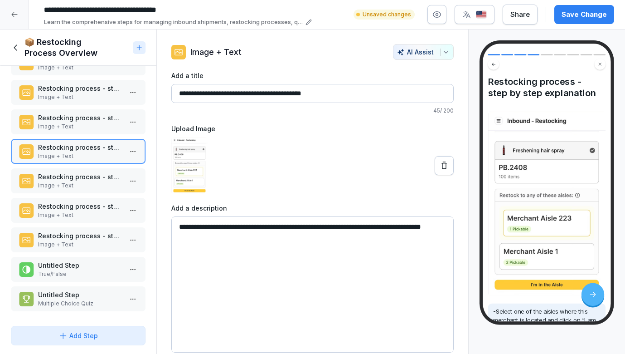
click at [104, 126] on p "Image + Text" at bounding box center [80, 126] width 84 height 8
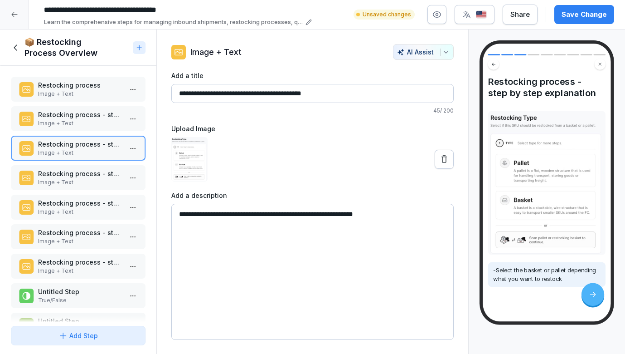
click at [73, 96] on p "Image + Text" at bounding box center [80, 94] width 84 height 8
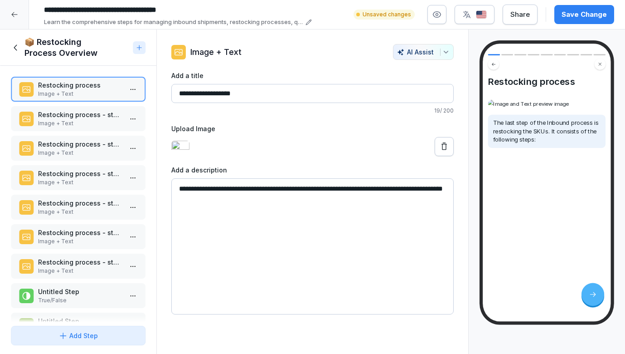
click at [105, 118] on p "Restocking process - step by step explanation" at bounding box center [80, 115] width 84 height 10
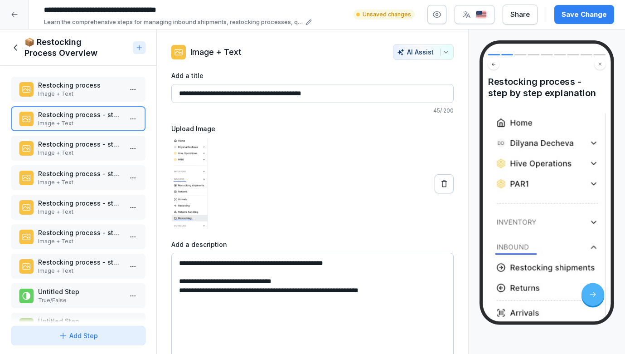
click at [97, 134] on div "Restocking process Image + Text Restocking process - step by step explanation I…" at bounding box center [78, 194] width 156 height 256
click at [92, 143] on p "Restocking process - step by step explanation" at bounding box center [80, 144] width 84 height 10
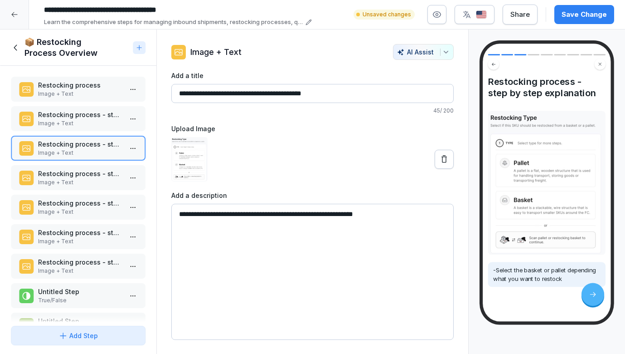
click at [98, 122] on p "Image + Text" at bounding box center [80, 123] width 84 height 8
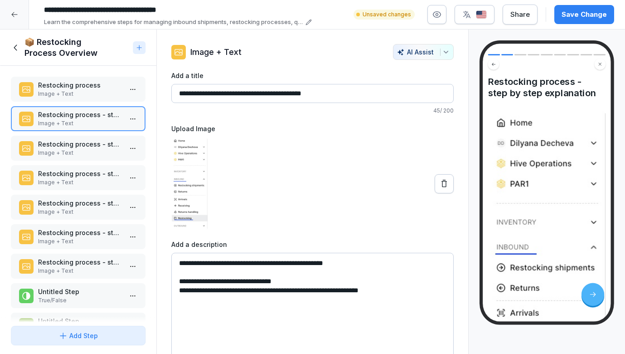
click at [112, 92] on p "Image + Text" at bounding box center [80, 94] width 84 height 8
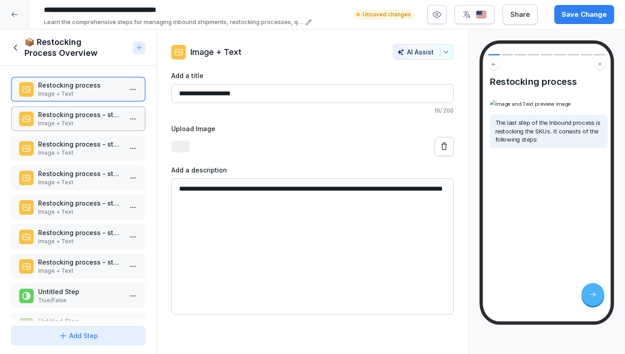
click at [107, 111] on p "Restocking process - step by step explanation" at bounding box center [80, 115] width 84 height 10
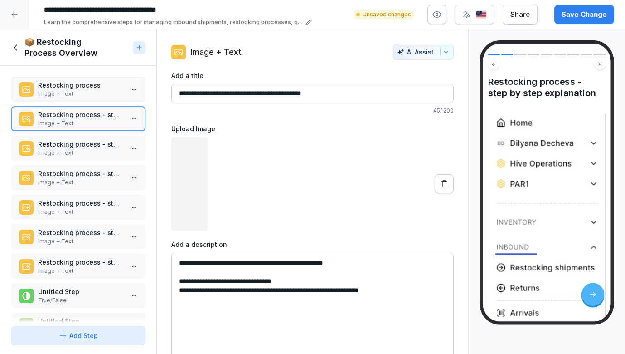
click at [96, 149] on p "Image + Text" at bounding box center [80, 153] width 84 height 8
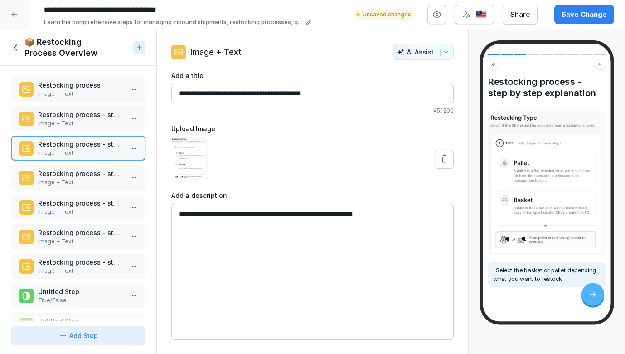
click at [87, 173] on p "Restocking process - step by step explanation" at bounding box center [80, 174] width 84 height 10
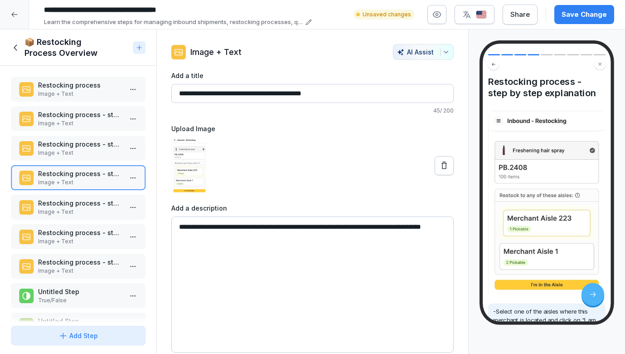
click at [83, 193] on div "Restocking process Image + Text Restocking process - step by step explanation I…" at bounding box center [78, 194] width 156 height 256
click at [80, 201] on p "Restocking process - step by step explanation" at bounding box center [80, 203] width 84 height 10
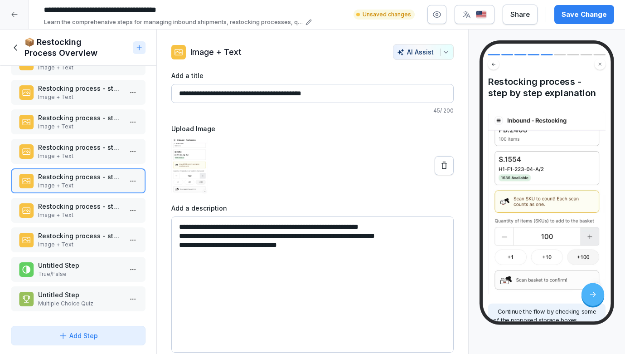
scroll to position [26, 0]
click at [78, 210] on p "Restocking process - step by step explanation" at bounding box center [80, 206] width 84 height 10
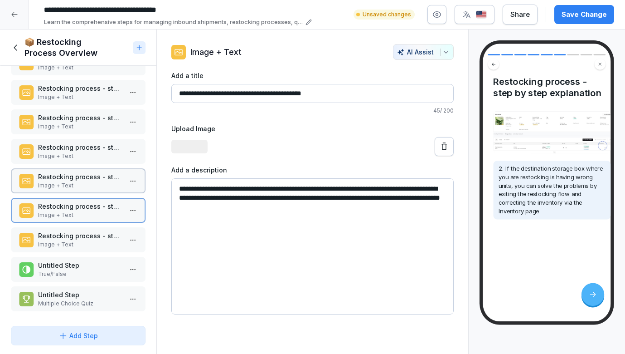
click at [71, 245] on p "Image + Text" at bounding box center [80, 244] width 84 height 8
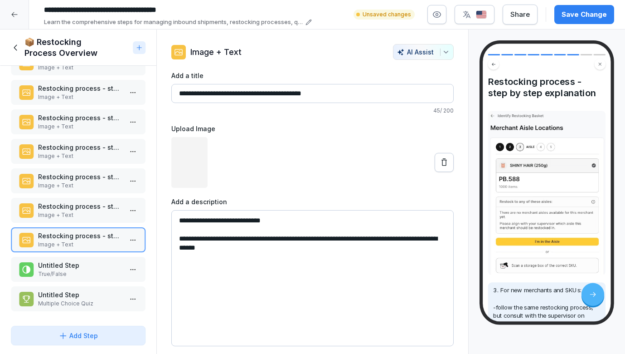
click at [68, 267] on p "Untitled Step" at bounding box center [80, 265] width 84 height 10
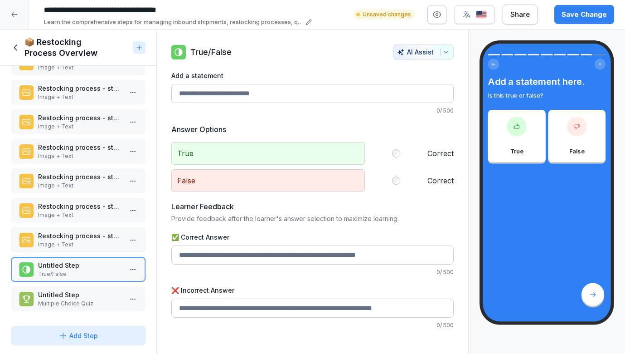
click at [65, 300] on p "Multiple Choice Quiz" at bounding box center [80, 303] width 84 height 8
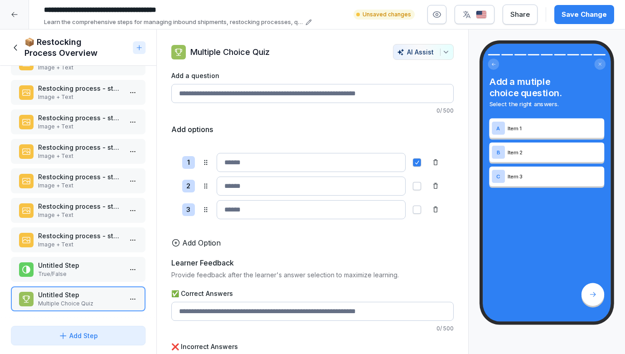
drag, startPoint x: 74, startPoint y: 233, endPoint x: 74, endPoint y: 239, distance: 5.9
click at [74, 234] on p "Restocking process - step by step explanation" at bounding box center [80, 236] width 84 height 10
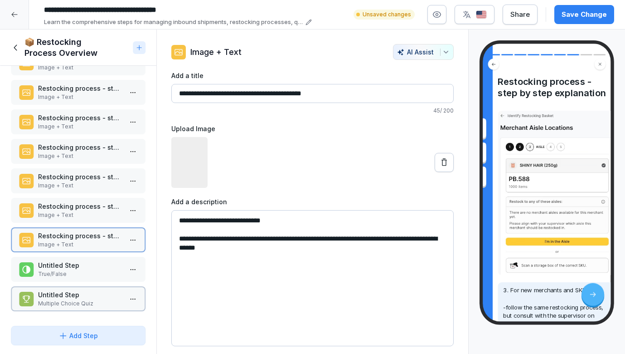
click at [72, 269] on p "Untitled Step" at bounding box center [80, 265] width 84 height 10
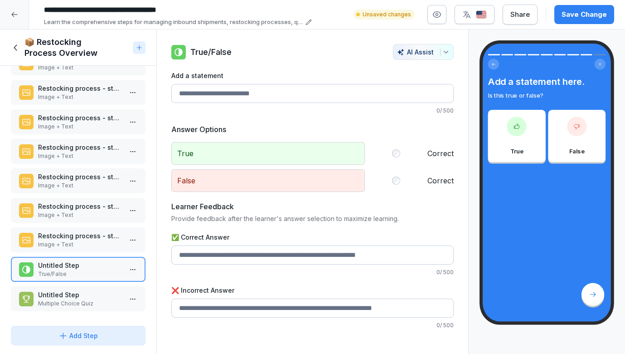
click at [69, 293] on p "Untitled Step" at bounding box center [80, 295] width 84 height 10
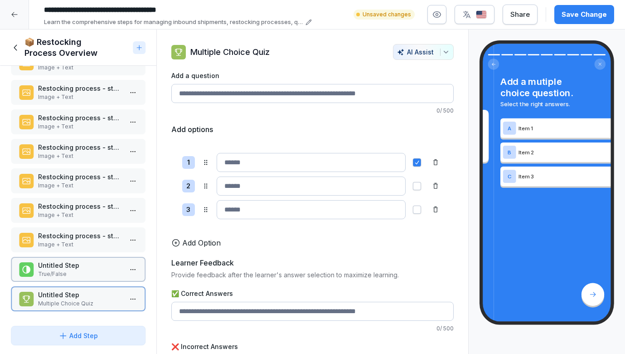
click at [83, 230] on div "Restocking process - step by step explanation Image + Text" at bounding box center [78, 239] width 135 height 25
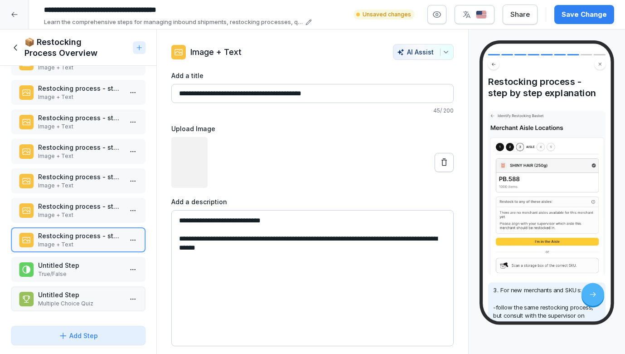
click at [81, 267] on p "Untitled Step" at bounding box center [80, 265] width 84 height 10
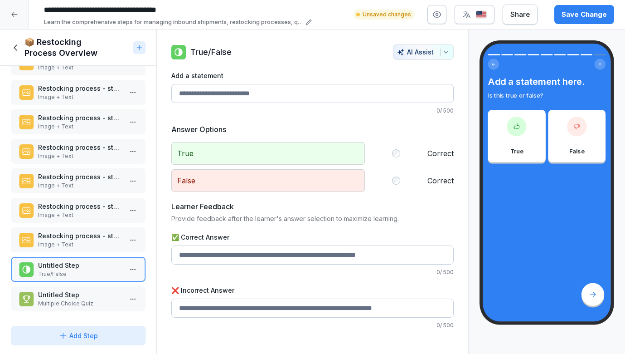
click at [83, 247] on p "Image + Text" at bounding box center [80, 244] width 84 height 8
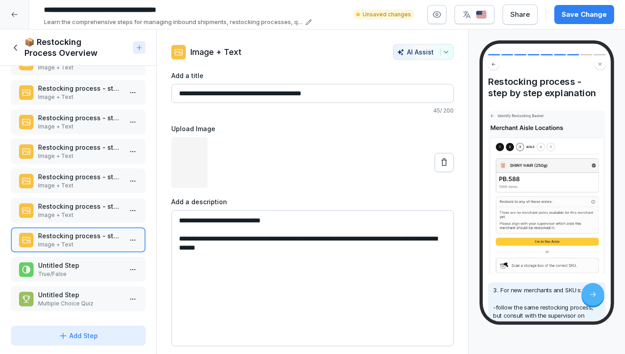
click at [80, 265] on p "Untitled Step" at bounding box center [80, 265] width 84 height 10
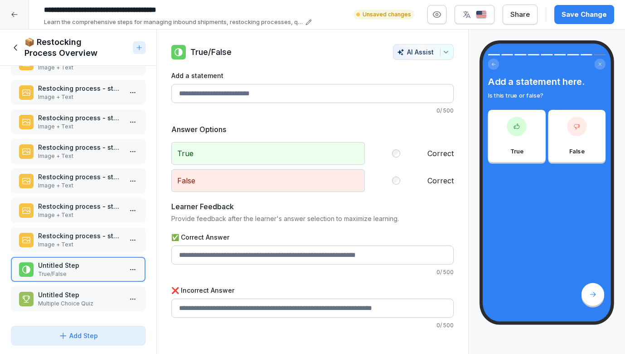
click at [98, 239] on p "Restocking process - step by step explanation" at bounding box center [80, 236] width 84 height 10
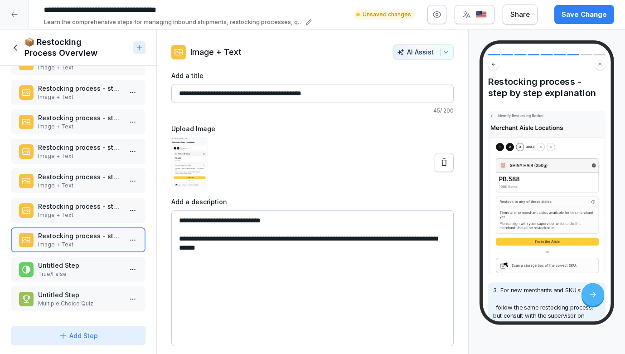
click at [72, 269] on p "Untitled Step" at bounding box center [80, 265] width 84 height 10
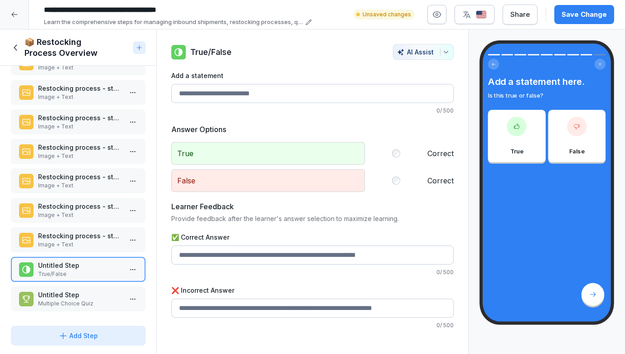
click at [79, 198] on div "Restocking process - step by step explanation Image + Text" at bounding box center [78, 210] width 135 height 25
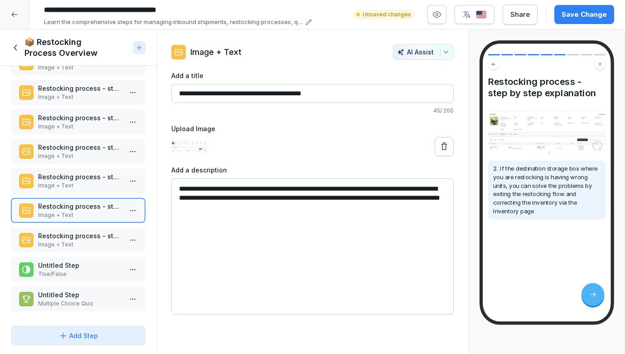
click at [80, 186] on p "Image + Text" at bounding box center [80, 185] width 84 height 8
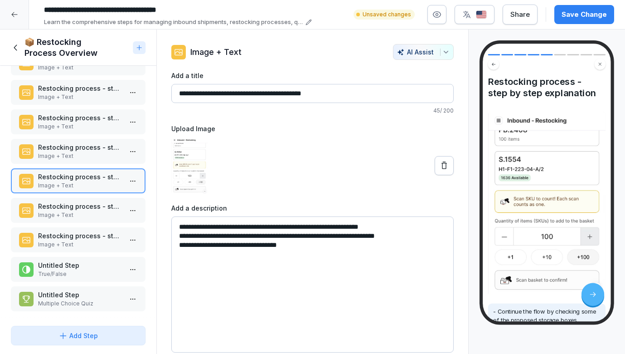
click at [90, 157] on p "Image + Text" at bounding box center [80, 156] width 84 height 8
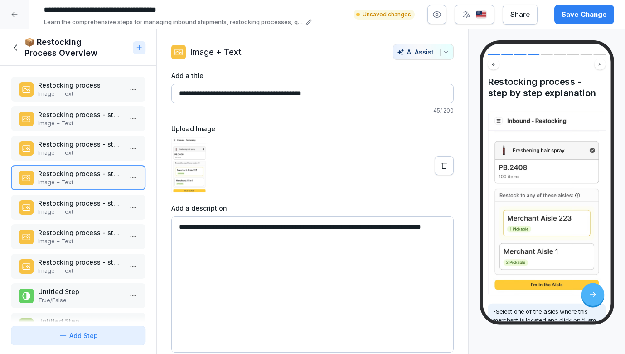
click at [80, 117] on p "Restocking process - step by step explanation" at bounding box center [80, 115] width 84 height 10
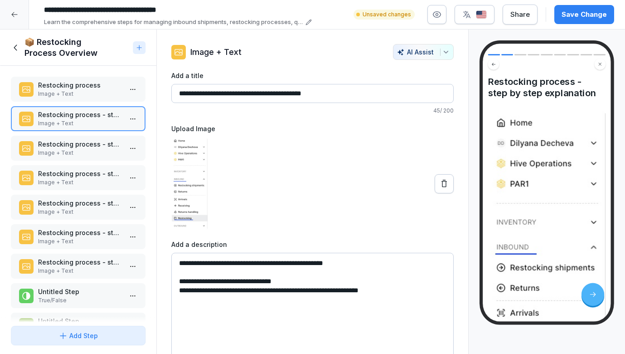
click at [78, 93] on p "Image + Text" at bounding box center [80, 94] width 84 height 8
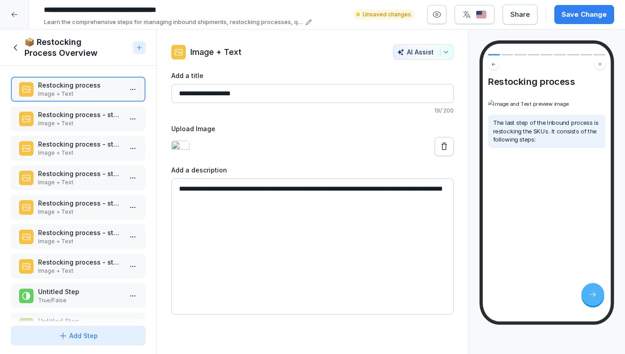
click at [93, 175] on p "Restocking process - step by step explanation" at bounding box center [80, 174] width 84 height 10
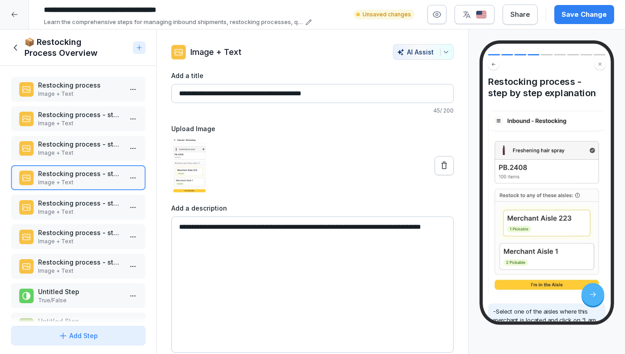
click at [89, 239] on p "Image + Text" at bounding box center [80, 241] width 84 height 8
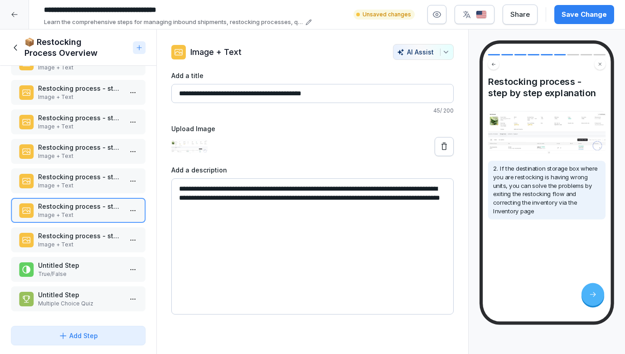
scroll to position [26, 0]
click at [87, 271] on p "True/False" at bounding box center [80, 274] width 84 height 8
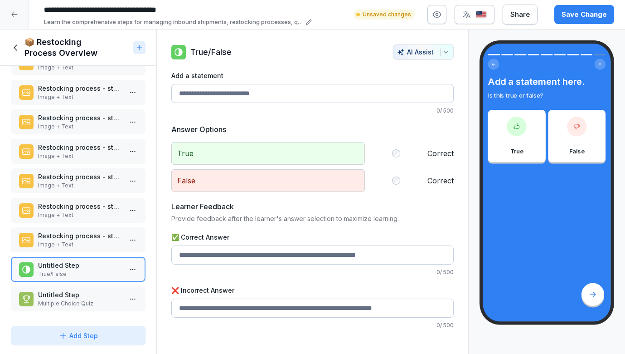
click at [78, 182] on p "Image + Text" at bounding box center [80, 185] width 84 height 8
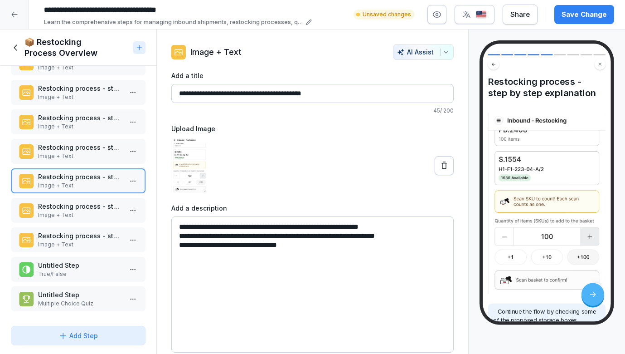
click at [77, 160] on div "Restocking process - step by step explanation Image + Text" at bounding box center [78, 151] width 135 height 25
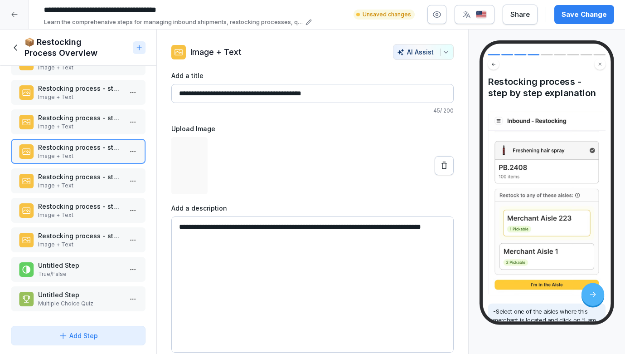
click at [73, 222] on div "Restocking process - step by step explanation Image + Text" at bounding box center [78, 210] width 135 height 25
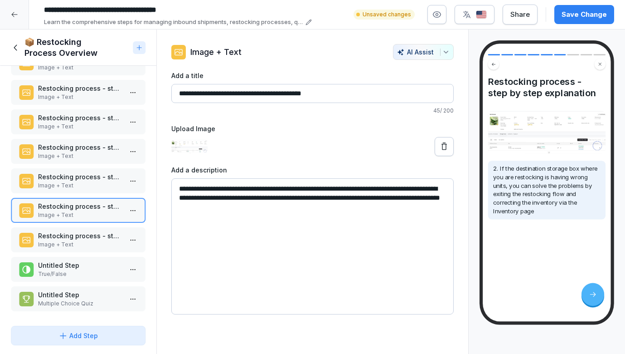
click at [74, 234] on p "Restocking process - step by step explanation" at bounding box center [80, 236] width 84 height 10
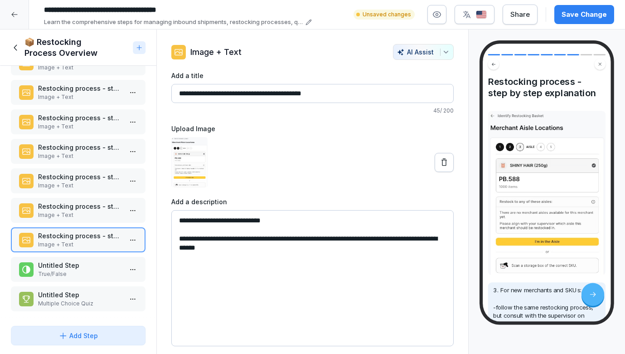
click at [80, 220] on div "Restocking process - step by step explanation Image + Text" at bounding box center [78, 210] width 135 height 25
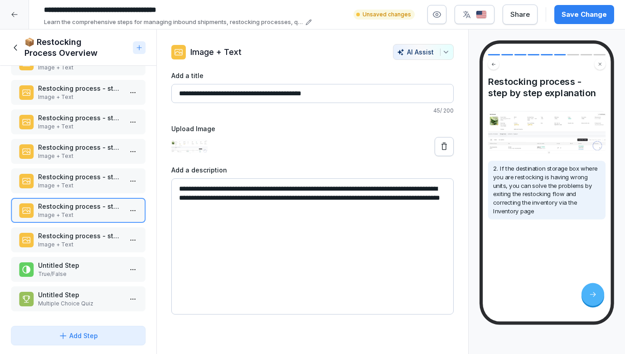
drag, startPoint x: 188, startPoint y: 187, endPoint x: 440, endPoint y: 189, distance: 252.5
click at [440, 189] on textarea "**********" at bounding box center [312, 246] width 283 height 136
click at [102, 266] on p "Untitled Step" at bounding box center [80, 265] width 84 height 10
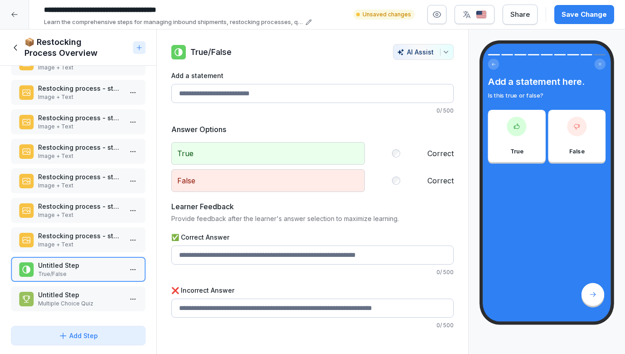
click at [221, 94] on input "Add a statement" at bounding box center [312, 93] width 283 height 19
paste input "**********"
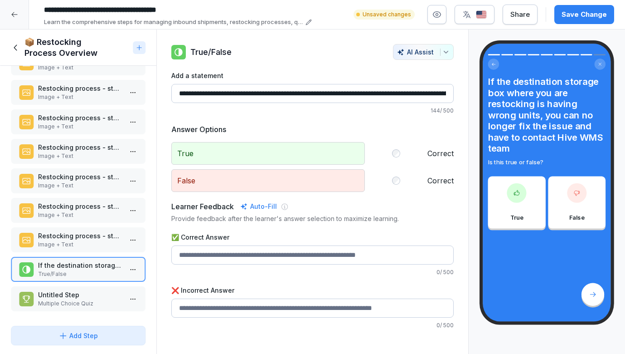
type input "**********"
click at [311, 177] on p "False" at bounding box center [268, 180] width 194 height 23
click at [100, 294] on p "Untitled Step" at bounding box center [80, 295] width 84 height 10
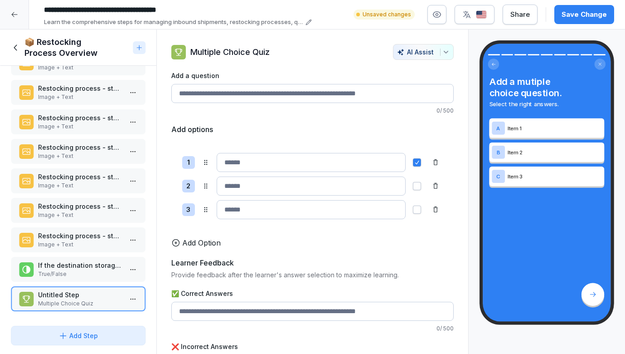
click at [82, 112] on div "Restocking process - step by step explanation Image + Text" at bounding box center [78, 121] width 135 height 25
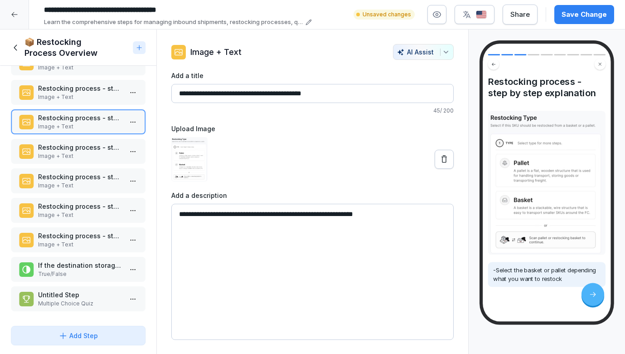
click at [77, 85] on p "Restocking process - step by step explanation" at bounding box center [80, 88] width 84 height 10
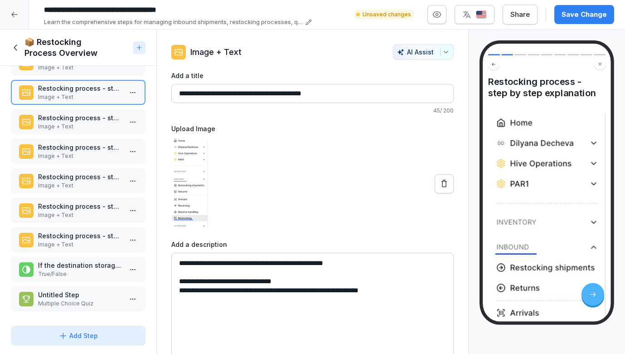
click at [88, 169] on div "Restocking process - step by step explanation Image + Text" at bounding box center [78, 180] width 135 height 25
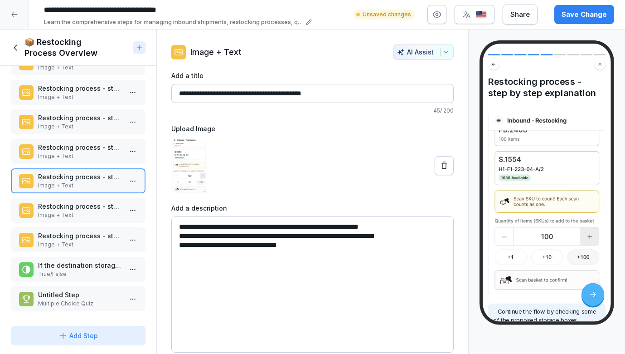
click at [78, 212] on p "Image + Text" at bounding box center [80, 215] width 84 height 8
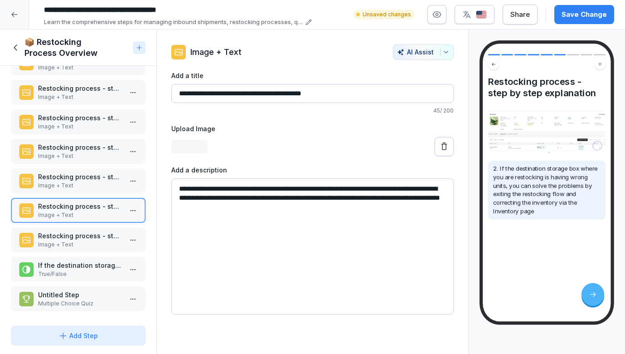
click at [80, 199] on div "Restocking process - step by step explanation Image + Text" at bounding box center [78, 210] width 135 height 25
click at [87, 189] on p "Image + Text" at bounding box center [80, 185] width 84 height 8
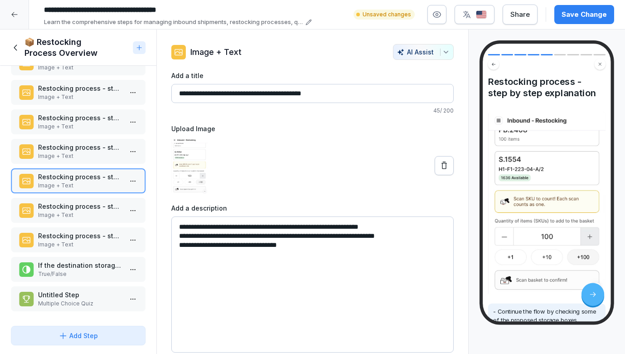
click at [95, 296] on p "Untitled Step" at bounding box center [80, 295] width 84 height 10
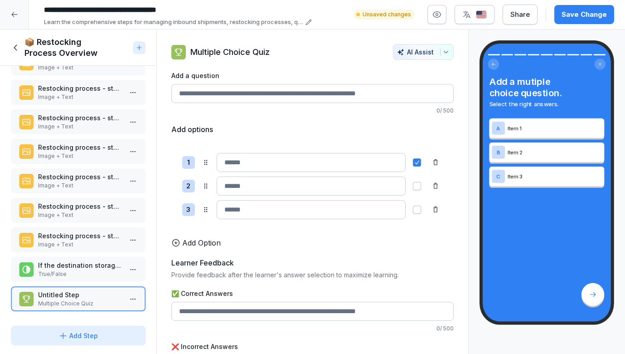
click at [81, 184] on p "Image + Text" at bounding box center [80, 185] width 84 height 8
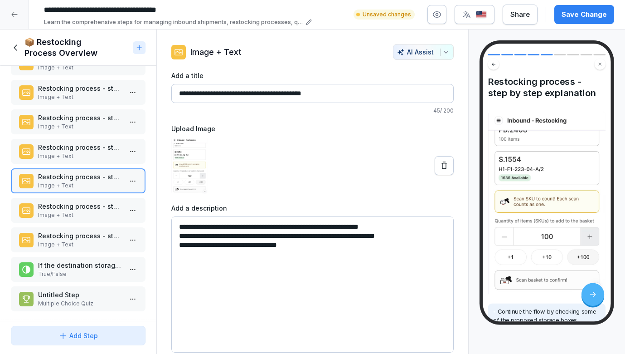
click at [49, 293] on p "Untitled Step" at bounding box center [80, 295] width 84 height 10
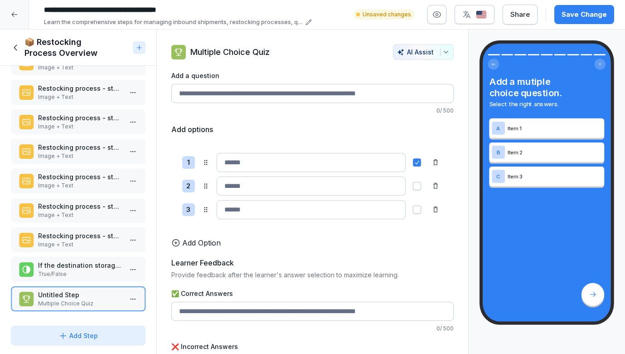
click at [264, 91] on input "Add a question" at bounding box center [312, 93] width 283 height 19
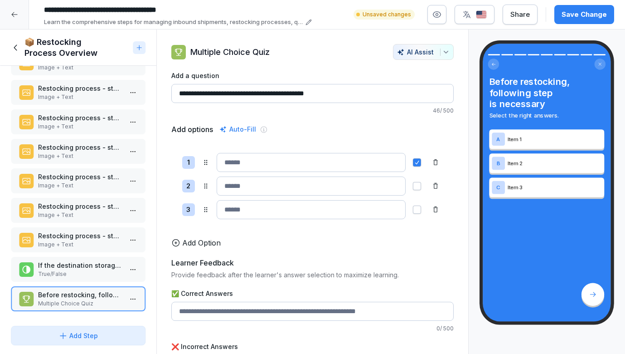
click at [255, 160] on input at bounding box center [312, 162] width 190 height 19
click at [284, 95] on input "**********" at bounding box center [312, 93] width 283 height 19
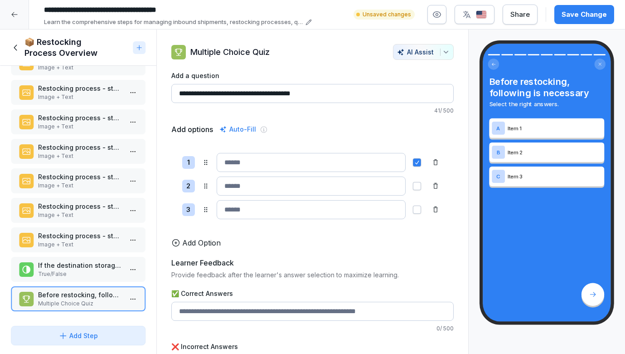
type input "**********"
click at [267, 159] on input at bounding box center [312, 162] width 190 height 19
type input "*"
type input "**********"
click at [291, 183] on input at bounding box center [312, 185] width 190 height 19
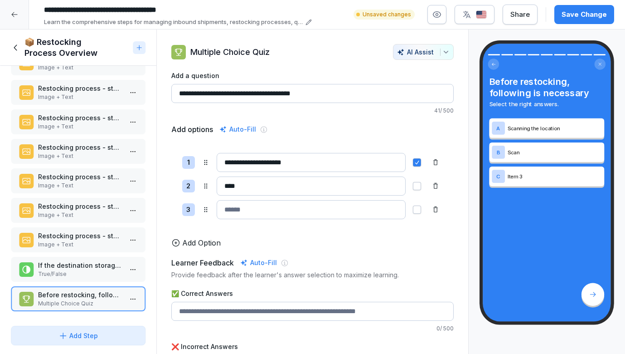
type input "****"
click at [68, 200] on div "Restocking process - step by step explanation Image + Text" at bounding box center [78, 210] width 135 height 25
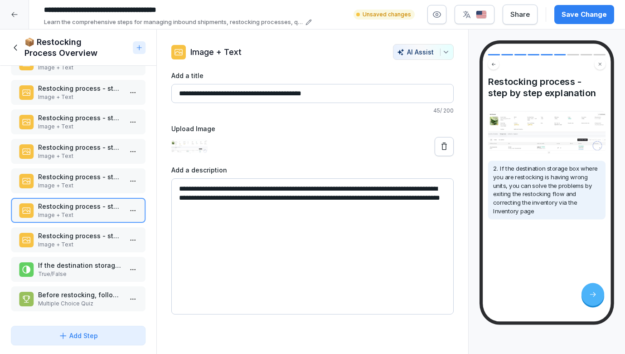
click at [81, 243] on p "Image + Text" at bounding box center [80, 244] width 84 height 8
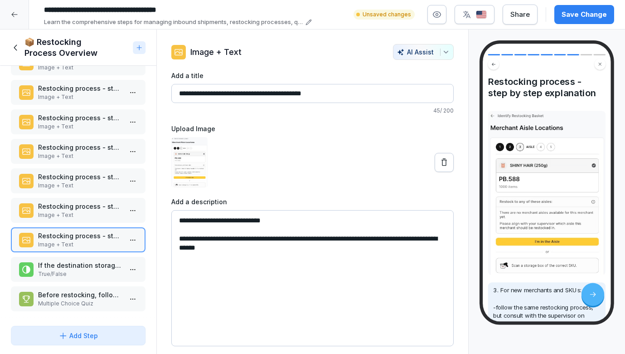
click at [91, 193] on div "Restocking process - step by step explanation Image + Text" at bounding box center [78, 180] width 135 height 25
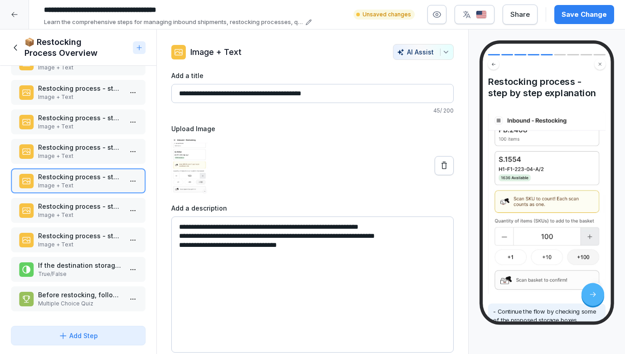
click at [78, 212] on p "Image + Text" at bounding box center [80, 215] width 84 height 8
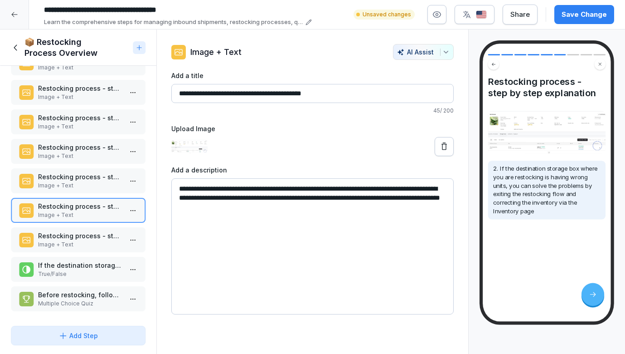
click at [87, 160] on div "Restocking process - step by step explanation Image + Text" at bounding box center [78, 151] width 135 height 25
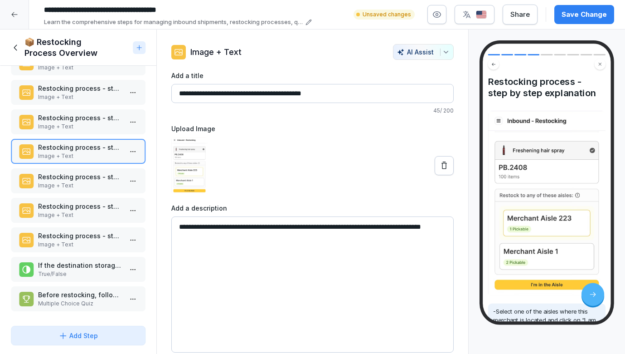
click at [81, 186] on p "Image + Text" at bounding box center [80, 185] width 84 height 8
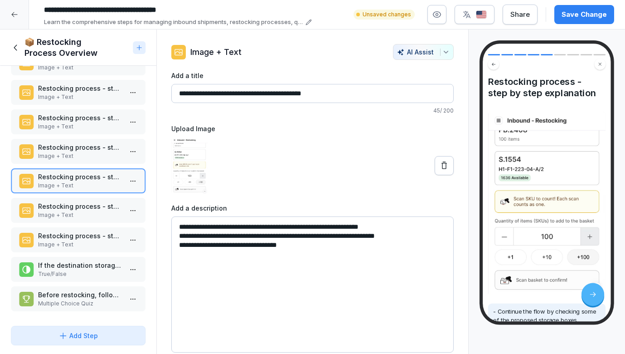
click at [77, 149] on p "Restocking process - step by step explanation" at bounding box center [80, 147] width 84 height 10
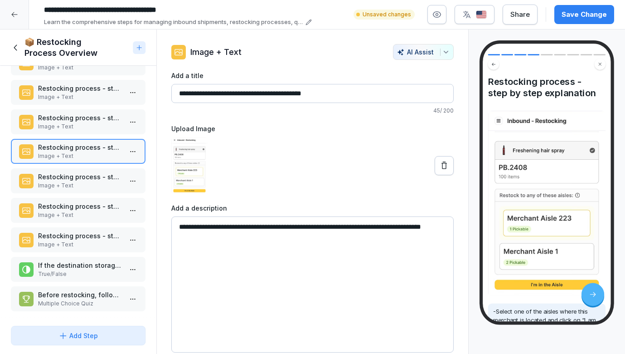
click at [78, 123] on p "Image + Text" at bounding box center [80, 126] width 84 height 8
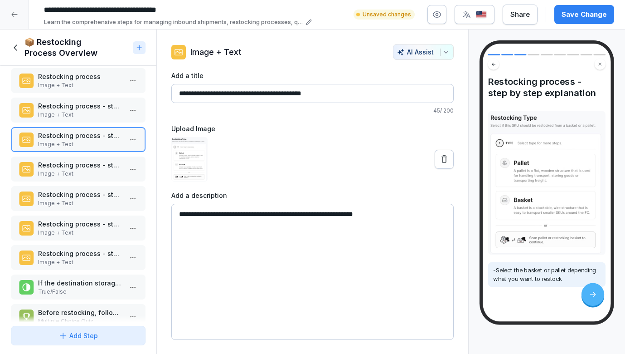
scroll to position [6, 0]
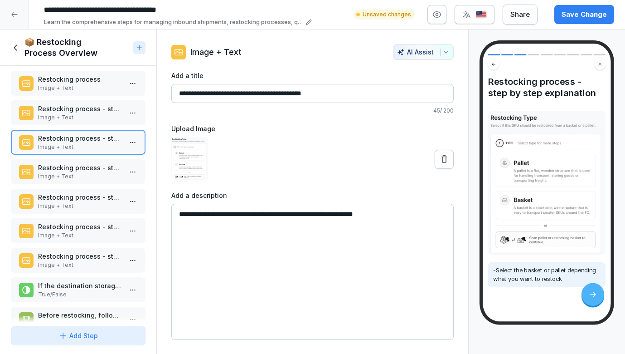
click at [71, 116] on p "Image + Text" at bounding box center [80, 117] width 84 height 8
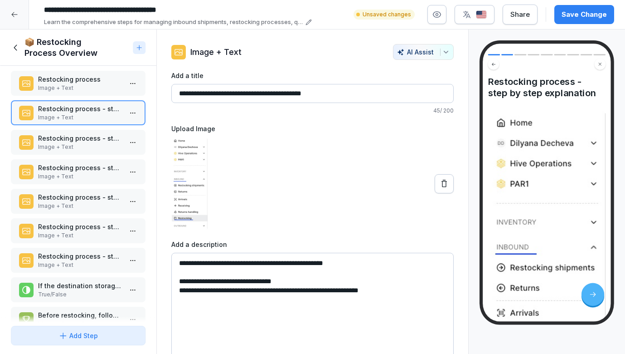
click at [67, 139] on p "Restocking process - step by step explanation" at bounding box center [80, 138] width 84 height 10
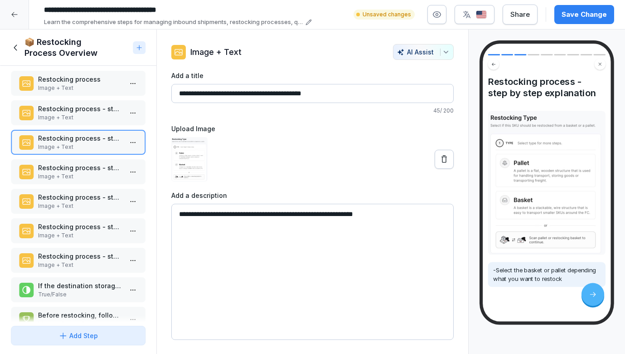
click at [70, 290] on p "True/False" at bounding box center [80, 294] width 84 height 8
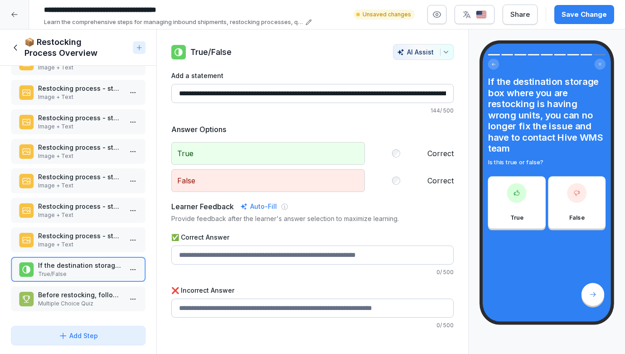
scroll to position [26, 0]
click at [63, 300] on p "Multiple Choice Quiz" at bounding box center [80, 303] width 84 height 8
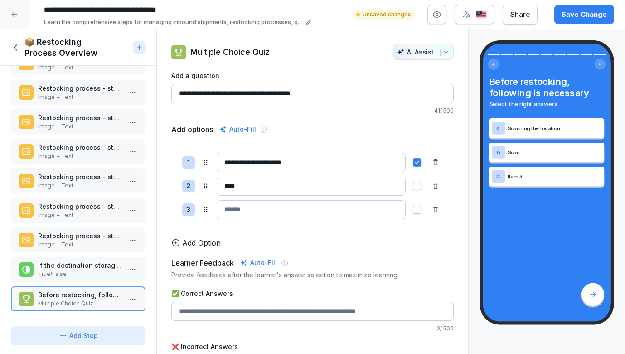
click at [69, 272] on p "True/False" at bounding box center [80, 274] width 84 height 8
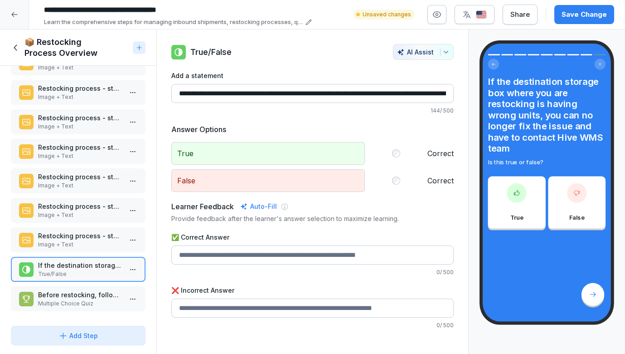
click at [69, 292] on p "Before restocking, following is necessary" at bounding box center [80, 295] width 84 height 10
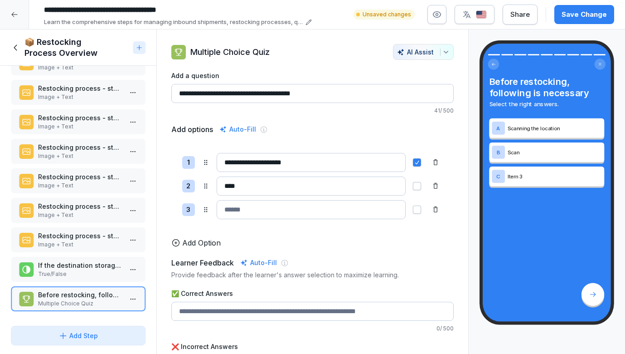
click at [253, 186] on input "****" at bounding box center [312, 185] width 190 height 19
type input "**********"
click at [83, 103] on div "Restocking process - step by step explanation Image + Text" at bounding box center [78, 92] width 135 height 25
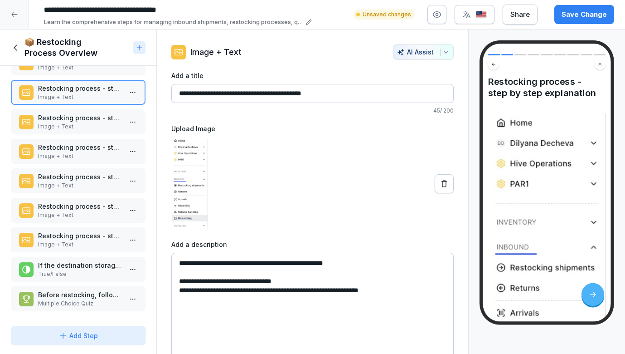
click at [72, 131] on div "Restocking process - step by step explanation Image + Text" at bounding box center [78, 121] width 135 height 25
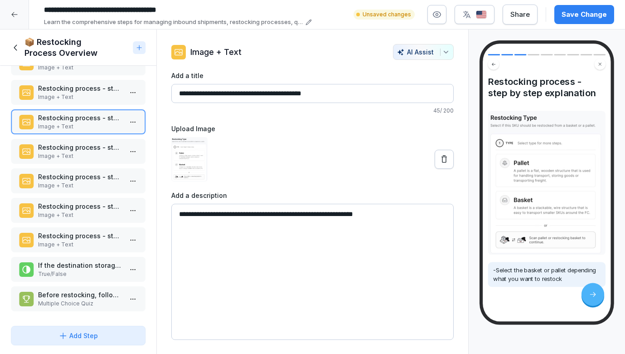
click at [53, 299] on p "Multiple Choice Quiz" at bounding box center [80, 303] width 84 height 8
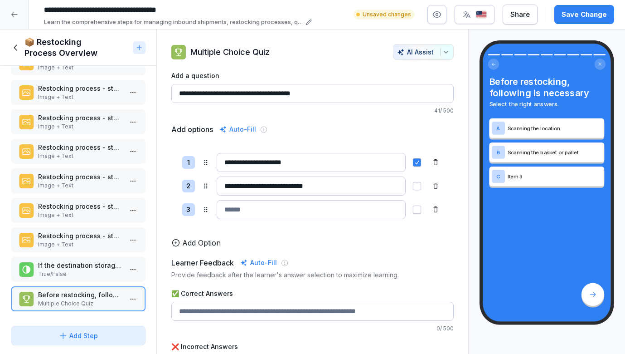
click at [326, 185] on input "**********" at bounding box center [312, 185] width 190 height 19
click at [306, 209] on input at bounding box center [312, 209] width 190 height 19
type input "**********"
click at [419, 209] on button "button" at bounding box center [417, 209] width 8 height 8
click at [417, 167] on div "**********" at bounding box center [312, 162] width 261 height 19
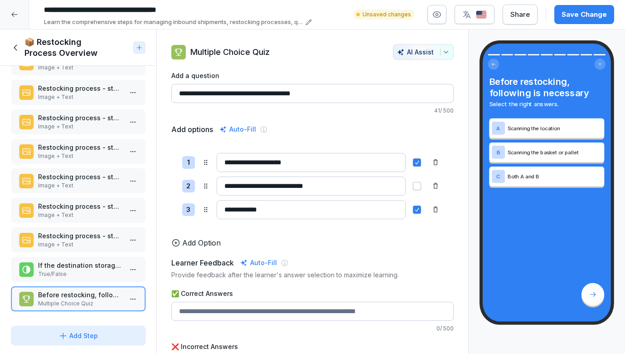
click at [417, 162] on span "button" at bounding box center [416, 162] width 7 height 7
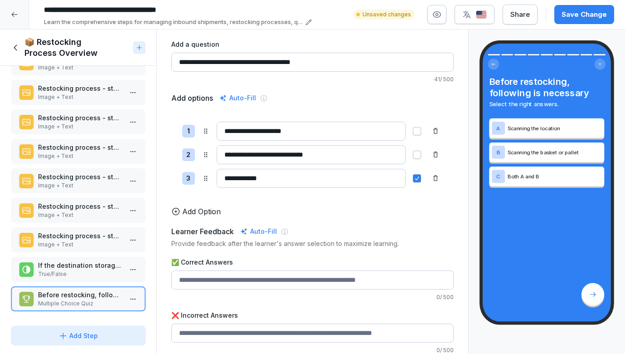
scroll to position [30, 0]
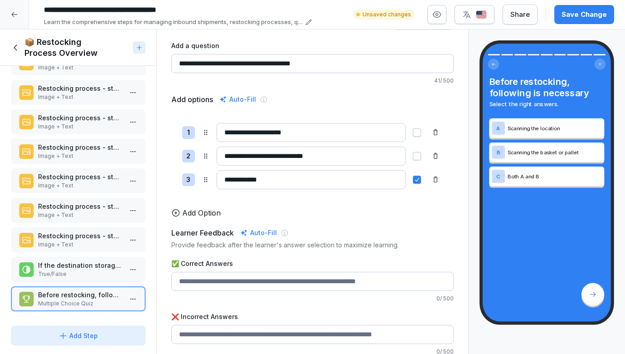
click at [583, 10] on div "Save Change" at bounding box center [584, 15] width 45 height 10
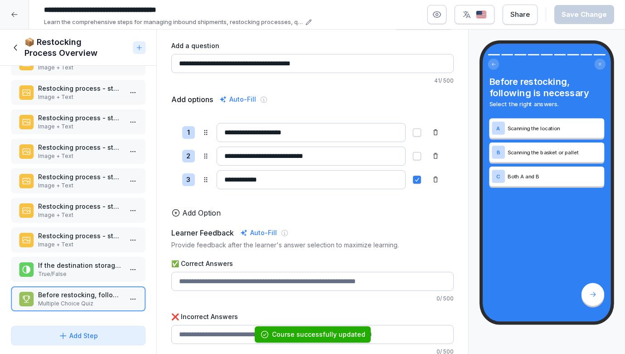
click at [17, 46] on icon at bounding box center [16, 48] width 10 height 10
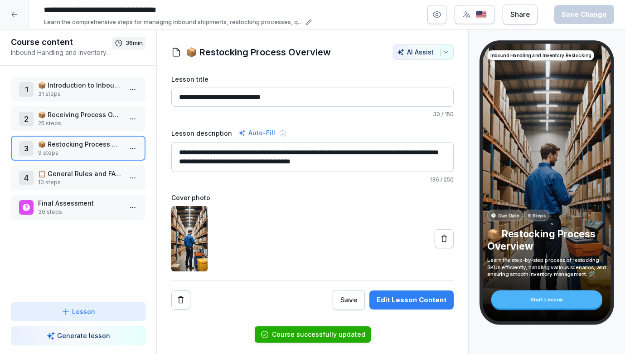
click at [79, 174] on p "📋 General Rules and FAQs for Inbound Operations" at bounding box center [80, 174] width 84 height 10
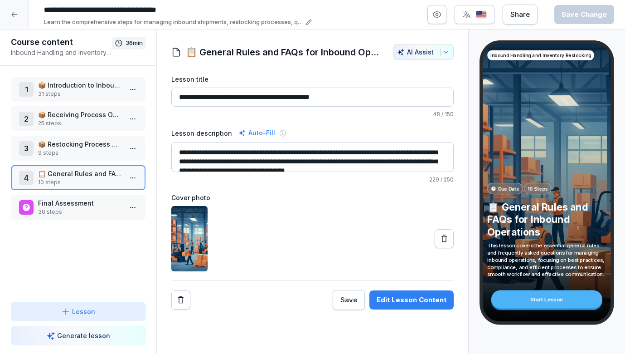
click at [97, 203] on p "Final Assessment" at bounding box center [80, 203] width 84 height 10
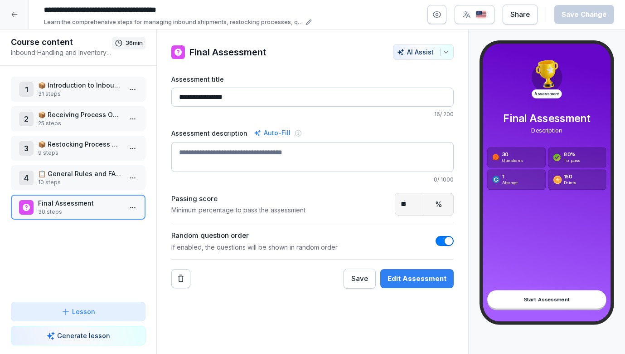
click at [88, 175] on p "📋 General Rules and FAQs for Inbound Operations" at bounding box center [80, 174] width 84 height 10
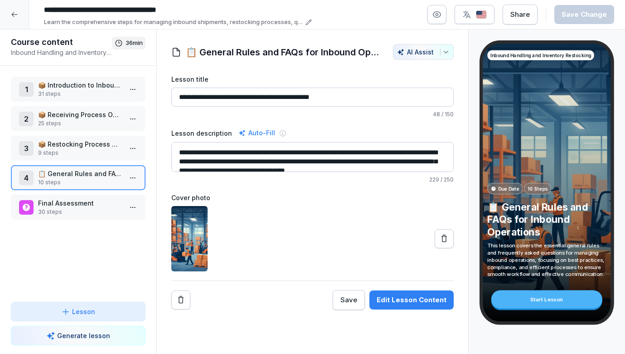
click at [88, 160] on div "1 📦 Introduction to Inbound handling 31 steps 2 📦 Receiving Process Overview 25…" at bounding box center [78, 184] width 156 height 236
click at [89, 154] on p "9 steps" at bounding box center [80, 153] width 84 height 8
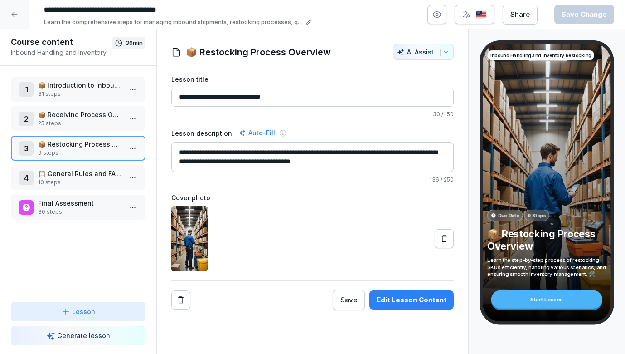
click at [100, 181] on p "10 steps" at bounding box center [80, 182] width 84 height 8
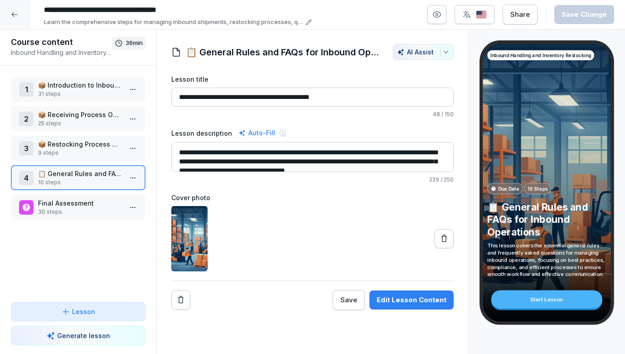
click at [74, 152] on p "9 steps" at bounding box center [80, 153] width 84 height 8
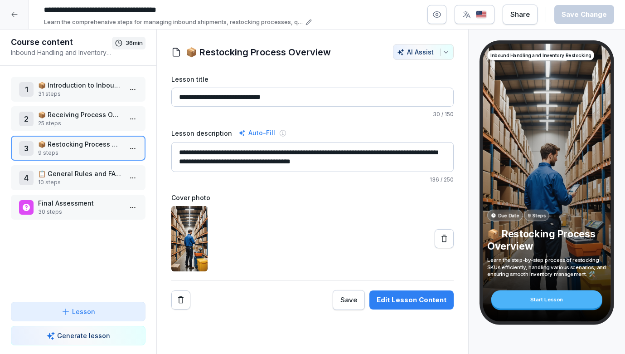
click at [106, 174] on p "📋 General Rules and FAQs for Inbound Operations" at bounding box center [80, 174] width 84 height 10
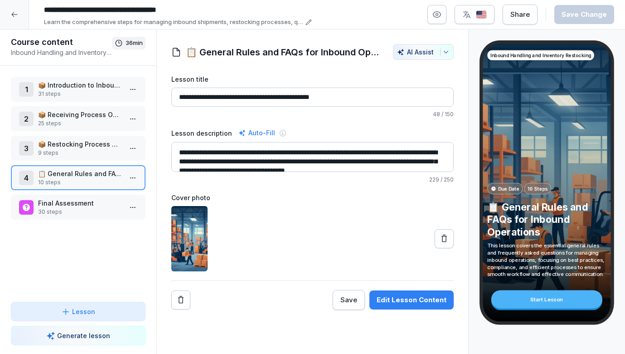
click at [135, 178] on html "**********" at bounding box center [312, 177] width 625 height 354
click at [104, 194] on div "Edit steps" at bounding box center [84, 196] width 41 height 10
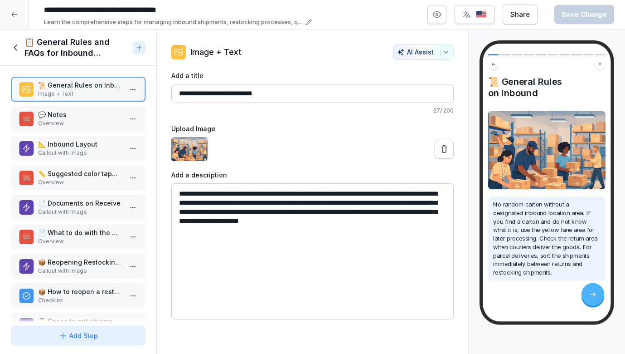
click at [84, 120] on p "Overview" at bounding box center [80, 123] width 84 height 8
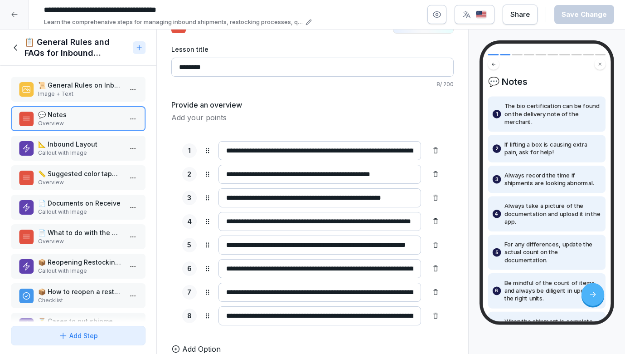
scroll to position [26, 0]
click at [82, 94] on p "Image + Text" at bounding box center [80, 94] width 84 height 8
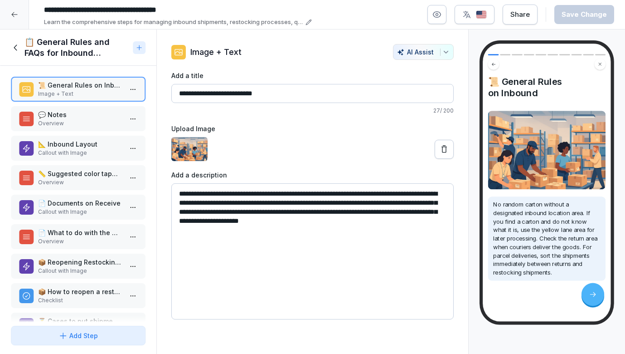
click at [84, 141] on p "📐 Inbound Layout" at bounding box center [80, 144] width 84 height 10
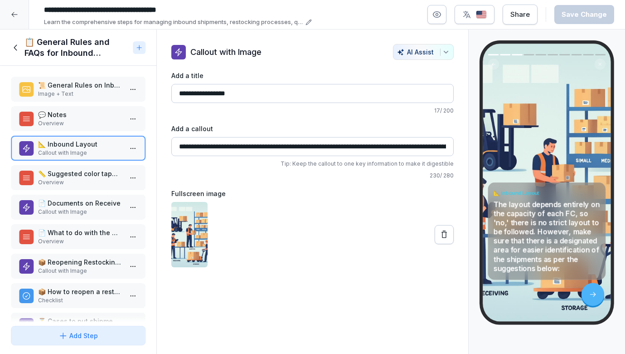
click at [83, 181] on p "Overview" at bounding box center [80, 182] width 84 height 8
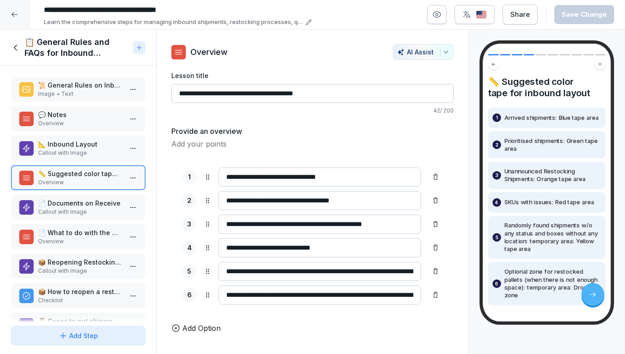
click at [81, 209] on p "Callout with Image" at bounding box center [80, 212] width 84 height 8
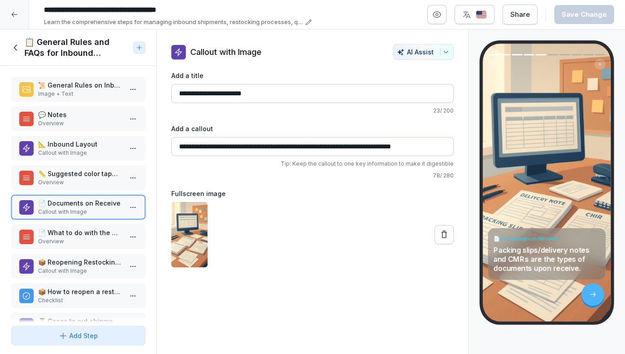
click at [79, 242] on p "Overview" at bounding box center [80, 241] width 84 height 8
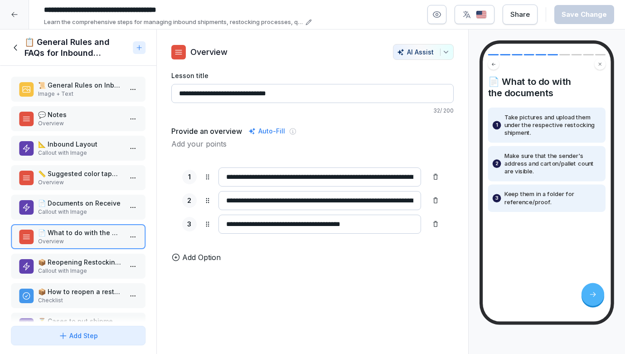
click at [78, 262] on p "📦 Reopening Restocking Shipments" at bounding box center [80, 262] width 84 height 10
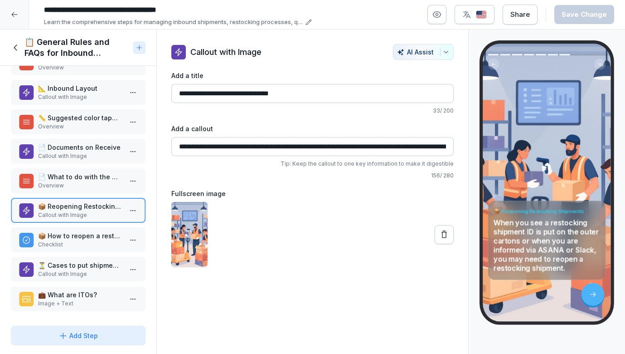
scroll to position [56, 0]
click at [73, 229] on div "📦 How to reopen a restocking shipment Checklist" at bounding box center [78, 239] width 135 height 25
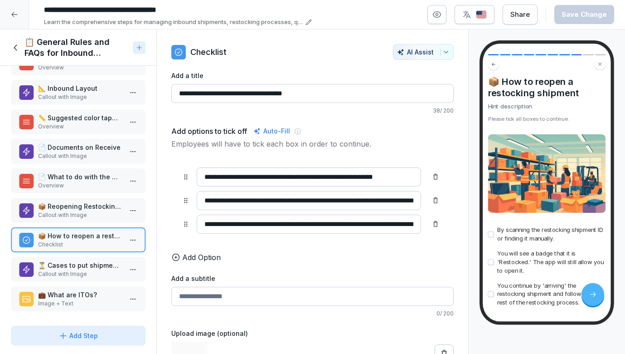
click at [68, 264] on p "⏳ Cases to put shipments/SKUs on hold" at bounding box center [80, 265] width 84 height 10
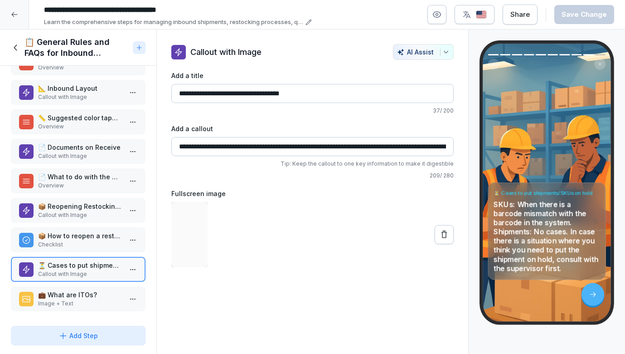
click at [68, 299] on p "💼 What are ITOs?" at bounding box center [80, 295] width 84 height 10
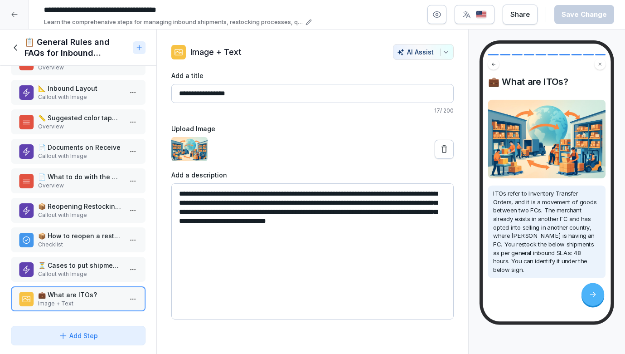
click at [16, 49] on icon at bounding box center [16, 48] width 10 height 10
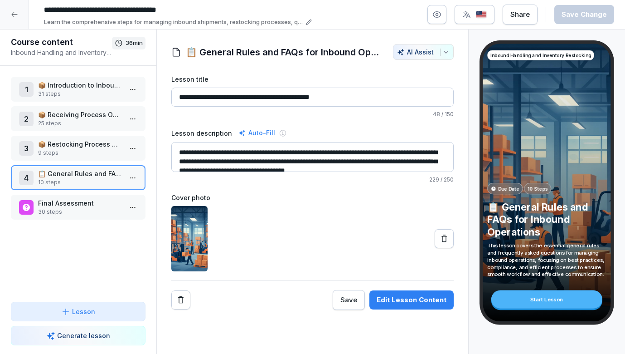
click at [83, 210] on p "30 steps" at bounding box center [80, 212] width 84 height 8
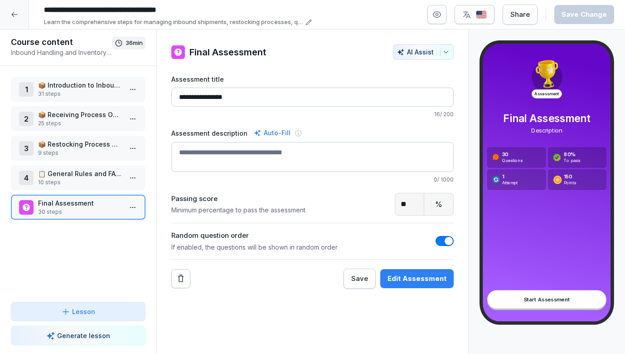
click at [104, 182] on p "10 steps" at bounding box center [80, 182] width 84 height 8
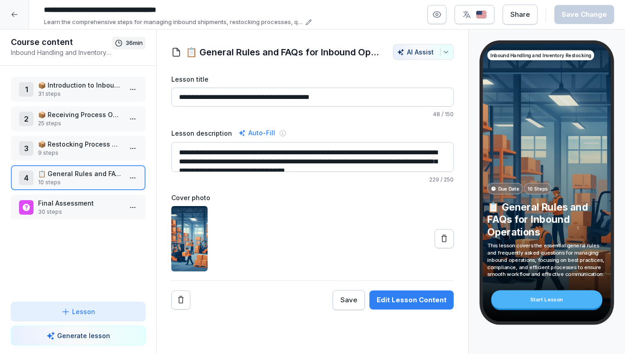
click at [96, 206] on p "Final Assessment" at bounding box center [80, 203] width 84 height 10
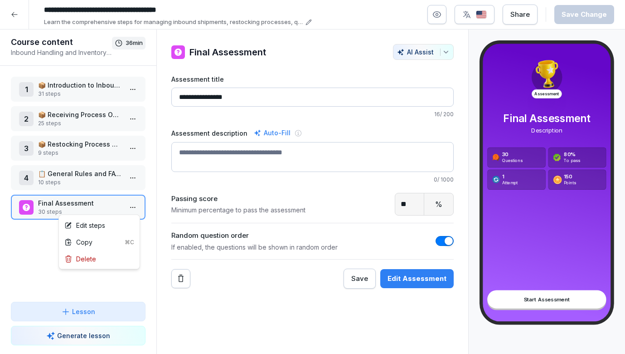
click at [129, 209] on html "**********" at bounding box center [312, 177] width 625 height 354
click at [114, 219] on div "Edit steps" at bounding box center [99, 225] width 77 height 17
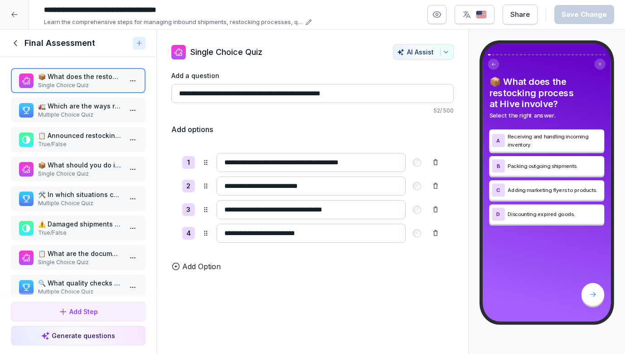
click at [109, 119] on p "Multiple Choice Quiz" at bounding box center [80, 115] width 84 height 8
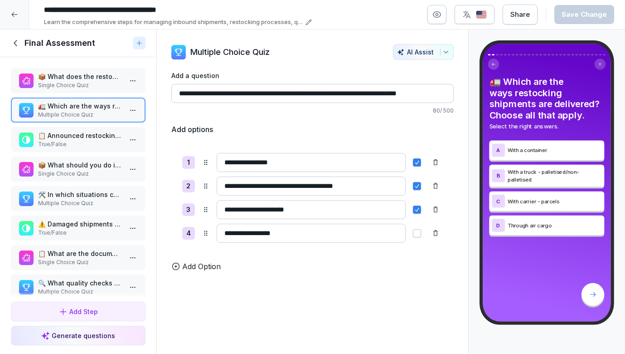
click at [84, 140] on p "📋 Announced restocking shipments are created in the Hive app before shipment." at bounding box center [80, 136] width 84 height 10
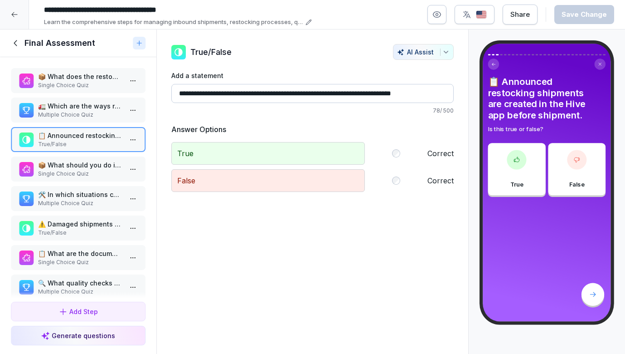
click at [14, 48] on icon at bounding box center [16, 43] width 10 height 10
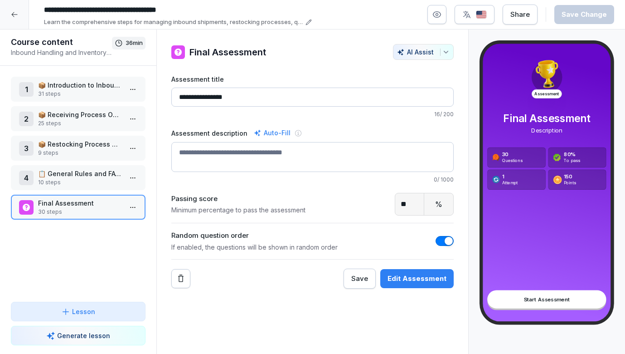
click at [17, 12] on icon at bounding box center [14, 14] width 7 height 7
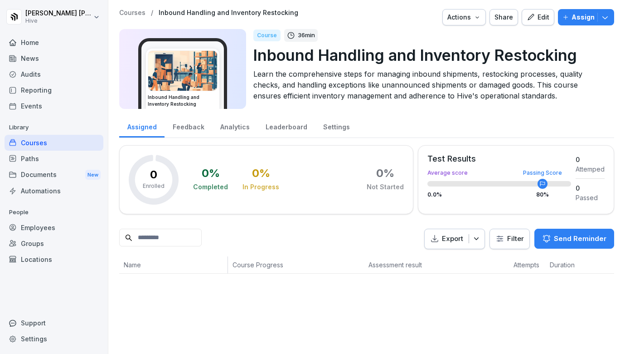
click at [36, 142] on div "Courses" at bounding box center [54, 143] width 99 height 16
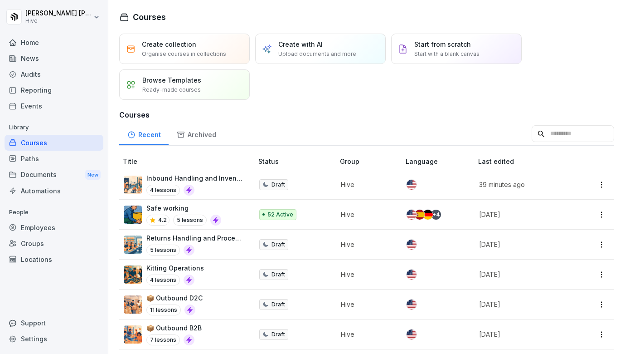
click at [215, 187] on div "4 lessons" at bounding box center [194, 190] width 97 height 11
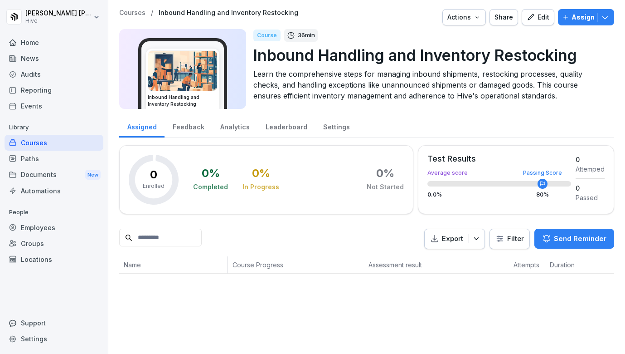
click at [215, 182] on div "Completed" at bounding box center [210, 186] width 35 height 9
click at [542, 24] on button "Edit" at bounding box center [538, 17] width 33 height 16
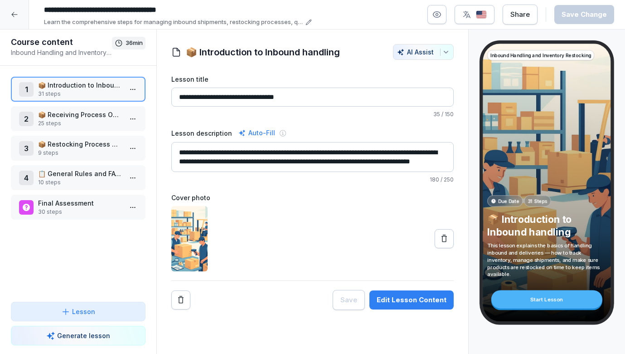
click at [93, 173] on p "📋 General Rules and FAQs for Inbound Operations" at bounding box center [80, 174] width 84 height 10
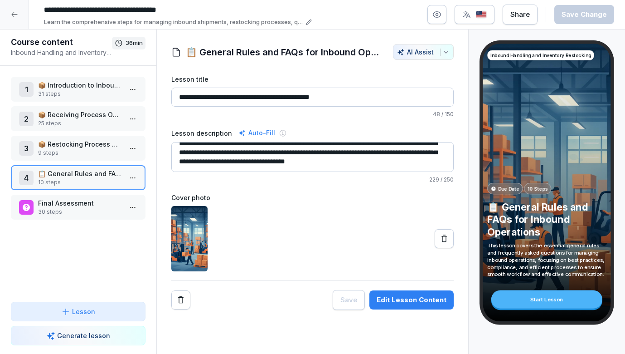
scroll to position [9, 0]
click at [134, 179] on html "**********" at bounding box center [312, 177] width 625 height 354
click at [117, 195] on div "Edit steps" at bounding box center [99, 195] width 77 height 17
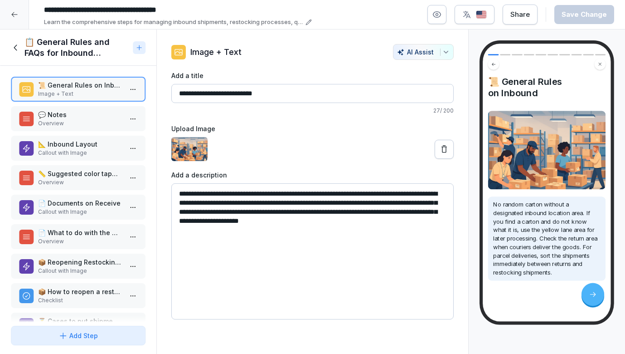
drag, startPoint x: 401, startPoint y: 220, endPoint x: 192, endPoint y: 183, distance: 212.3
click at [192, 183] on div "**********" at bounding box center [312, 244] width 283 height 149
paste textarea "**********"
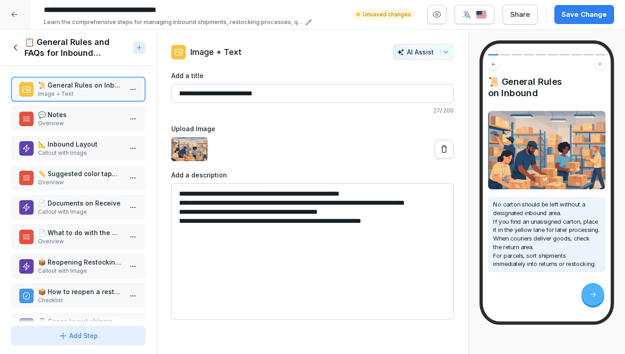
type textarea "**********"
click at [93, 114] on p "💬 Notes" at bounding box center [80, 115] width 84 height 10
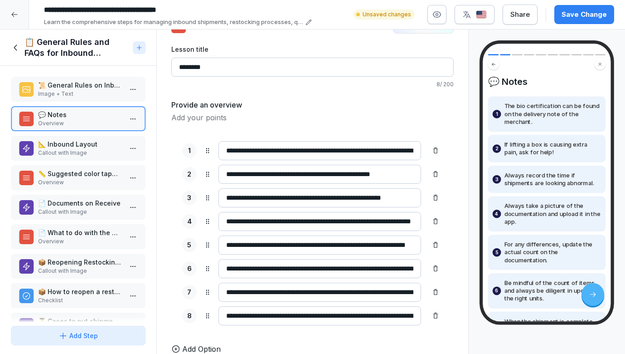
scroll to position [26, 0]
click at [75, 146] on p "📐 Inbound Layout" at bounding box center [80, 144] width 84 height 10
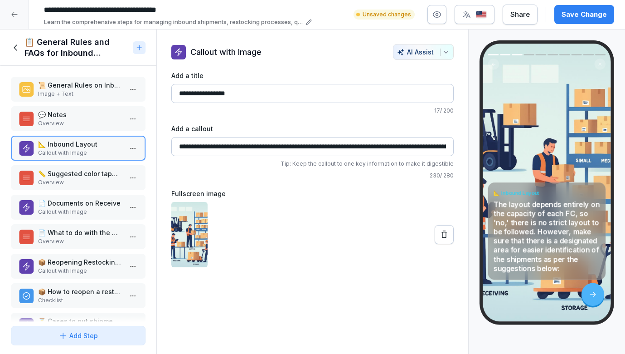
click at [59, 182] on p "Overview" at bounding box center [80, 182] width 84 height 8
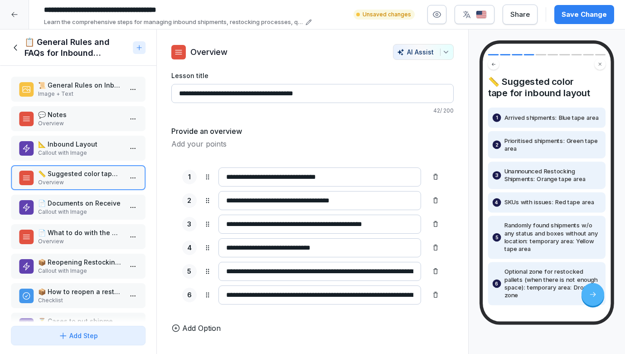
click at [63, 210] on p "Callout with Image" at bounding box center [80, 212] width 84 height 8
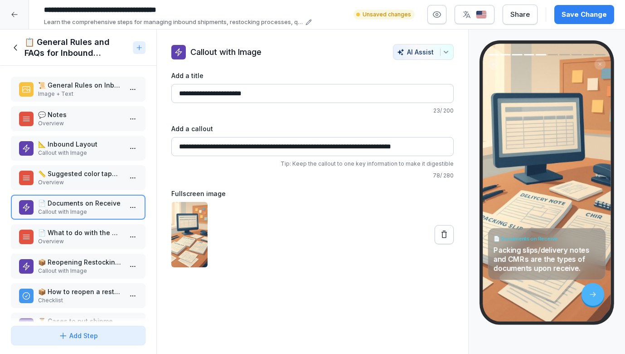
click at [70, 230] on p "📄 What to do with the documents" at bounding box center [80, 233] width 84 height 10
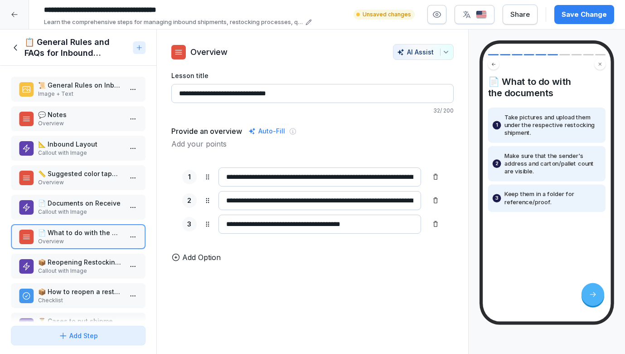
click at [70, 256] on div "📦 Reopening Restocking Shipments Callout with Image" at bounding box center [78, 265] width 135 height 25
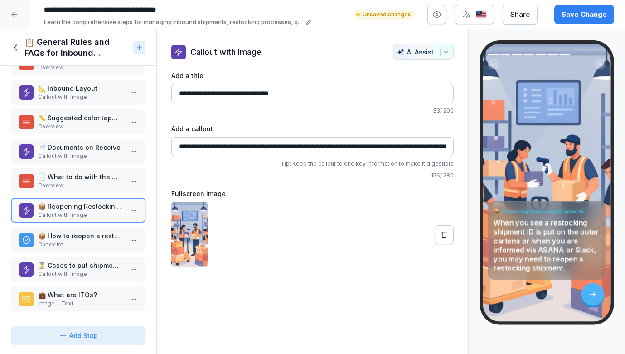
scroll to position [56, 0]
click at [59, 236] on p "📦 How to reopen a restocking shipment" at bounding box center [80, 236] width 84 height 10
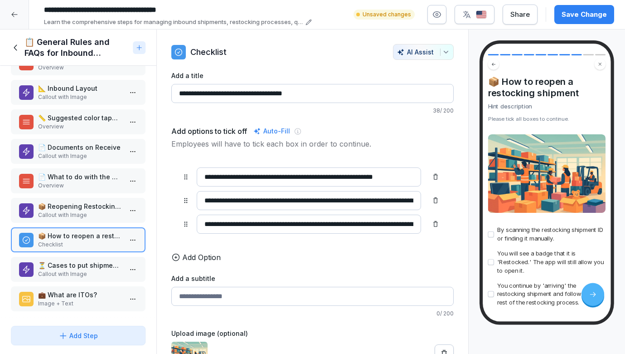
click at [65, 267] on p "⏳ Cases to put shipments/SKUs on hold" at bounding box center [80, 265] width 84 height 10
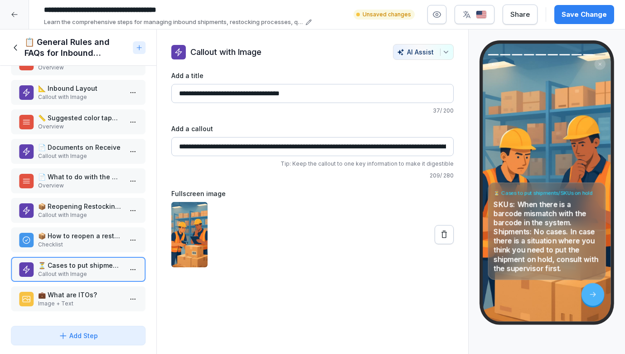
click at [58, 300] on p "Image + Text" at bounding box center [80, 303] width 84 height 8
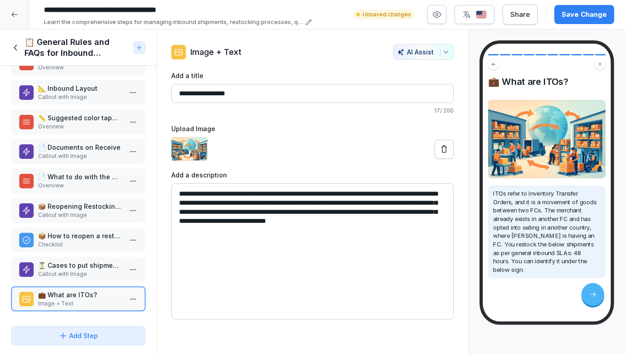
drag, startPoint x: 434, startPoint y: 222, endPoint x: 204, endPoint y: 188, distance: 232.7
click at [204, 188] on textarea "**********" at bounding box center [312, 251] width 283 height 136
paste textarea "**********"
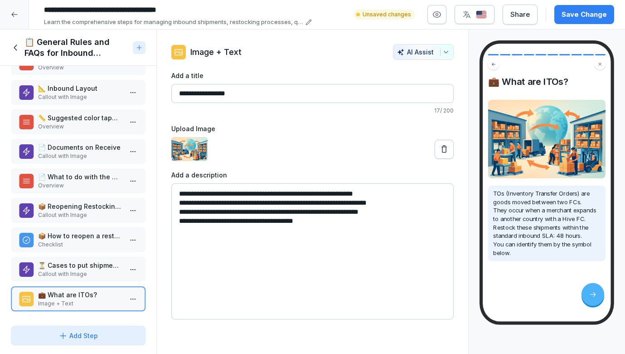
type textarea "**********"
click at [582, 14] on div "Save Change" at bounding box center [584, 15] width 45 height 10
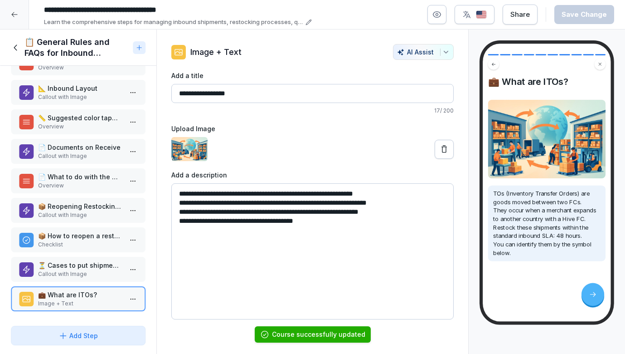
click at [14, 9] on div at bounding box center [14, 14] width 29 height 29
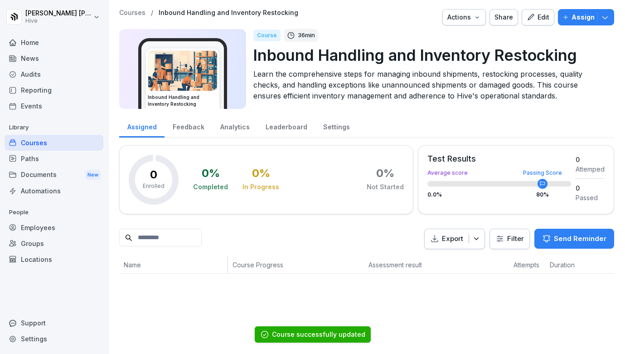
click at [583, 19] on p "Assign" at bounding box center [583, 17] width 23 height 10
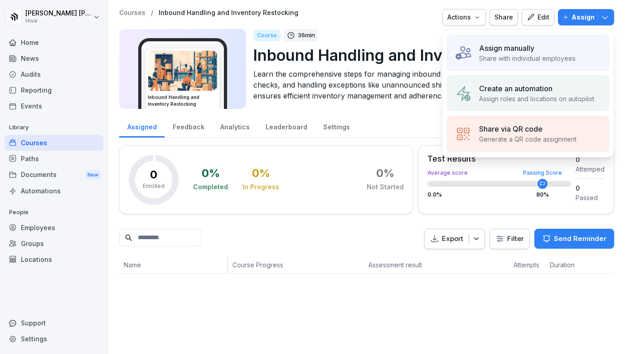
click at [540, 61] on p "Share with individual employees" at bounding box center [527, 58] width 97 height 10
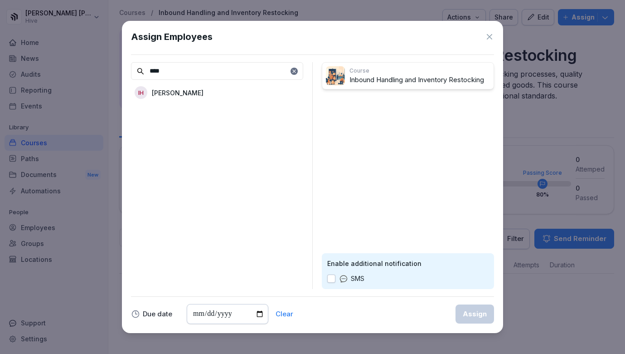
type input "****"
click at [190, 97] on p "Ibrahim Huseynov" at bounding box center [178, 93] width 52 height 10
click at [474, 317] on div "Assign" at bounding box center [475, 314] width 24 height 10
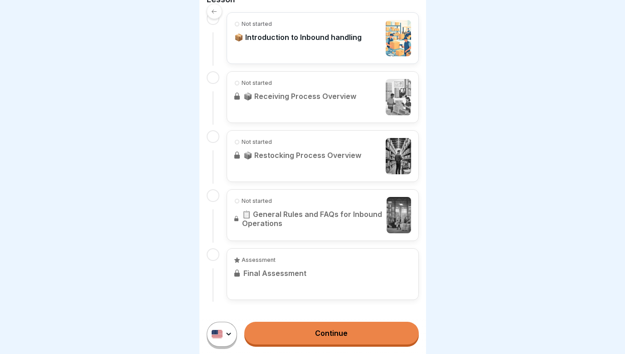
scroll to position [282, 0]
